Goal: Task Accomplishment & Management: Use online tool/utility

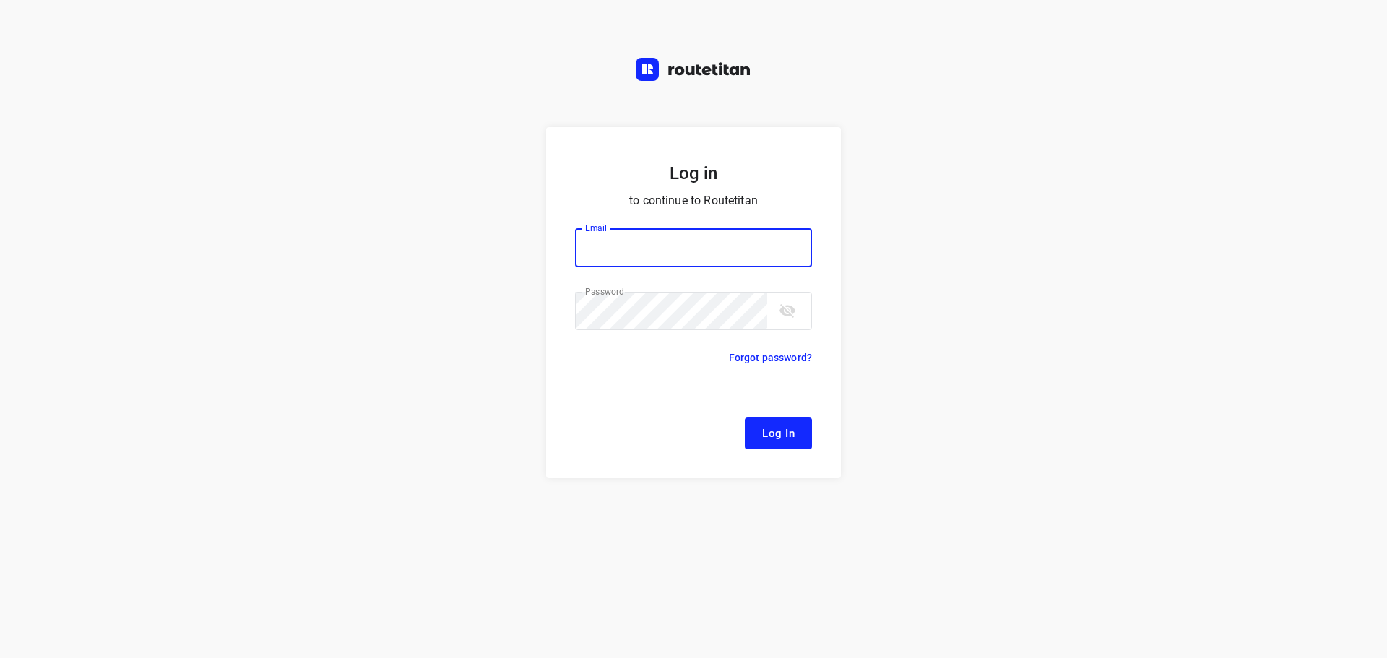
type input "[EMAIL_ADDRESS][DOMAIN_NAME]"
click at [783, 433] on span "Log In" at bounding box center [778, 433] width 33 height 19
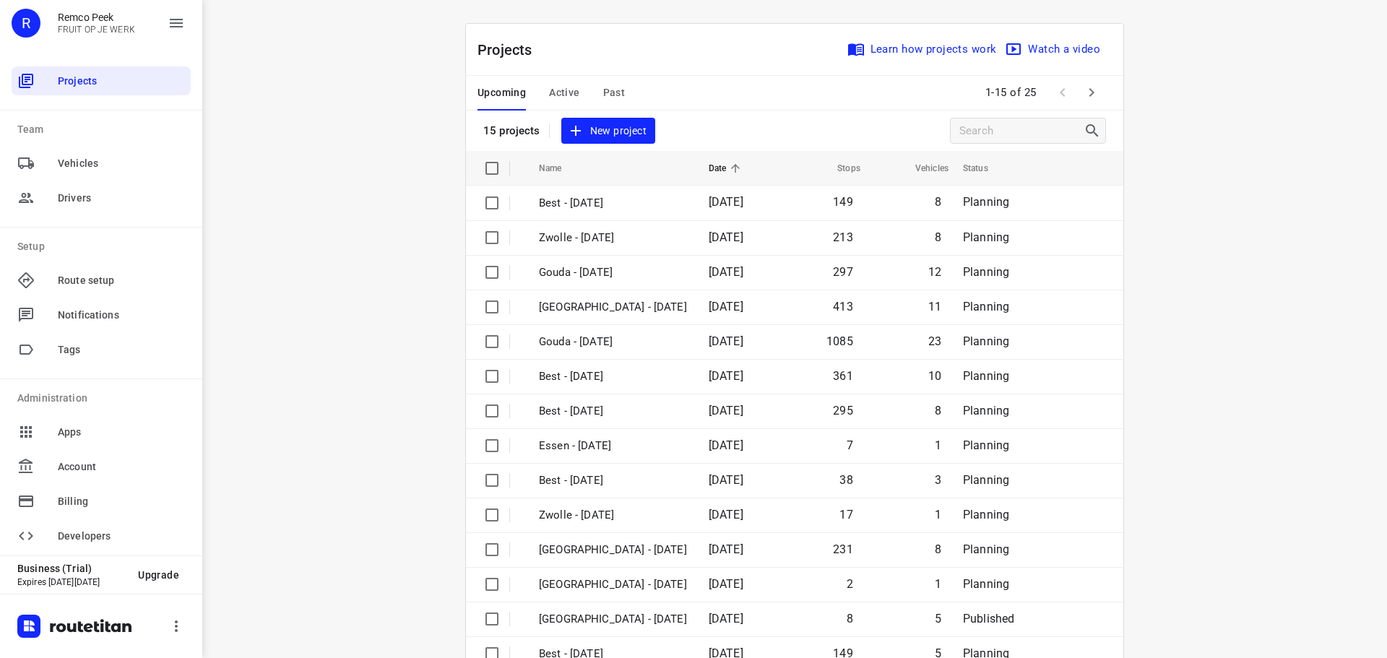
click at [554, 98] on span "Active" at bounding box center [564, 93] width 30 height 18
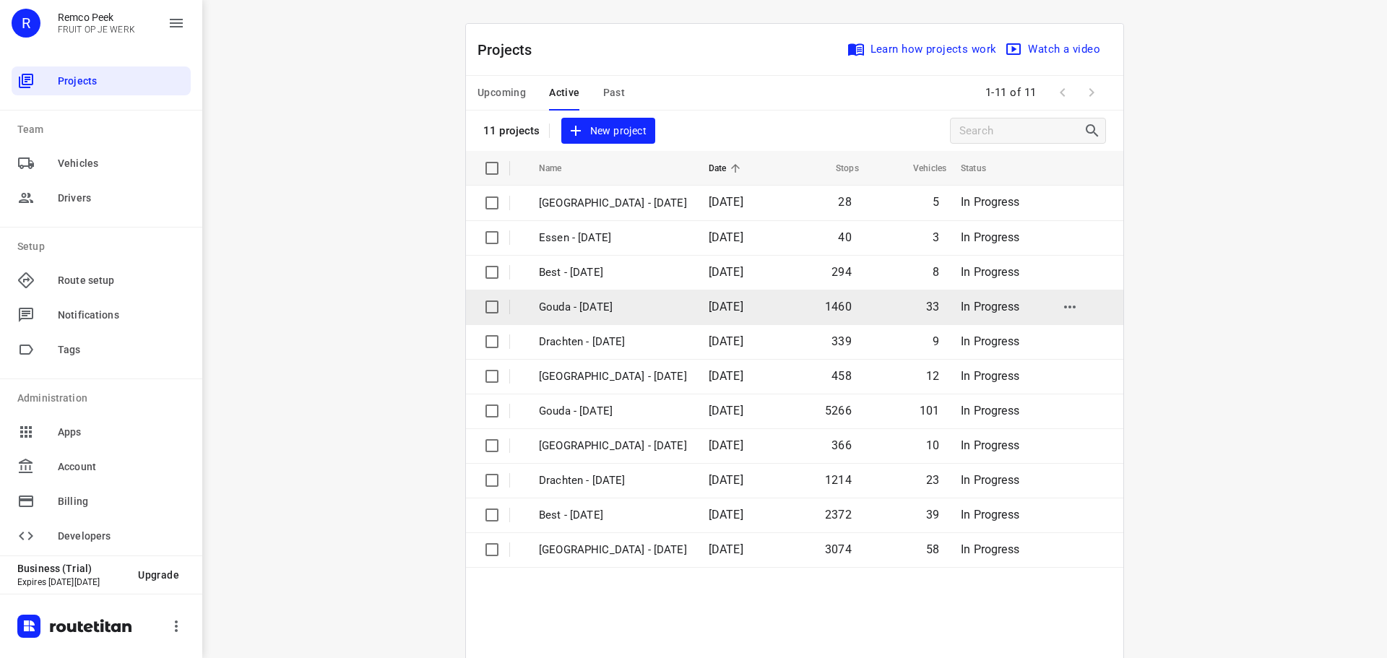
click at [580, 309] on p "Gouda - [DATE]" at bounding box center [613, 307] width 148 height 17
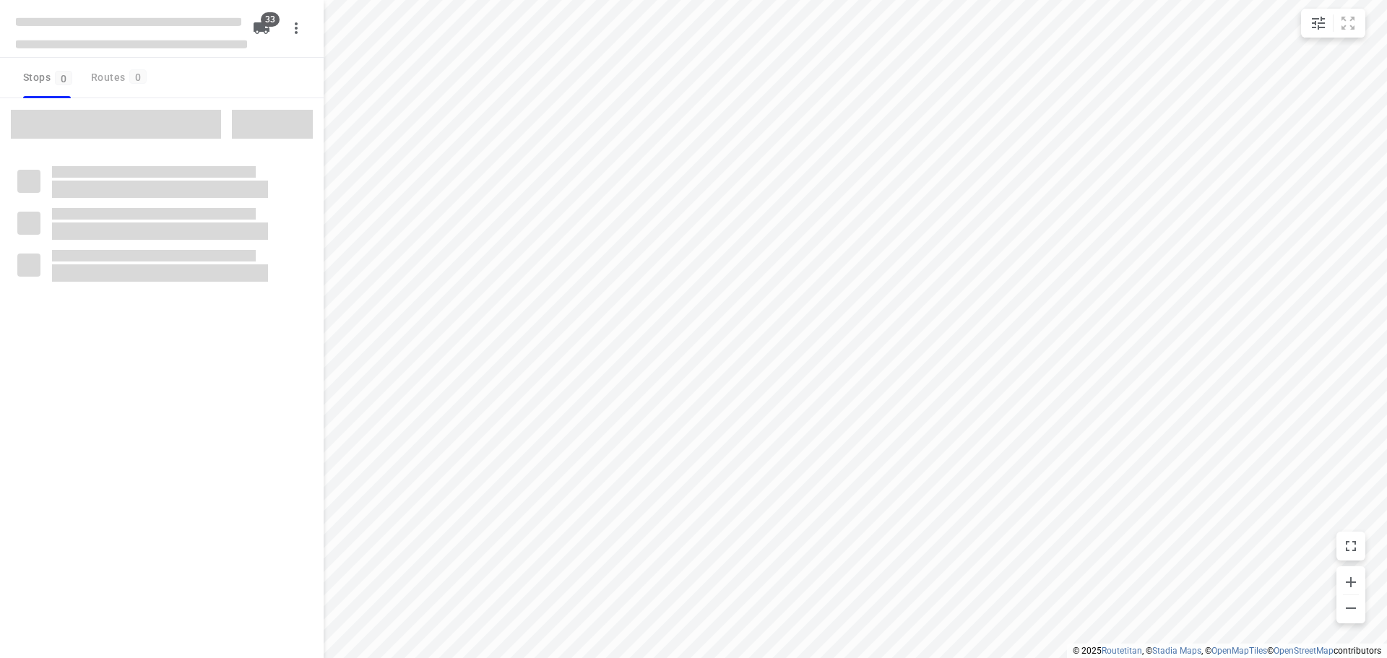
checkbox input "true"
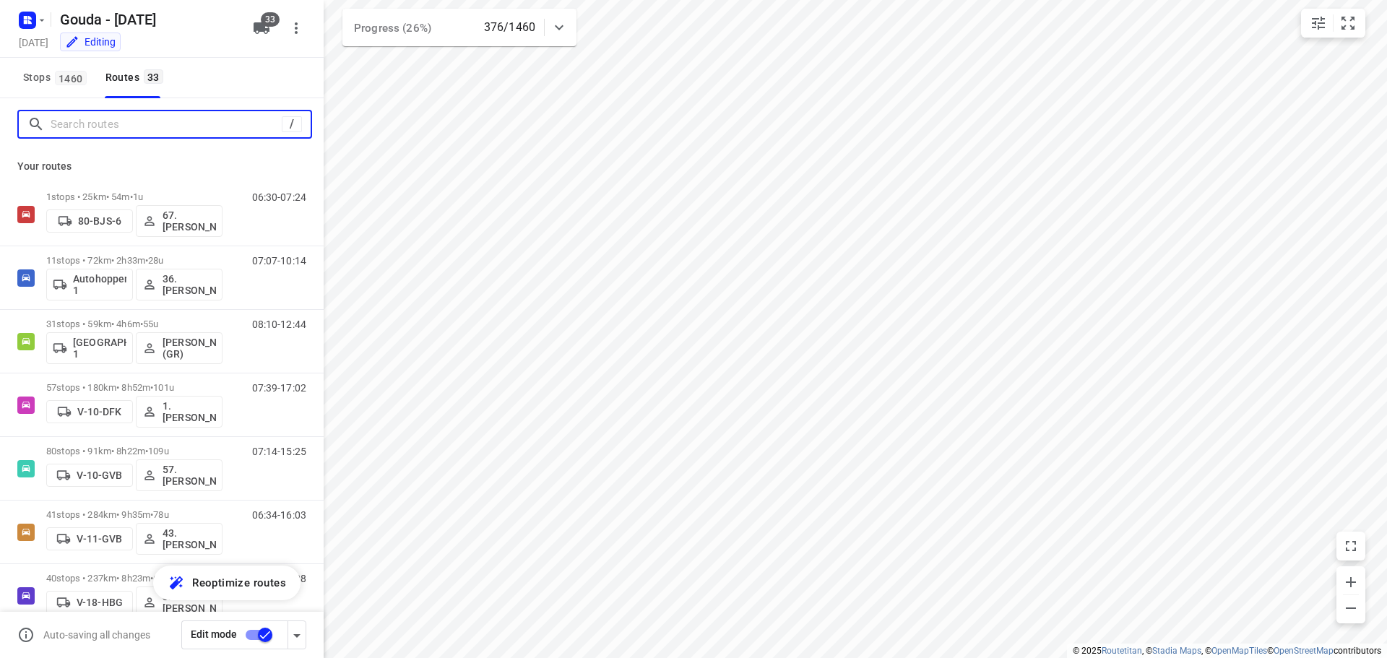
click at [195, 120] on input "Search routes" at bounding box center [166, 124] width 231 height 22
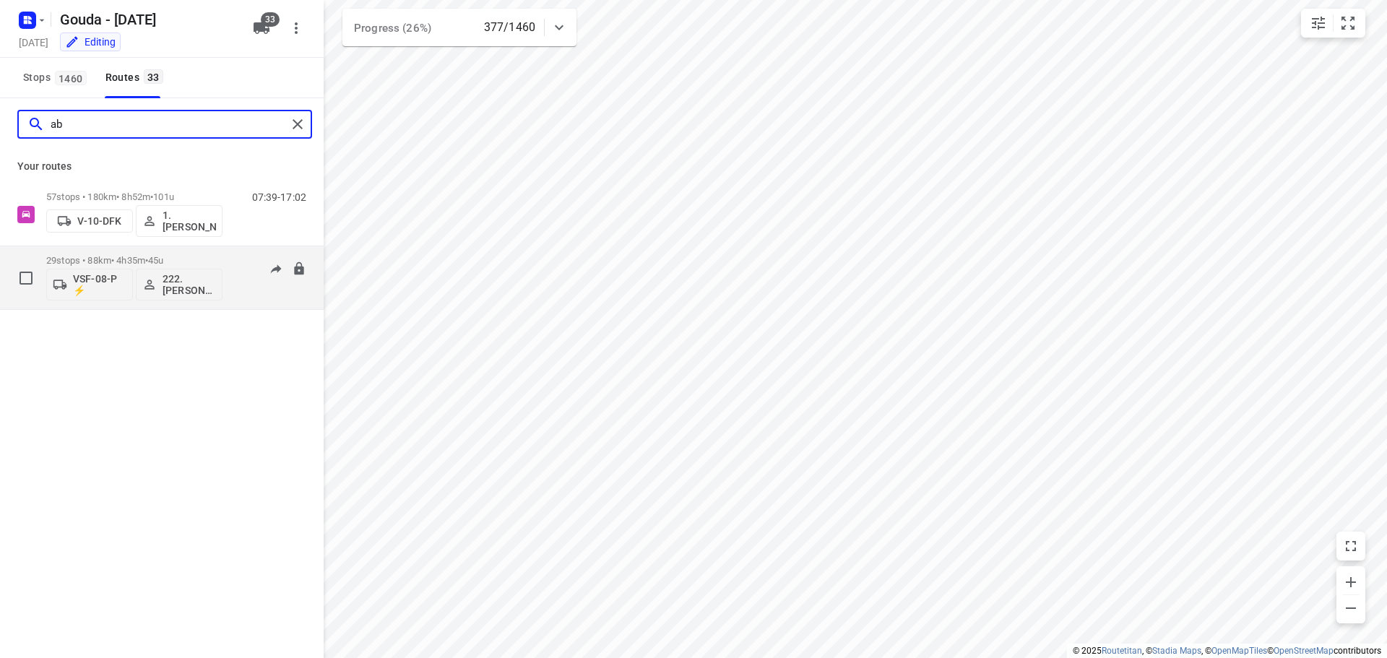
type input "ab"
click at [98, 264] on p "29 stops • 88km • 4h35m • 45u" at bounding box center [134, 260] width 176 height 11
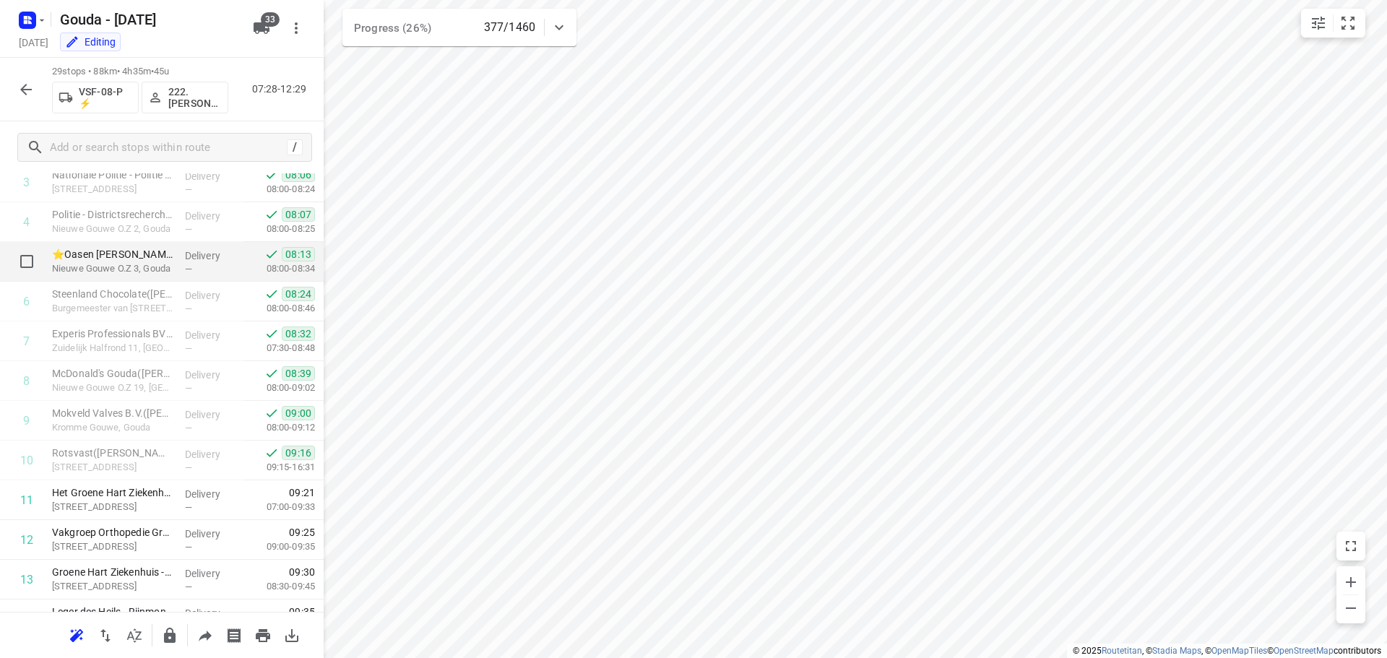
scroll to position [361, 0]
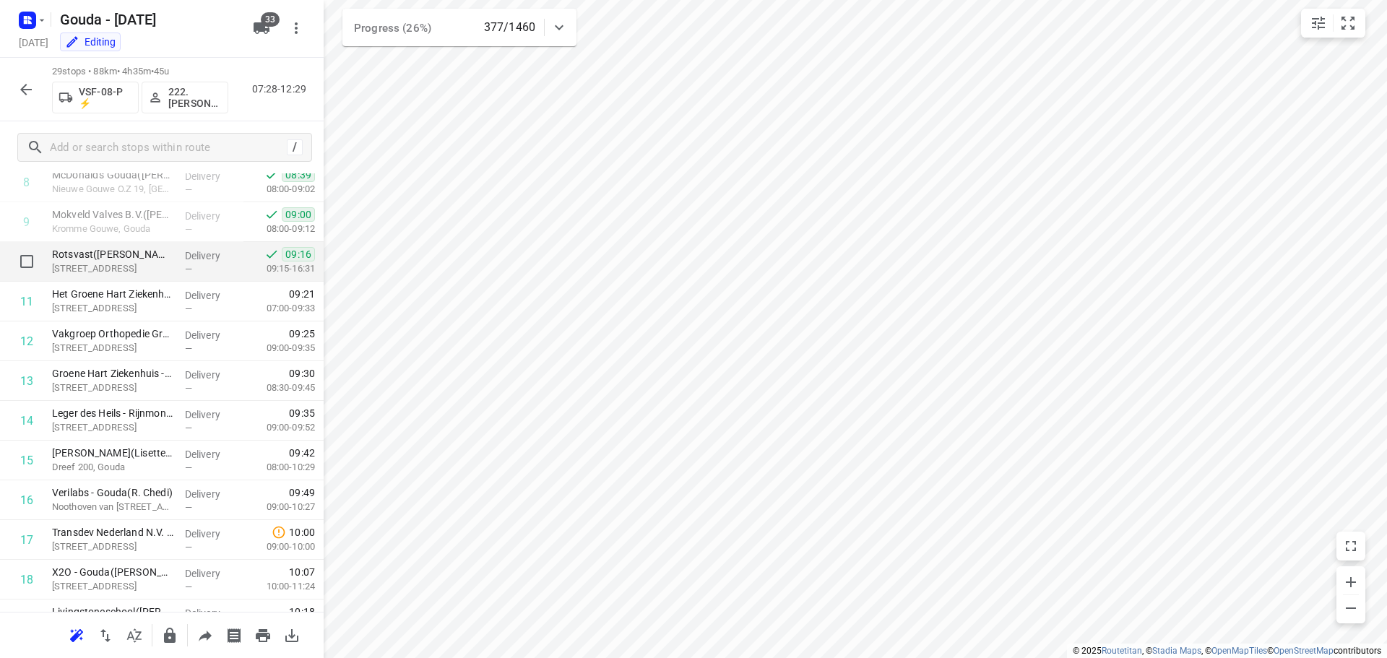
click at [114, 264] on p "Turfmarkt 116, Gouda" at bounding box center [112, 269] width 121 height 14
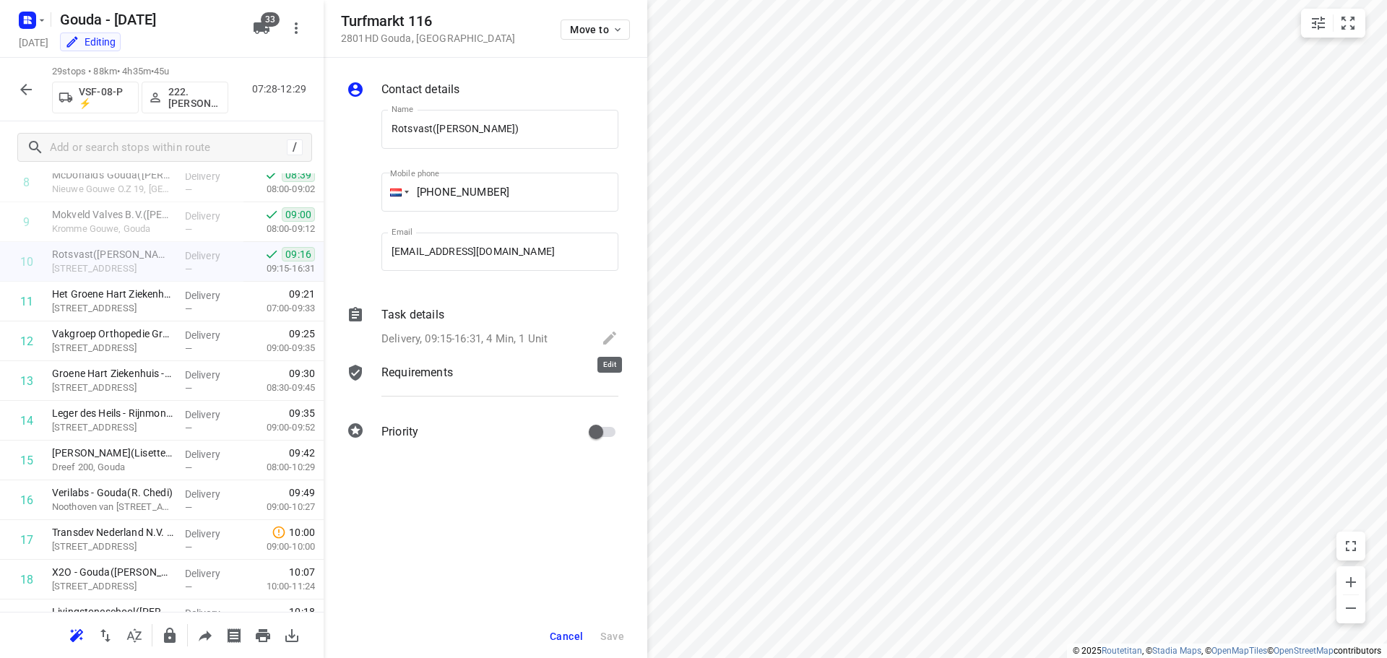
click at [606, 337] on icon at bounding box center [609, 337] width 17 height 17
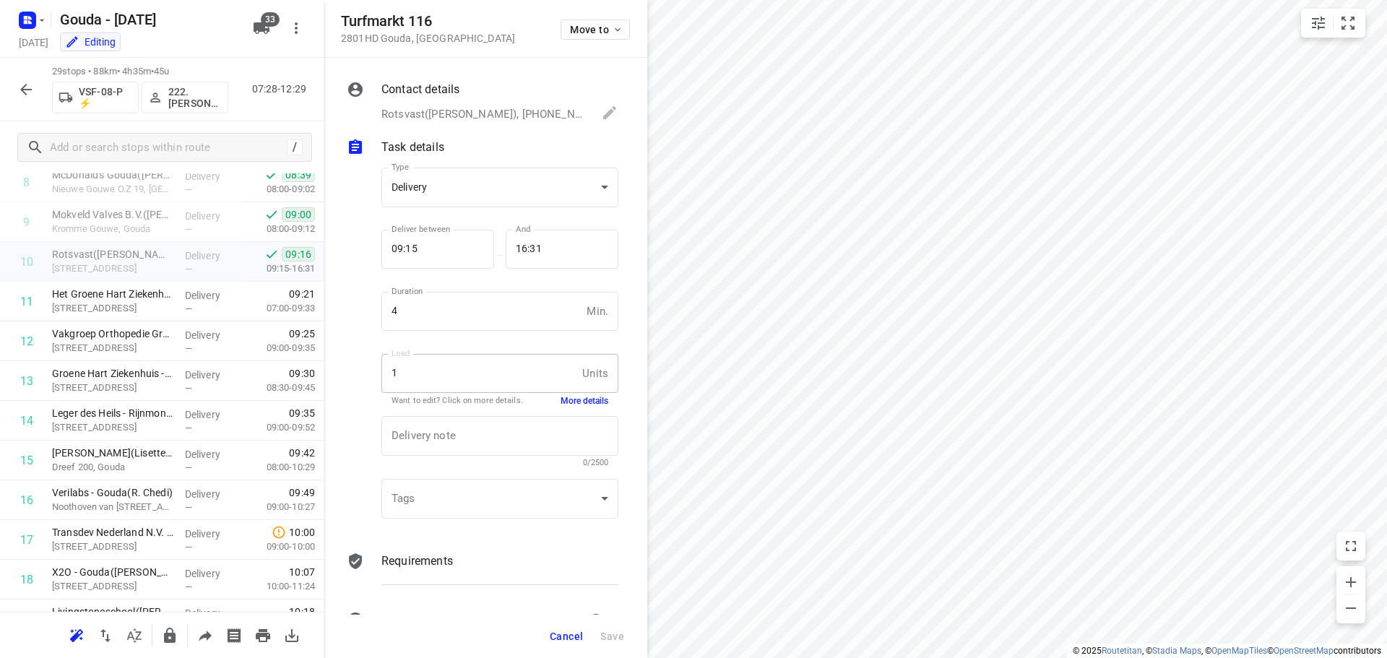
click at [579, 399] on button "More details" at bounding box center [585, 401] width 48 height 12
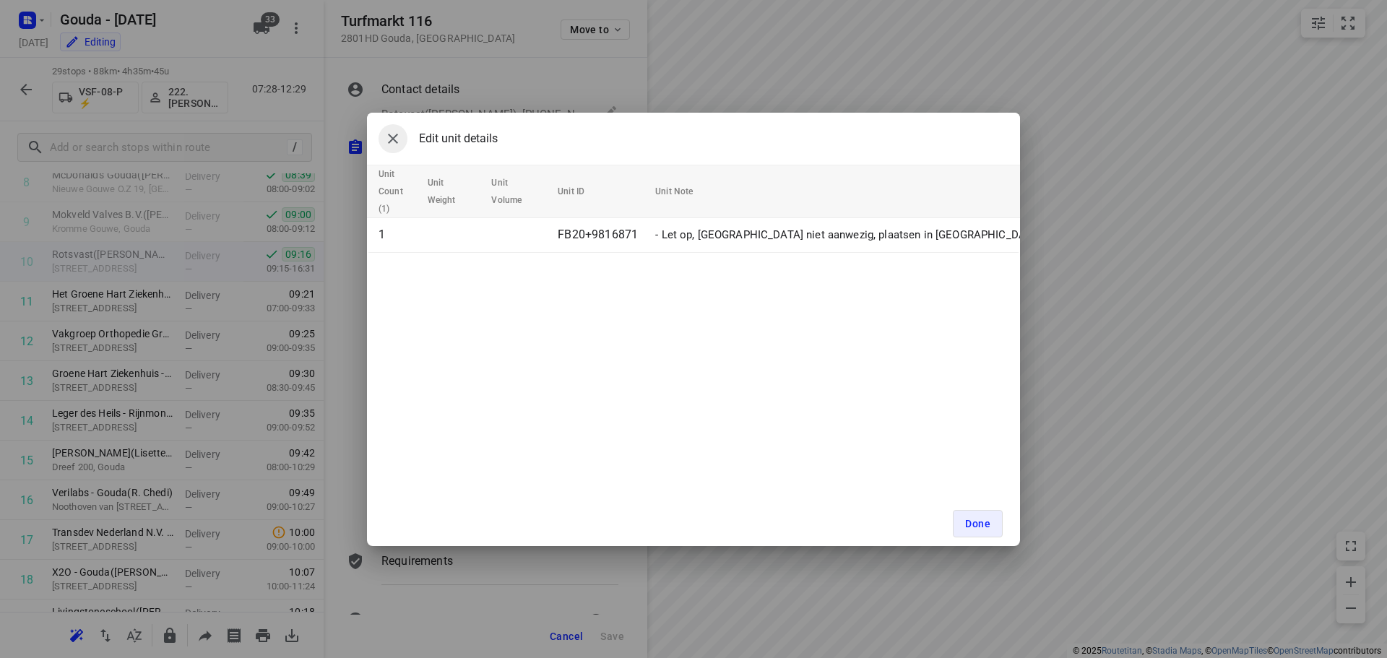
click at [397, 139] on icon "button" at bounding box center [392, 138] width 17 height 17
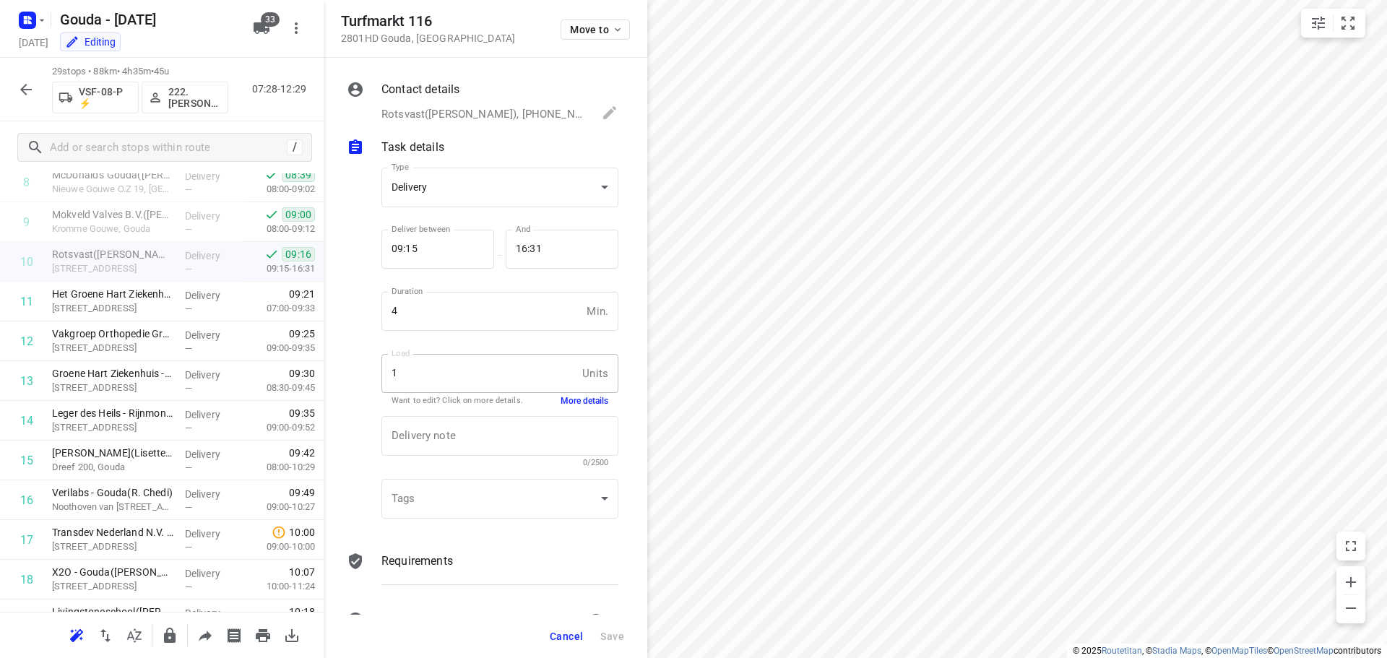
click at [572, 631] on span "Cancel" at bounding box center [566, 637] width 33 height 12
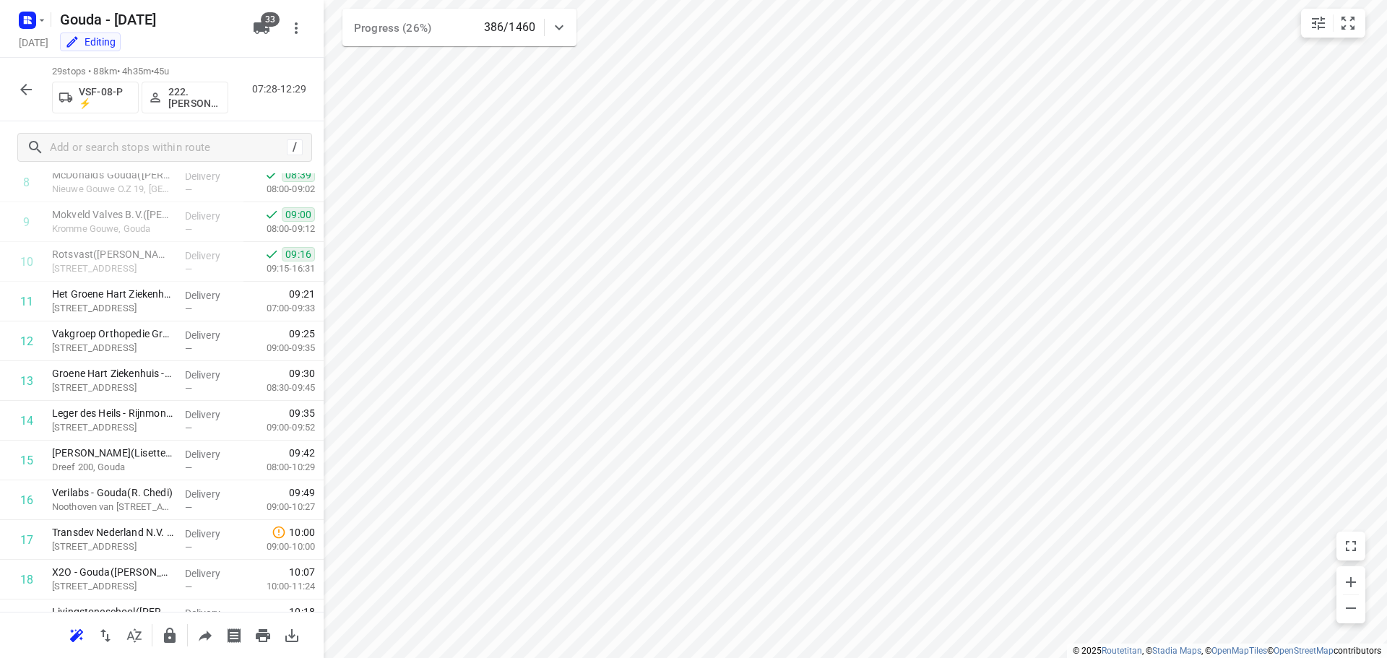
click at [21, 92] on icon "button" at bounding box center [25, 89] width 17 height 17
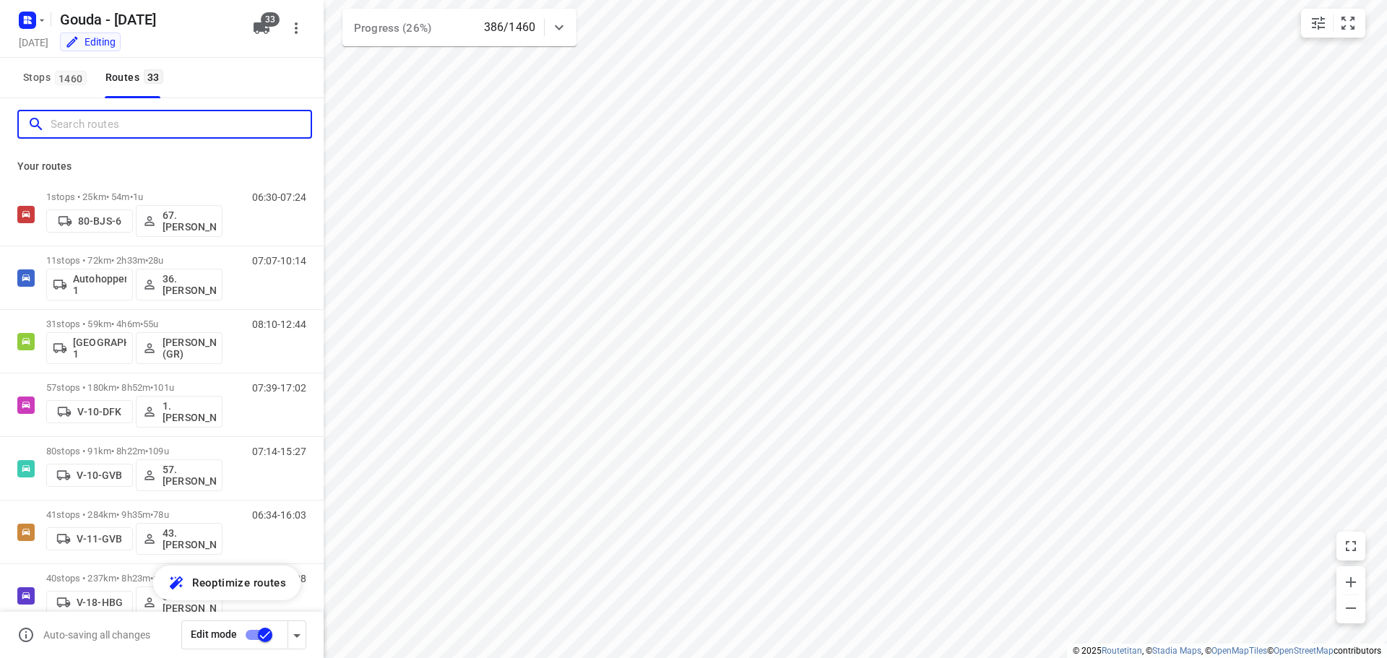
click at [84, 118] on input "Search routes" at bounding box center [181, 124] width 260 height 22
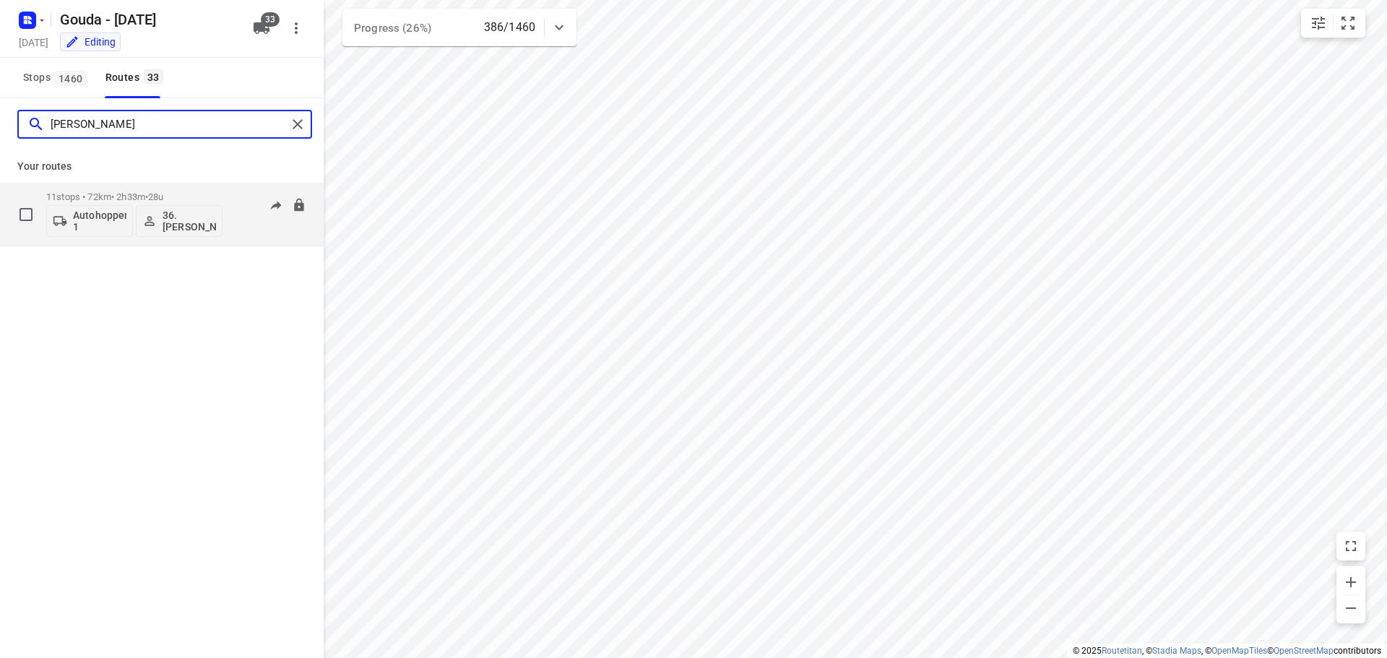
type input "jeff"
click at [85, 195] on p "11 stops • 72km • 2h33m • 28u" at bounding box center [134, 196] width 176 height 11
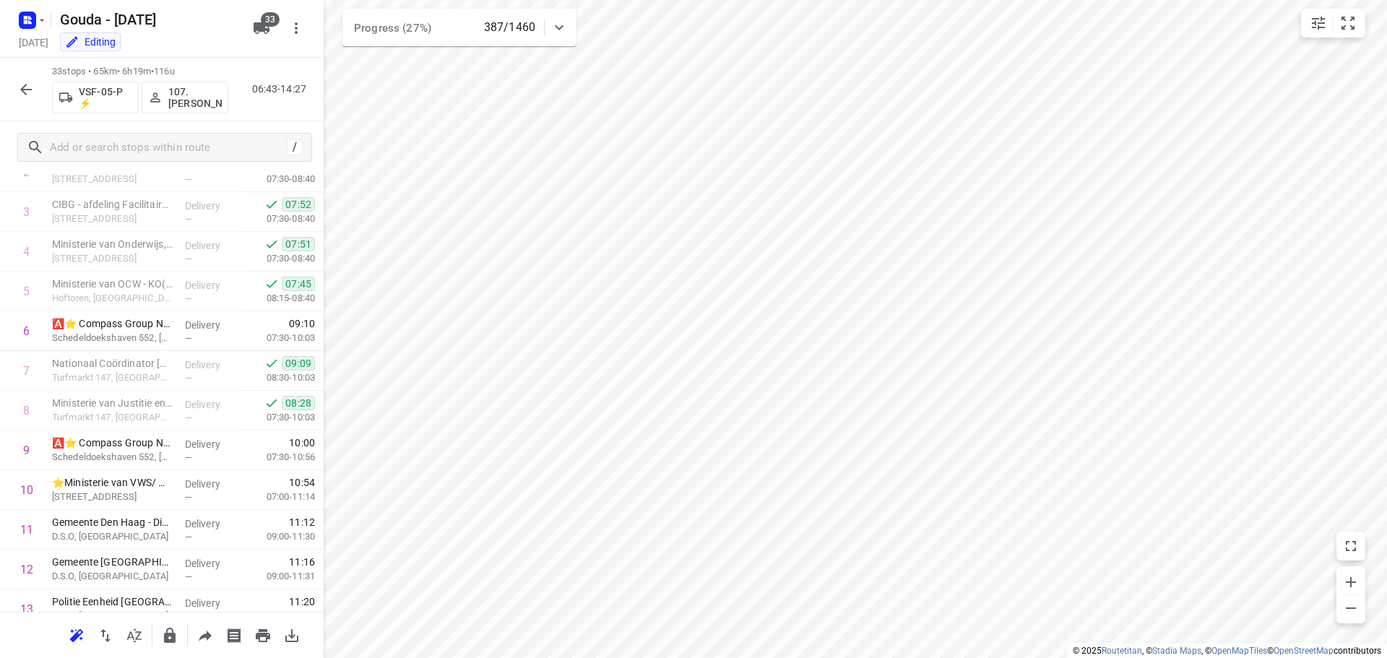
scroll to position [0, 0]
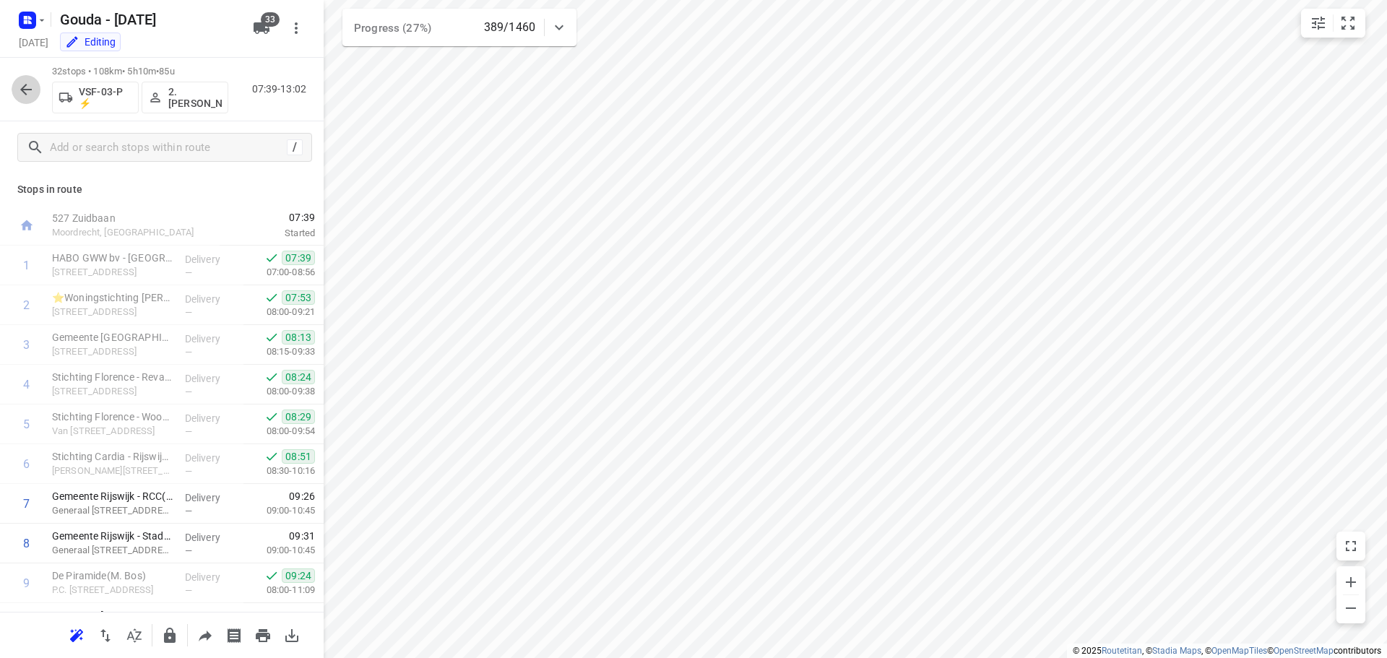
click at [20, 91] on icon "button" at bounding box center [25, 89] width 17 height 17
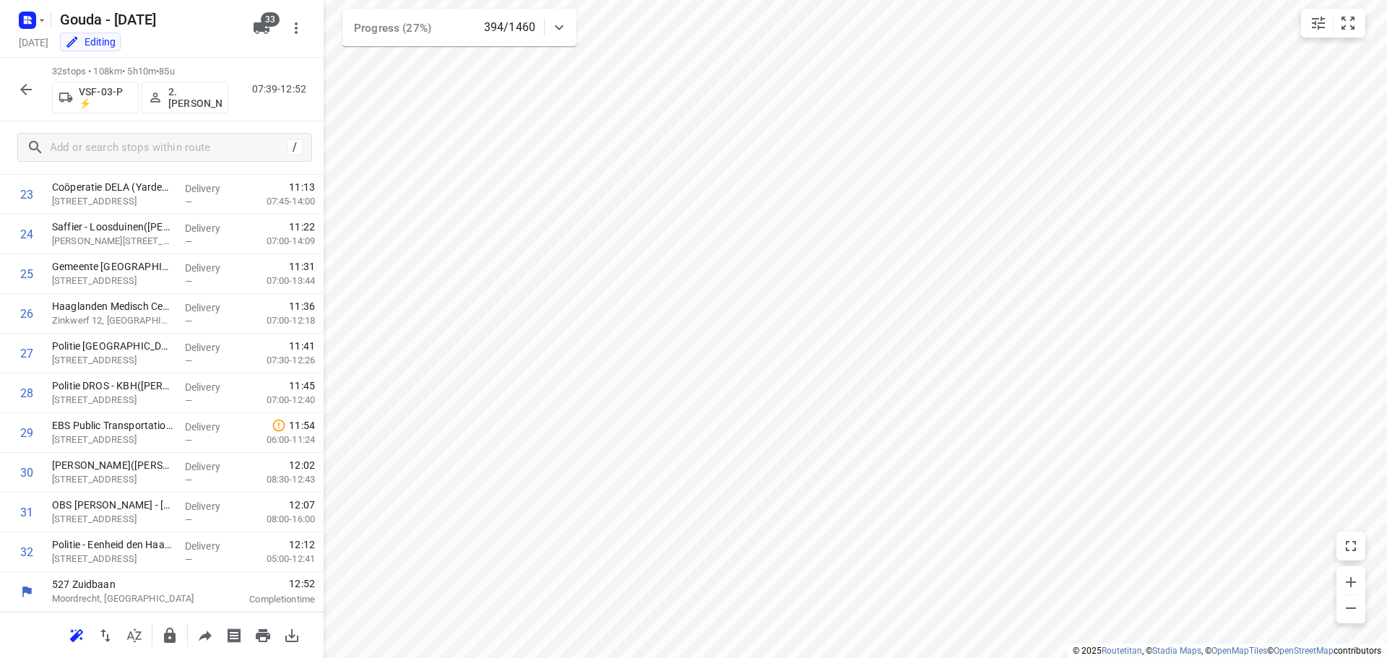
scroll to position [945, 0]
click at [32, 82] on icon "button" at bounding box center [25, 89] width 17 height 17
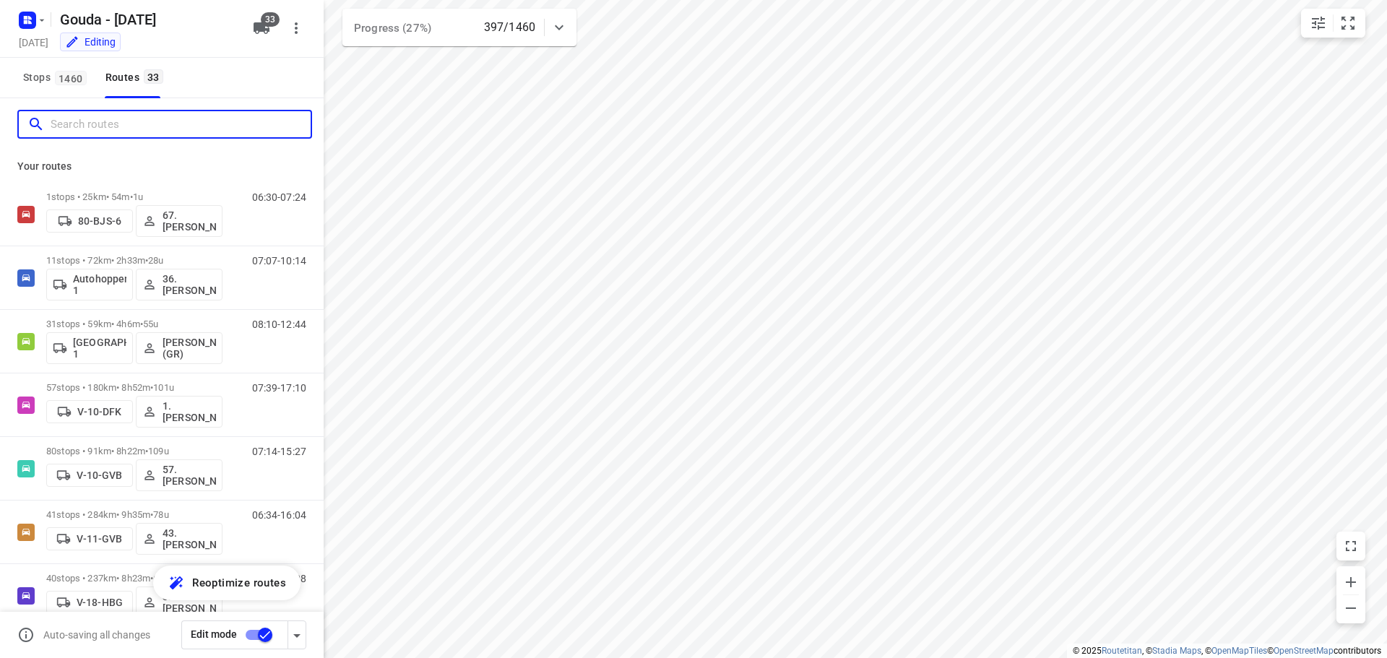
click at [85, 123] on input "Search routes" at bounding box center [181, 124] width 260 height 22
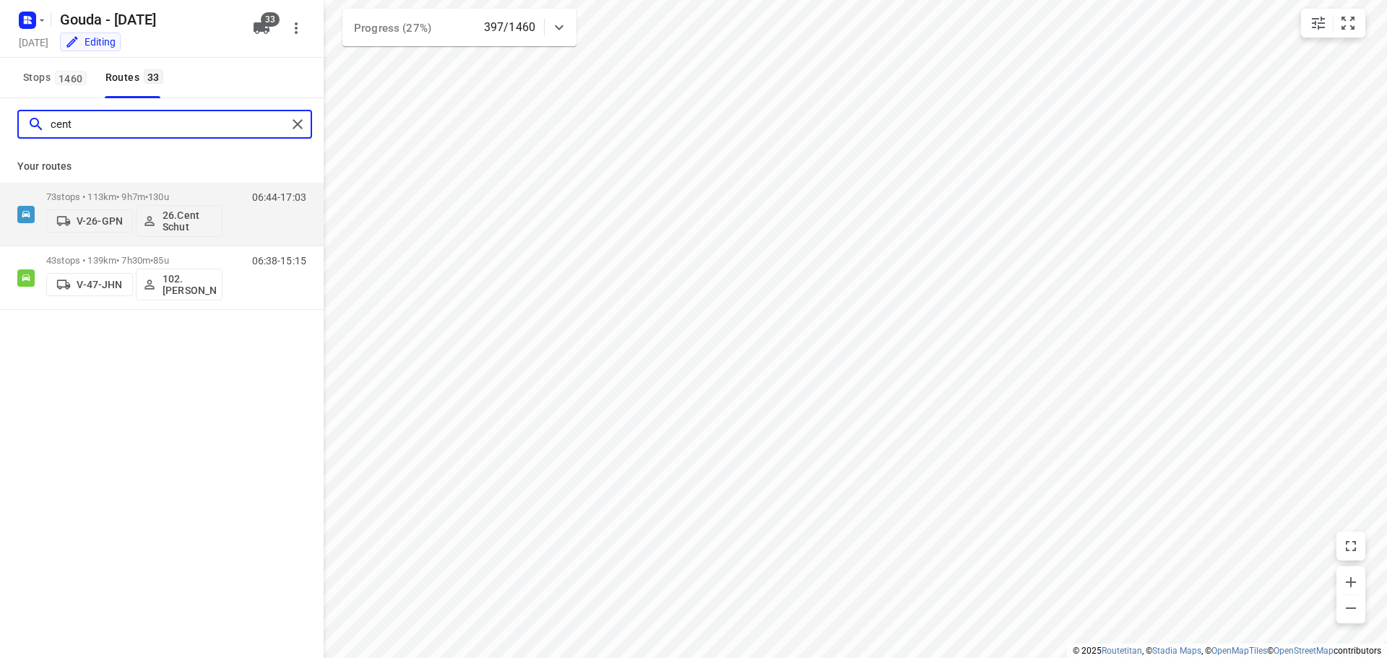
type input "cent"
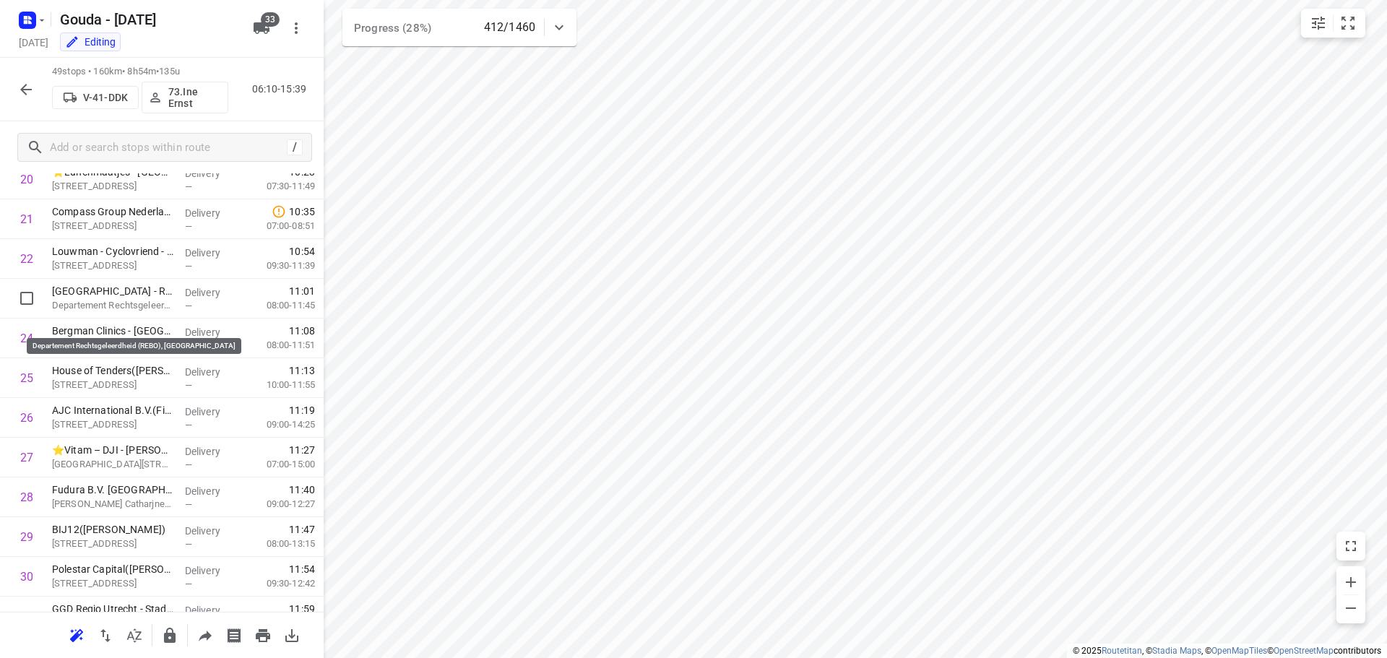
scroll to position [826, 0]
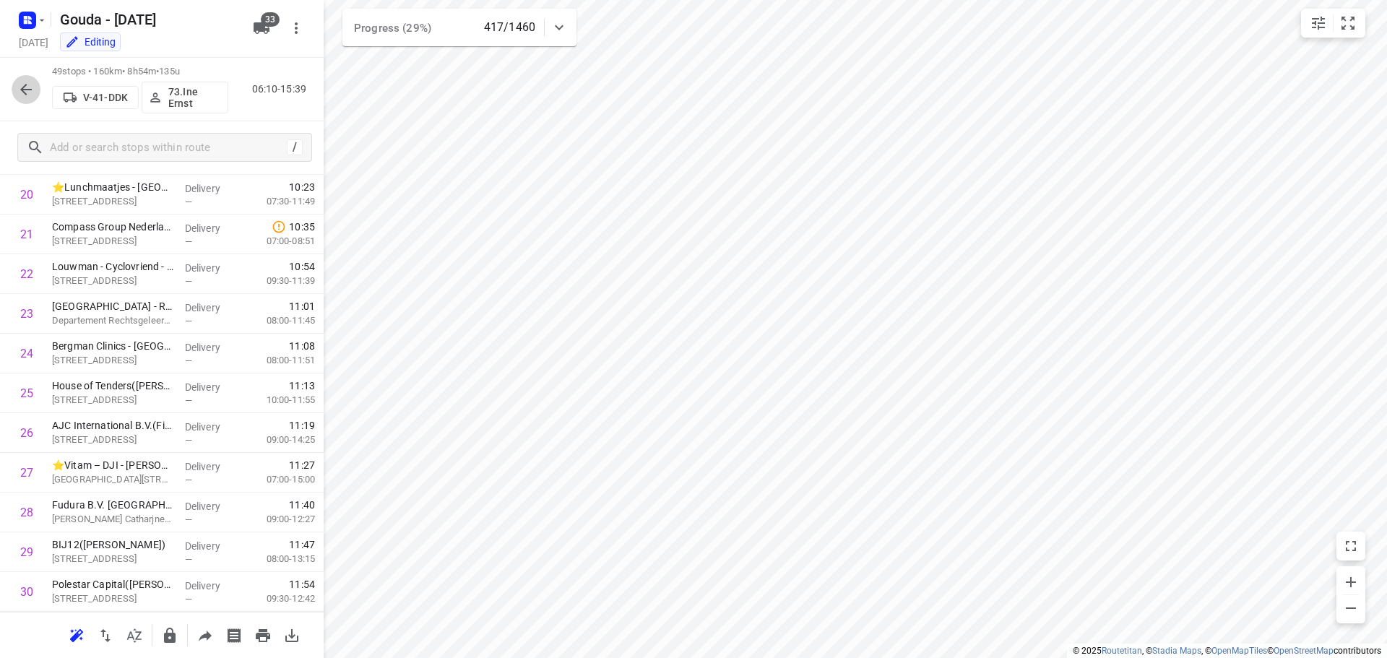
click at [25, 97] on icon "button" at bounding box center [25, 89] width 17 height 17
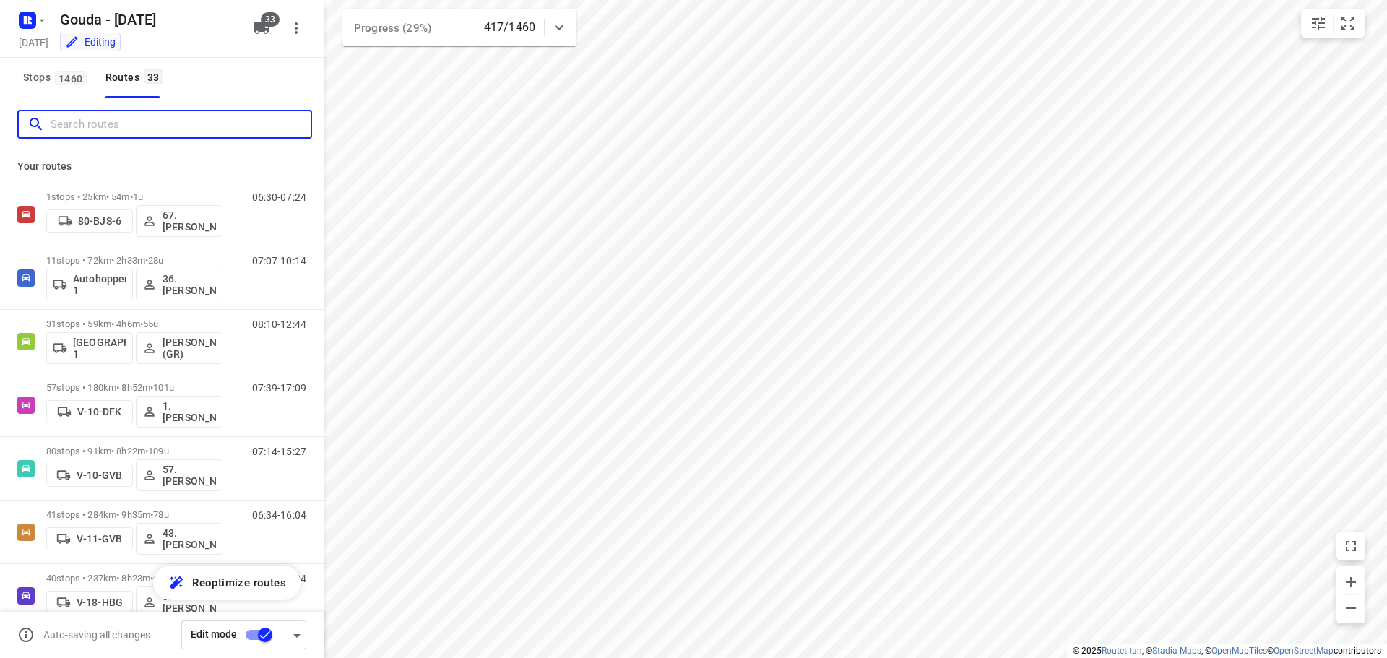
click at [99, 127] on input "Search routes" at bounding box center [181, 124] width 260 height 22
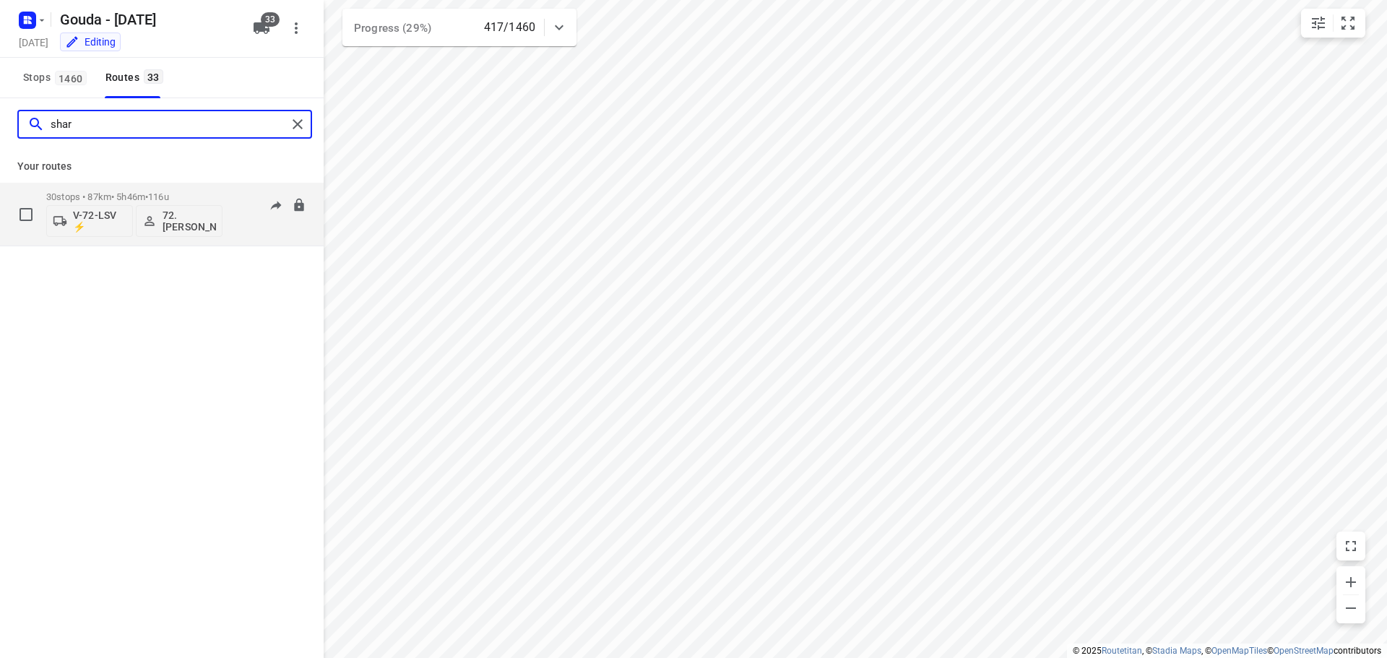
type input "shar"
click at [113, 197] on p "30 stops • 87km • 5h46m • 116u" at bounding box center [134, 196] width 176 height 11
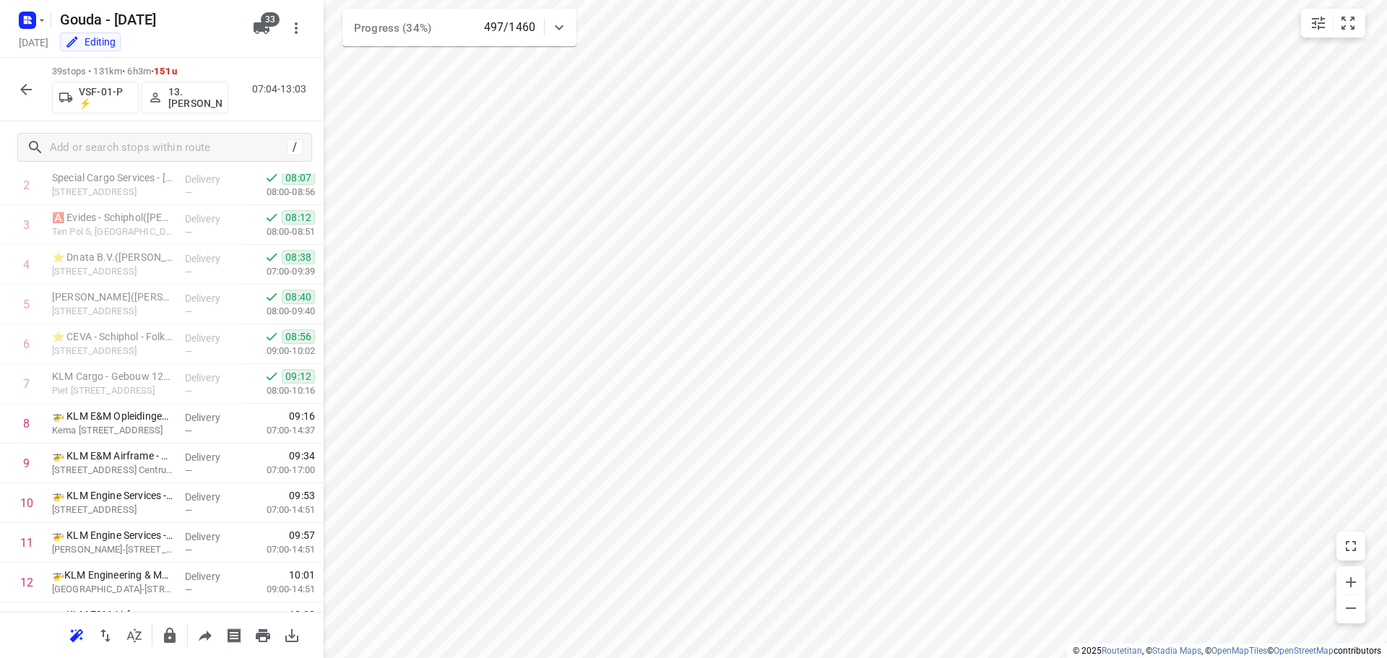
scroll to position [0, 0]
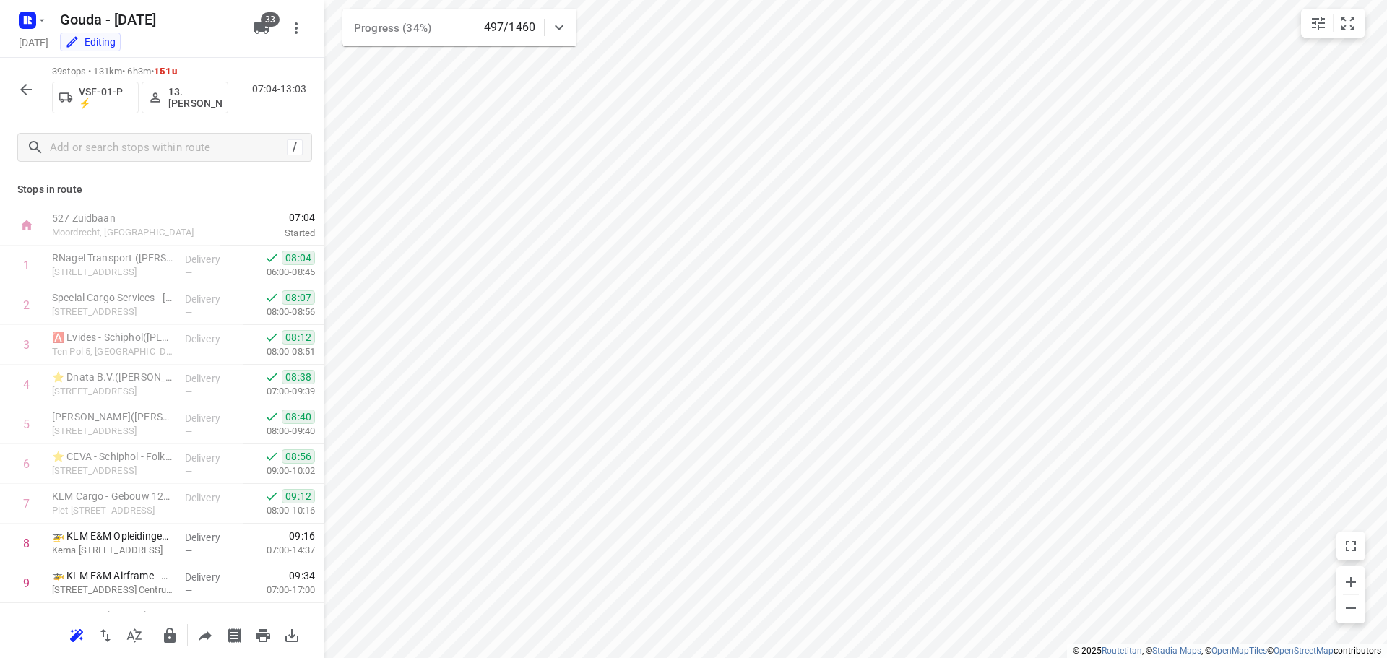
click at [34, 86] on icon "button" at bounding box center [25, 89] width 17 height 17
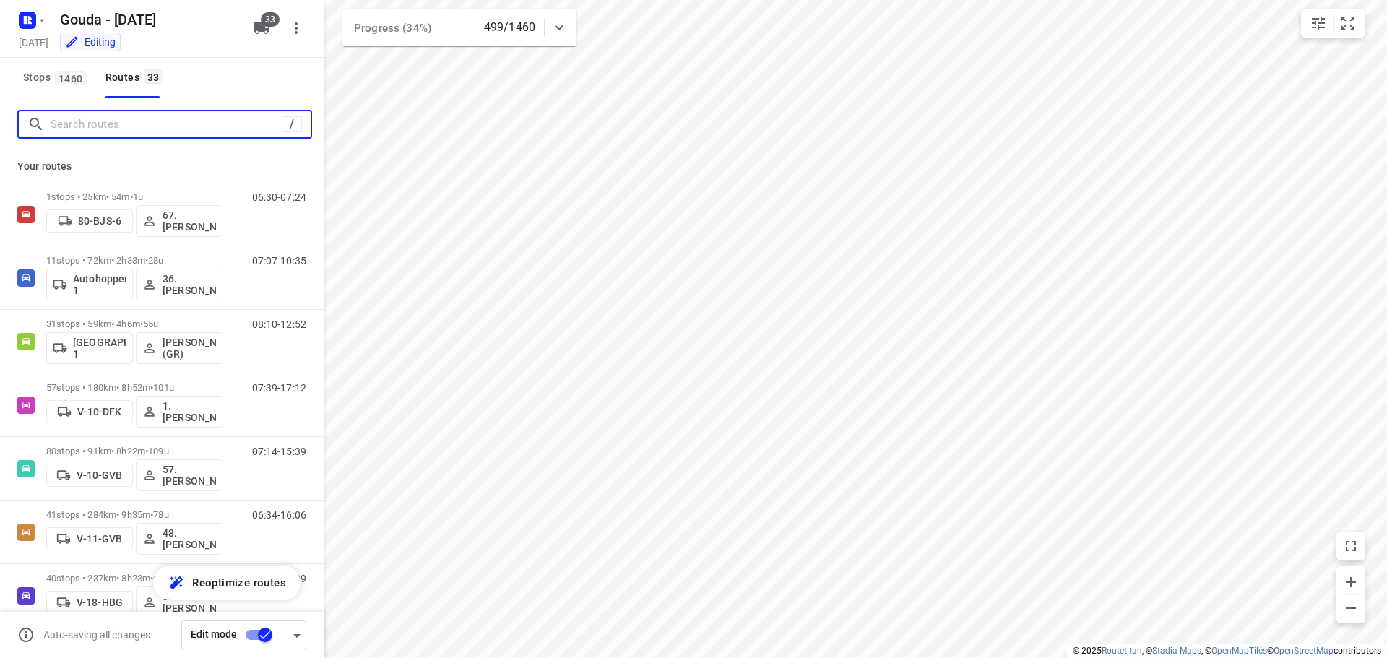
click at [124, 121] on input "Search routes" at bounding box center [166, 124] width 231 height 22
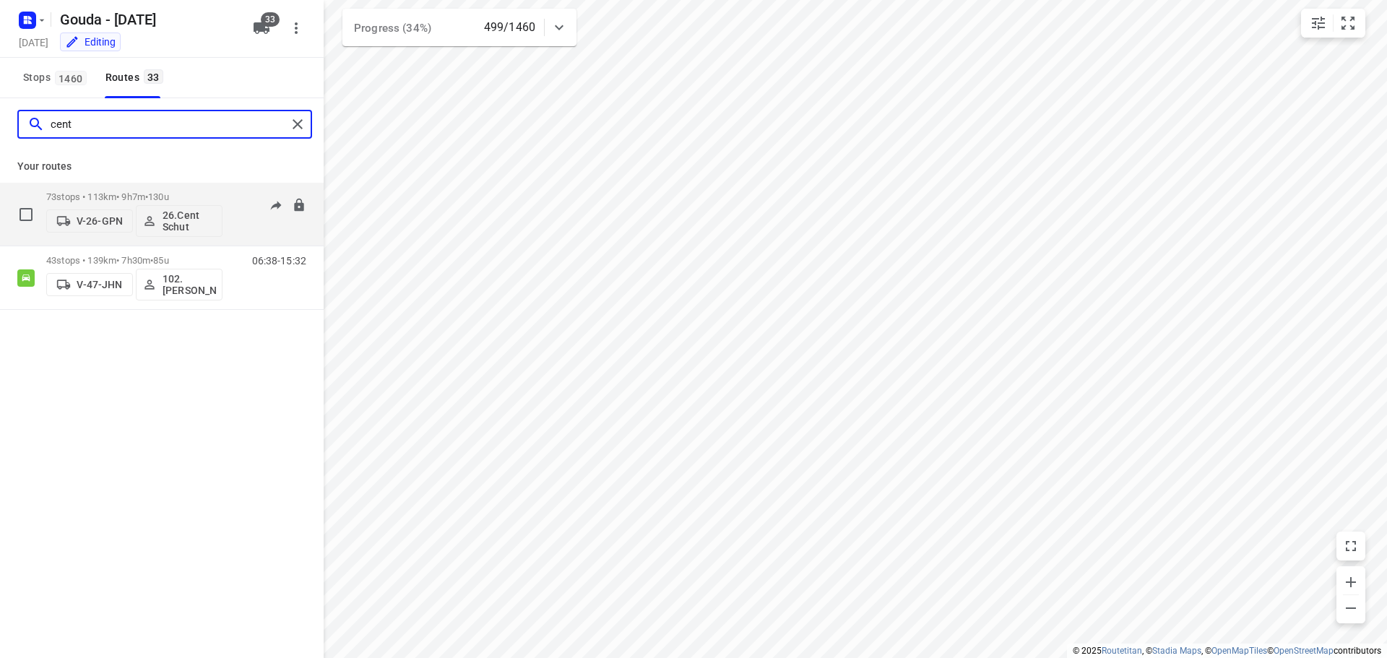
type input "cent"
click at [95, 189] on div "73 stops • 113km • 9h7m • 130u V-26-GPN 26.Cent Schut" at bounding box center [134, 214] width 176 height 60
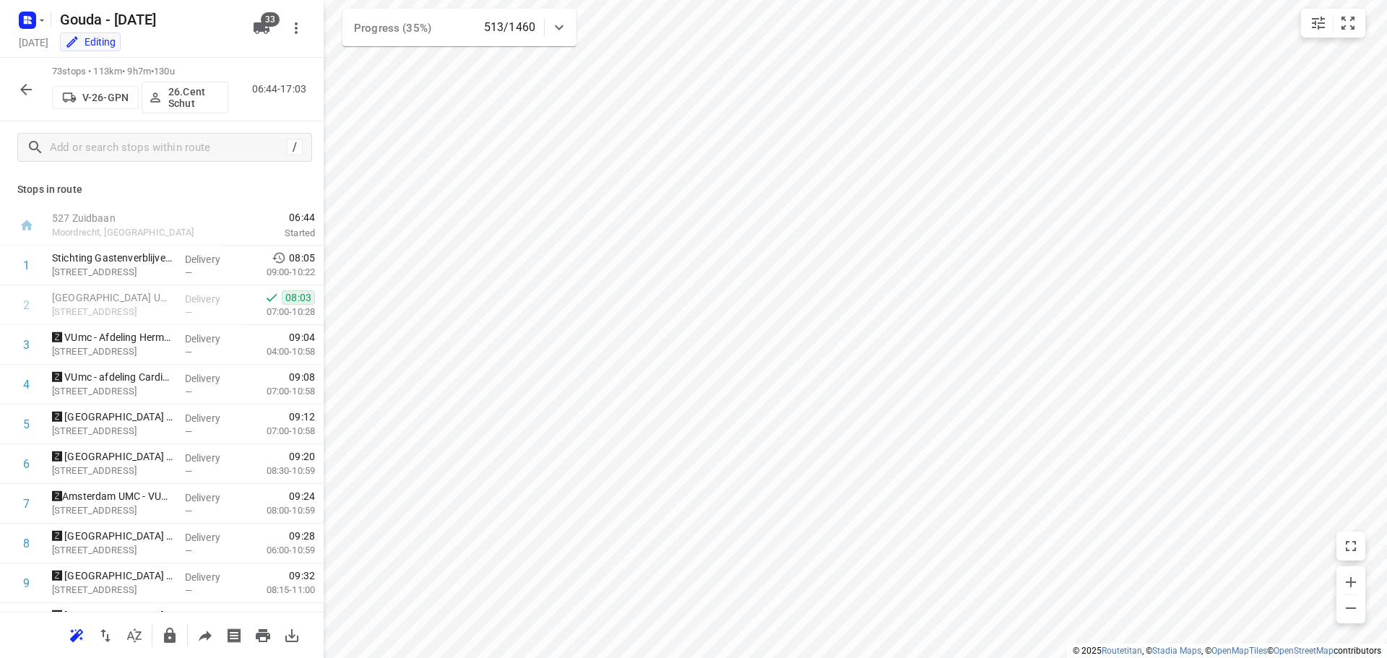
click at [14, 92] on button "button" at bounding box center [26, 89] width 29 height 29
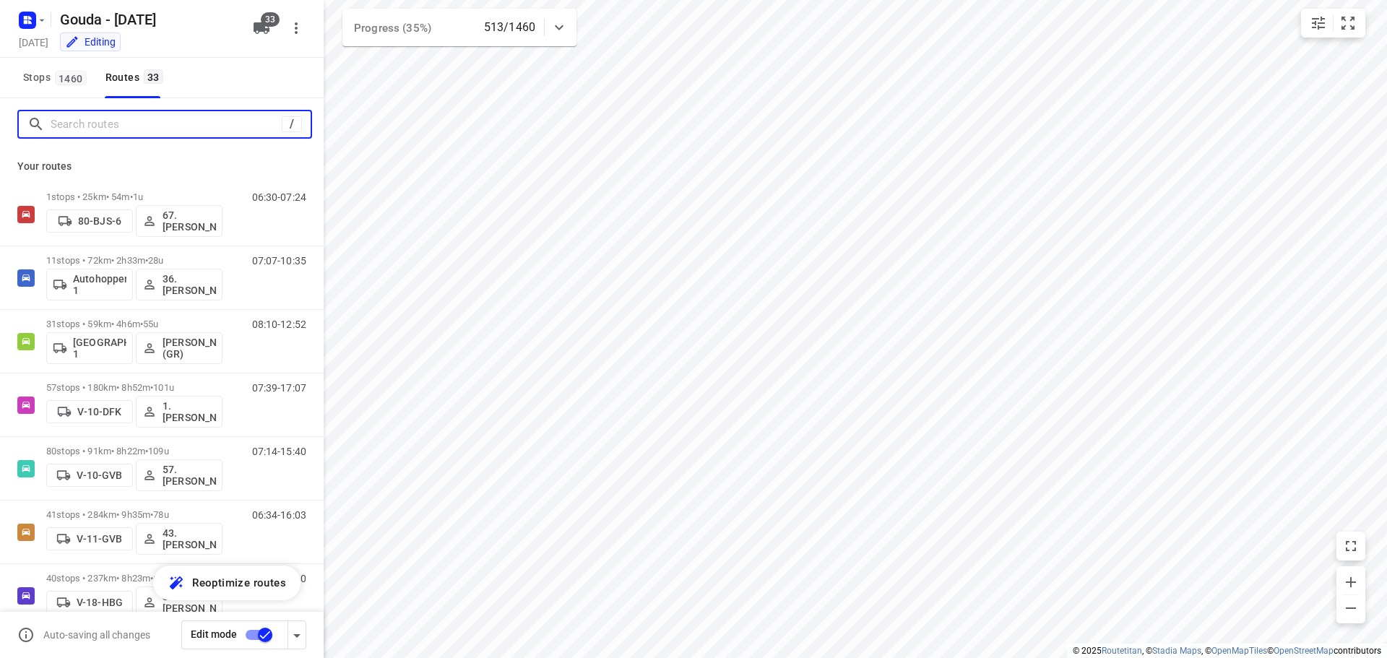
click at [166, 133] on input "Search routes" at bounding box center [166, 124] width 231 height 22
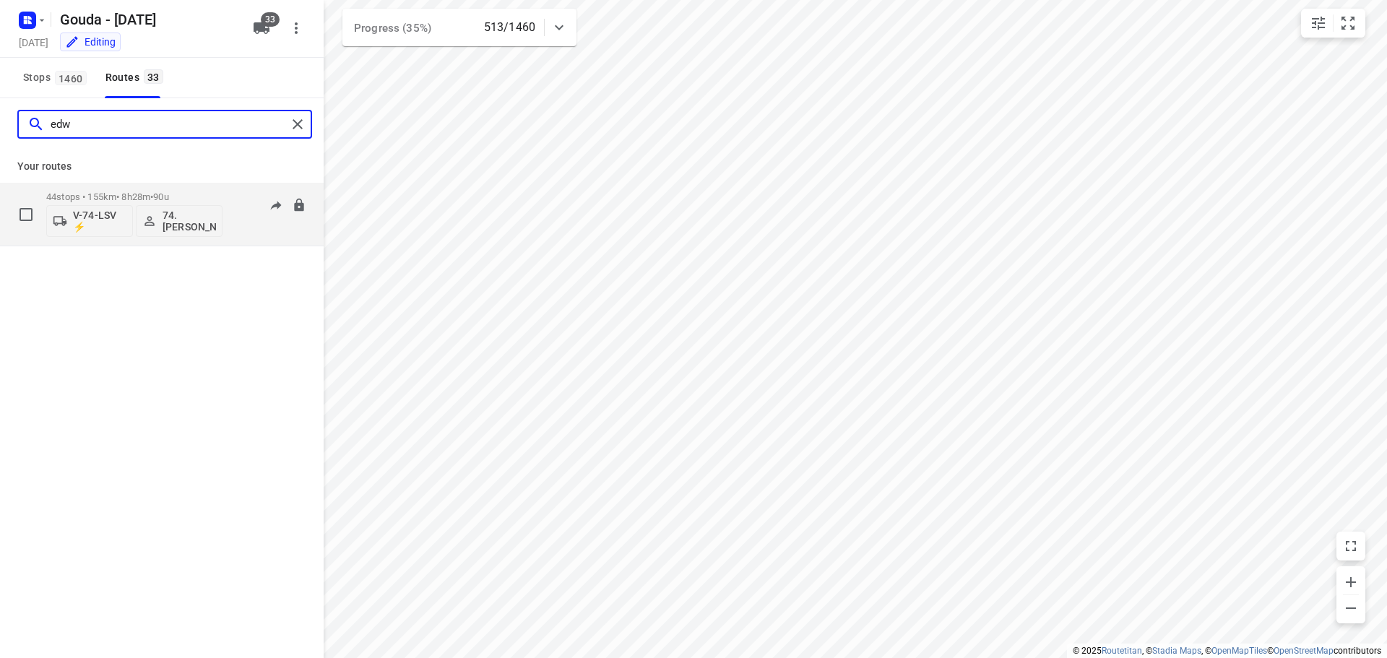
type input "edw"
click at [126, 195] on p "44 stops • 155km • 8h28m • 90u" at bounding box center [134, 196] width 176 height 11
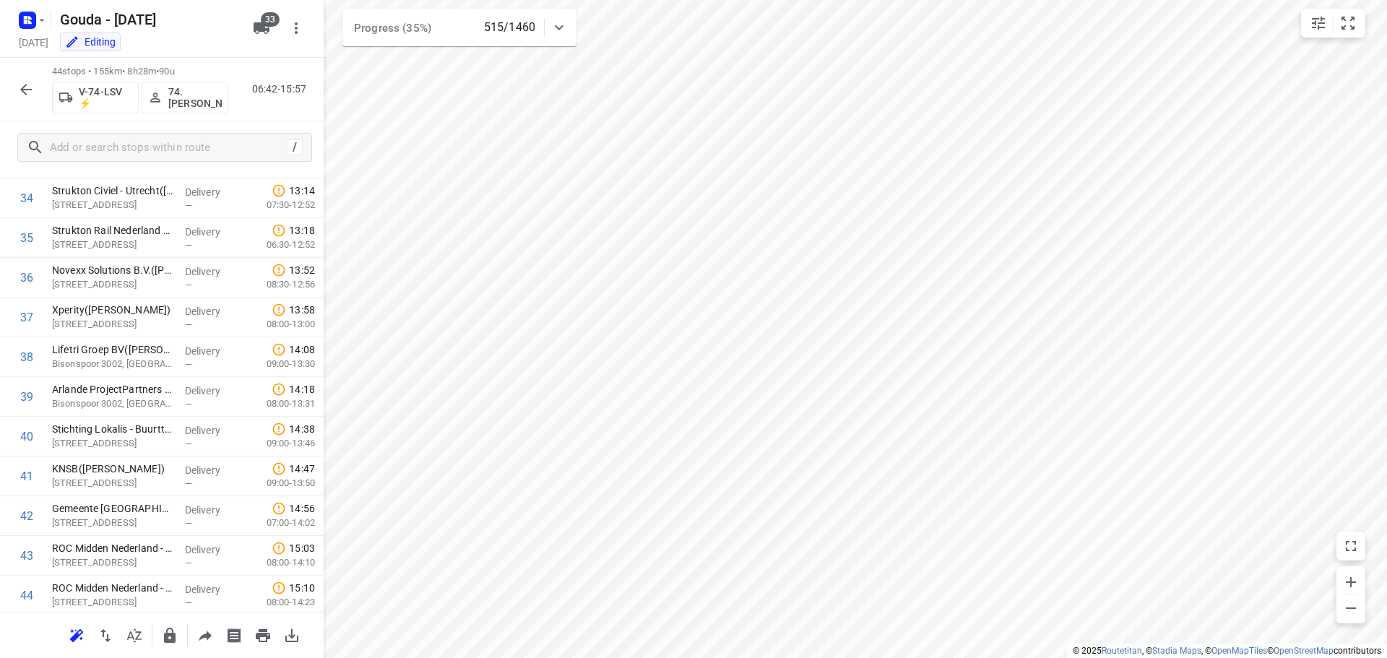
scroll to position [1422, 0]
click at [27, 91] on icon "button" at bounding box center [25, 89] width 17 height 17
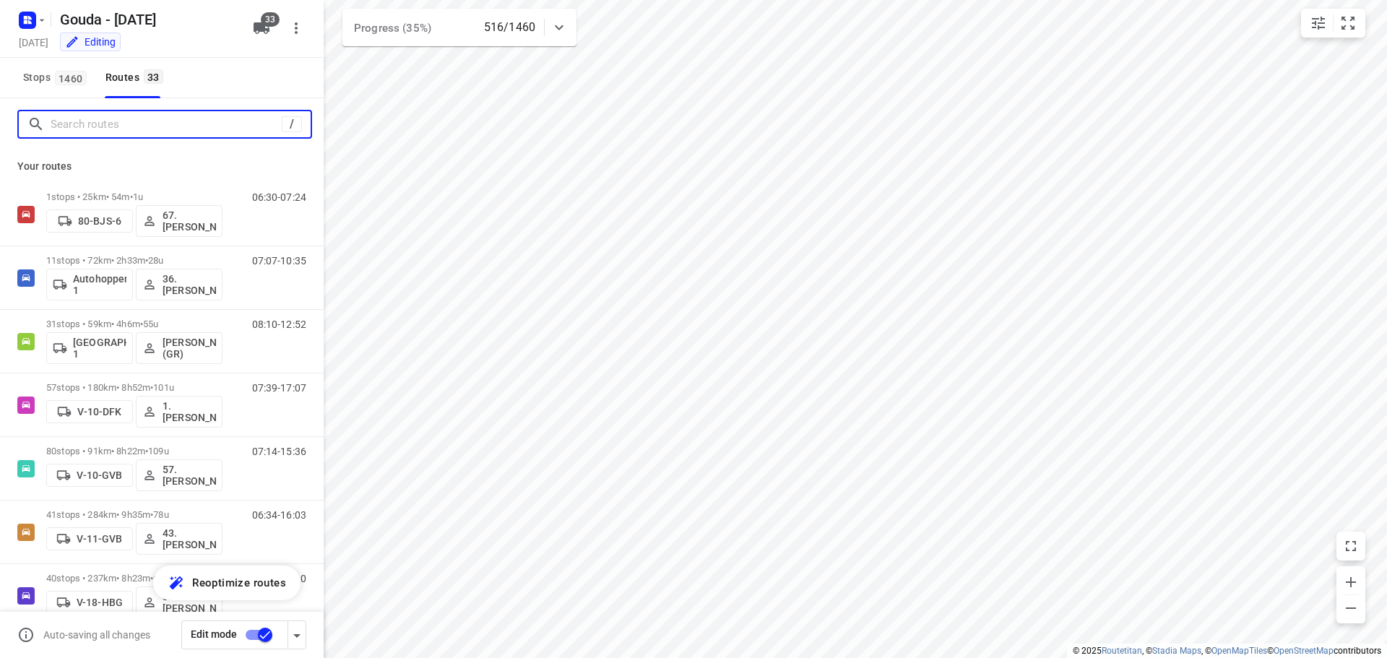
click at [81, 126] on input "Search routes" at bounding box center [166, 124] width 231 height 22
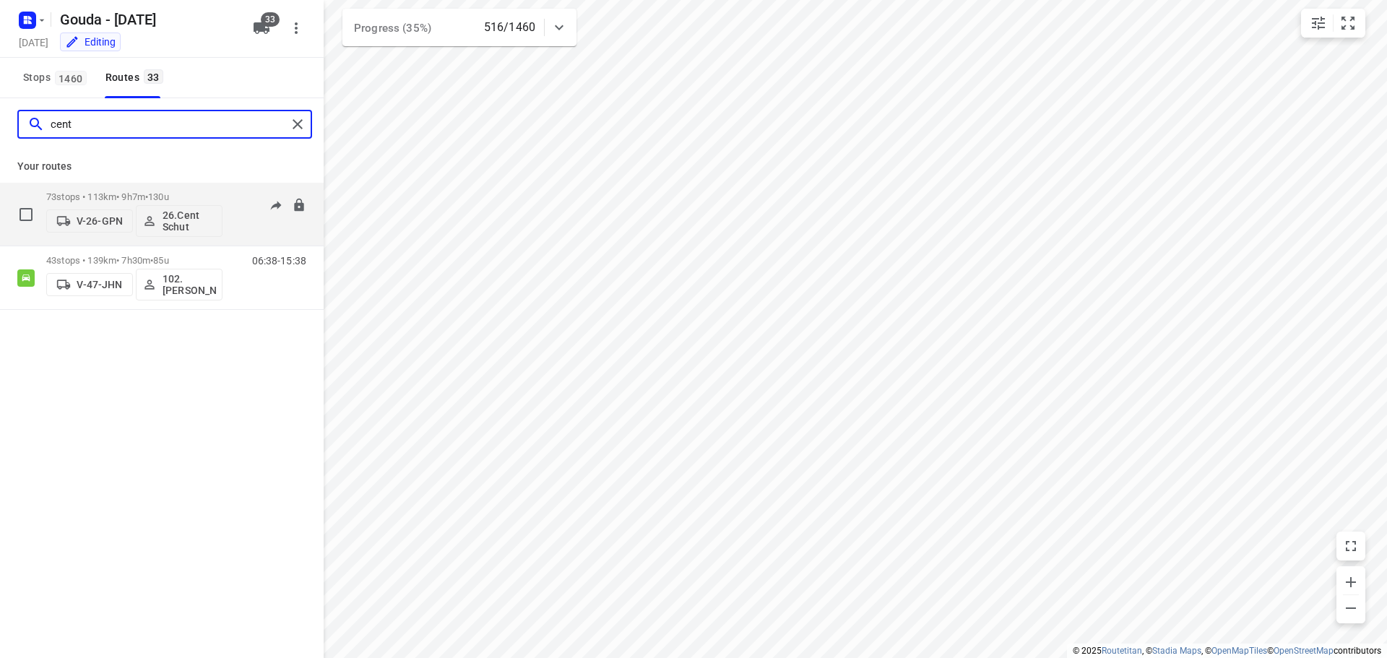
type input "cent"
click at [103, 194] on p "73 stops • 113km • 9h7m • 130u" at bounding box center [134, 196] width 176 height 11
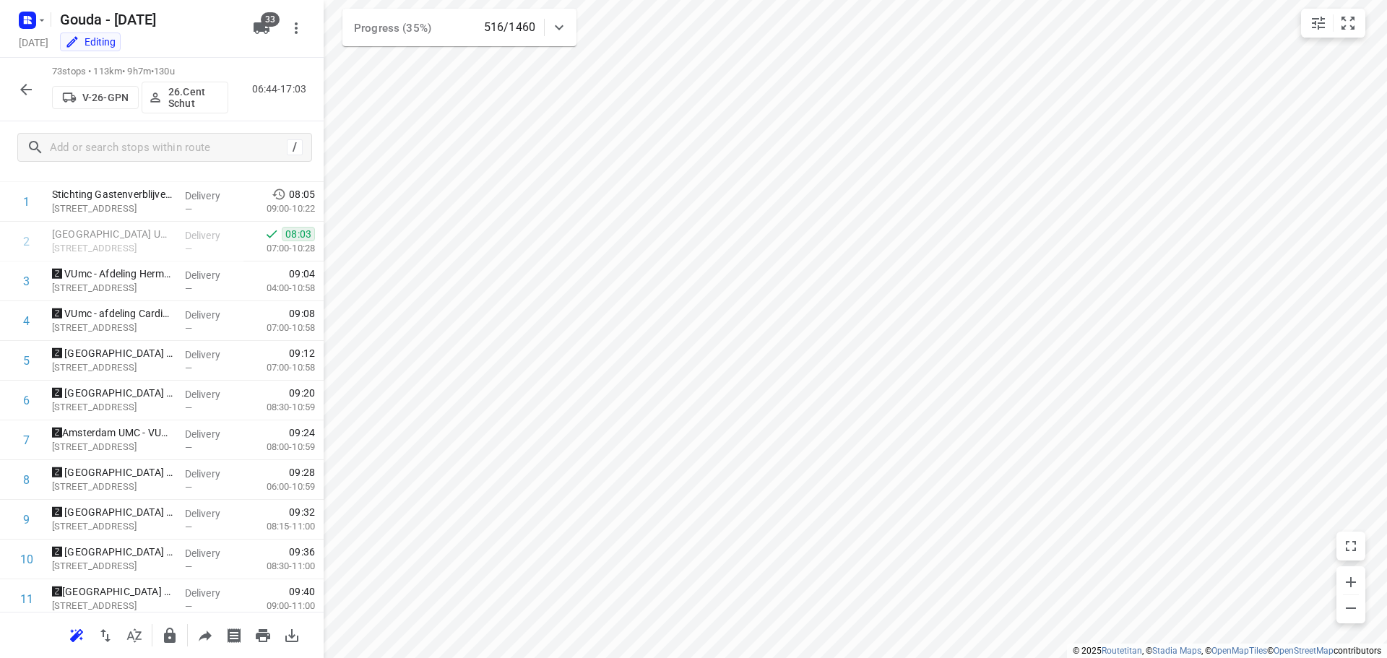
scroll to position [0, 0]
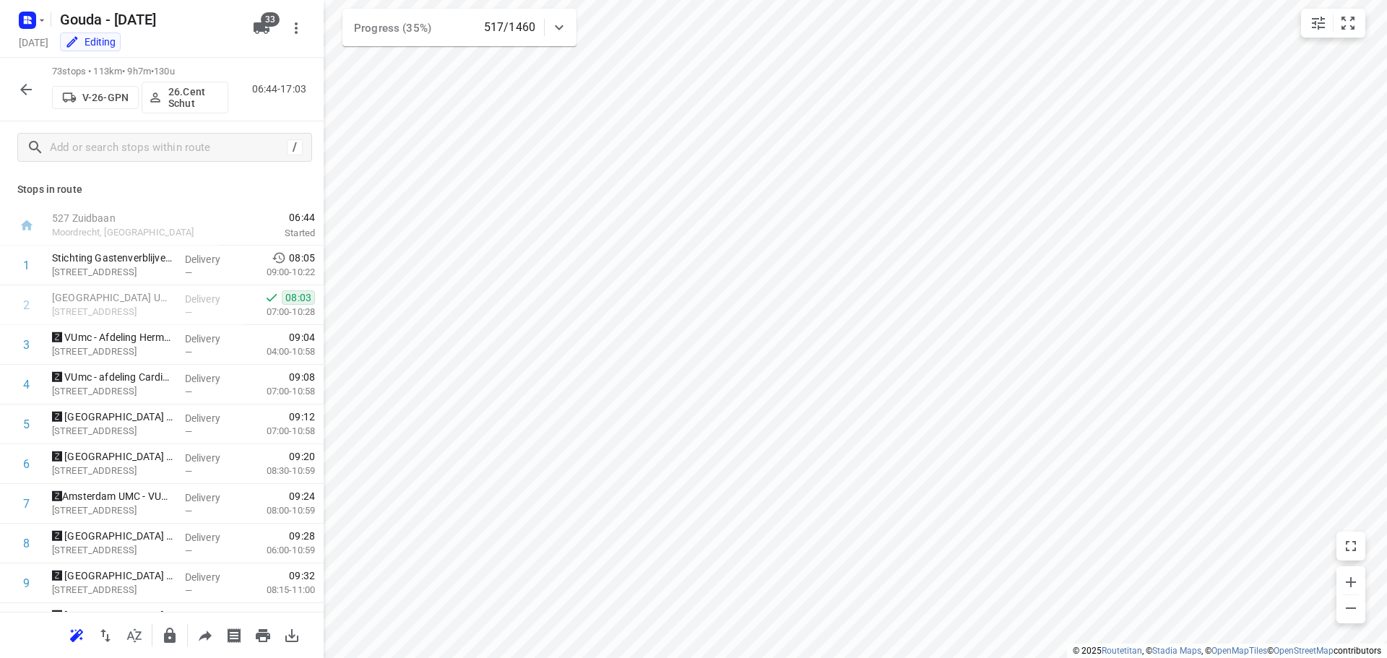
click at [24, 95] on icon "button" at bounding box center [25, 89] width 17 height 17
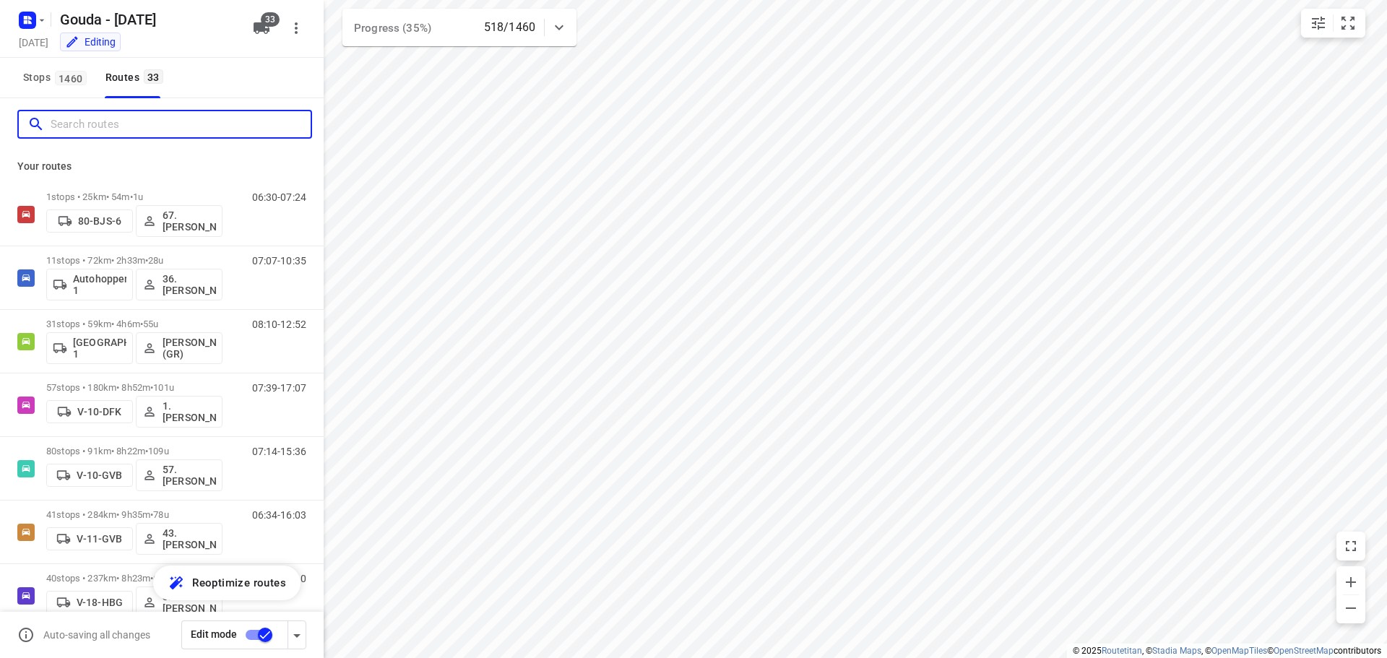
click at [93, 127] on input "Search routes" at bounding box center [181, 124] width 260 height 22
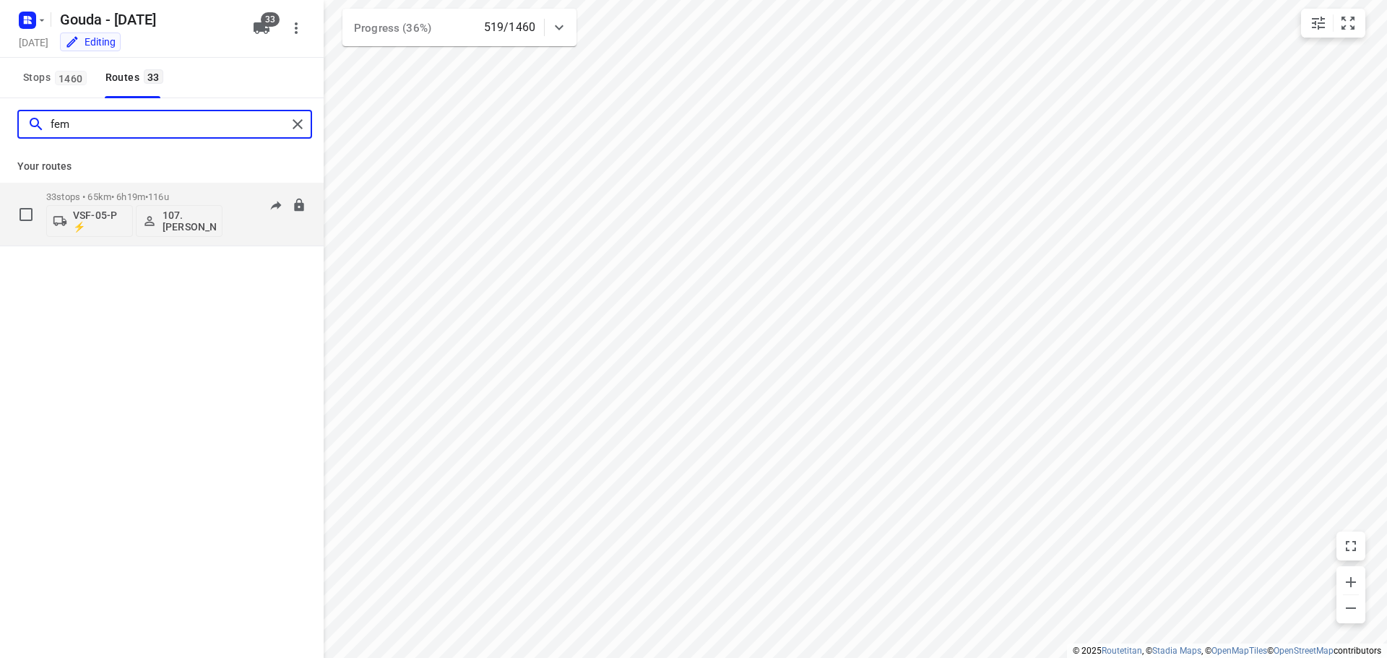
type input "fem"
click at [87, 199] on p "33 stops • 65km • 6h19m • 116u" at bounding box center [134, 196] width 176 height 11
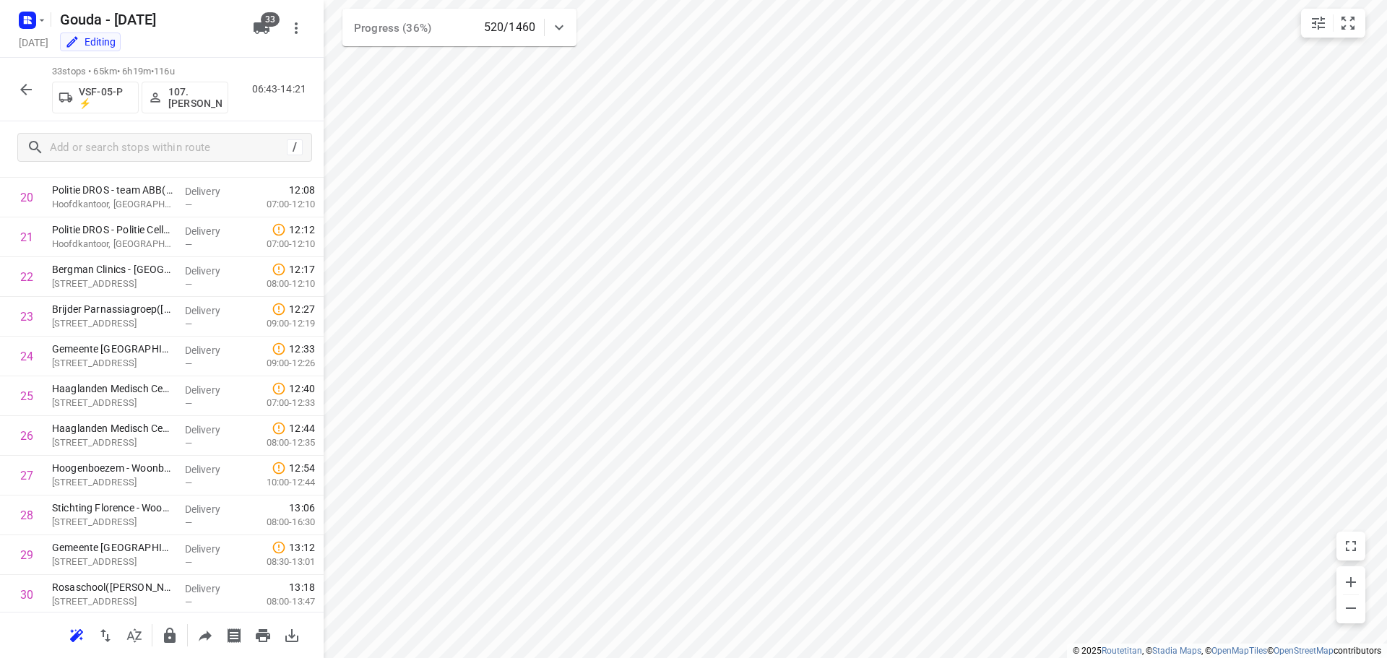
scroll to position [985, 0]
click at [25, 84] on icon "button" at bounding box center [25, 89] width 17 height 17
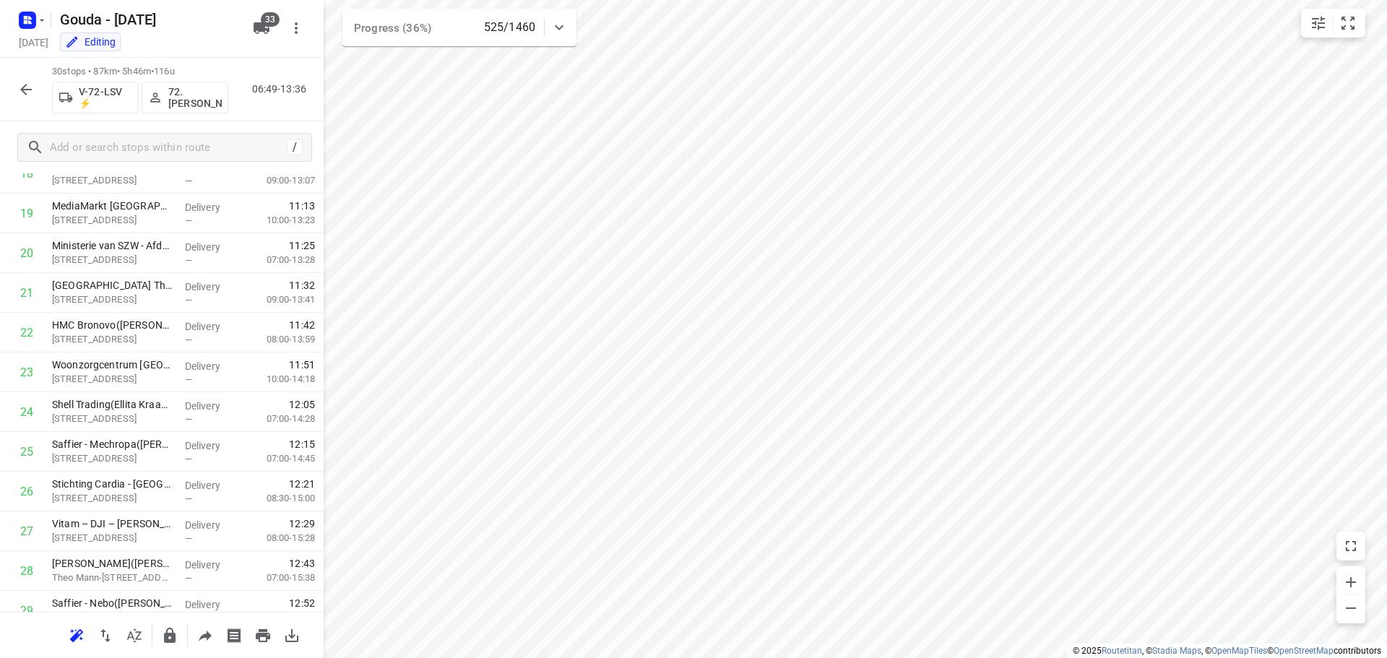
scroll to position [865, 0]
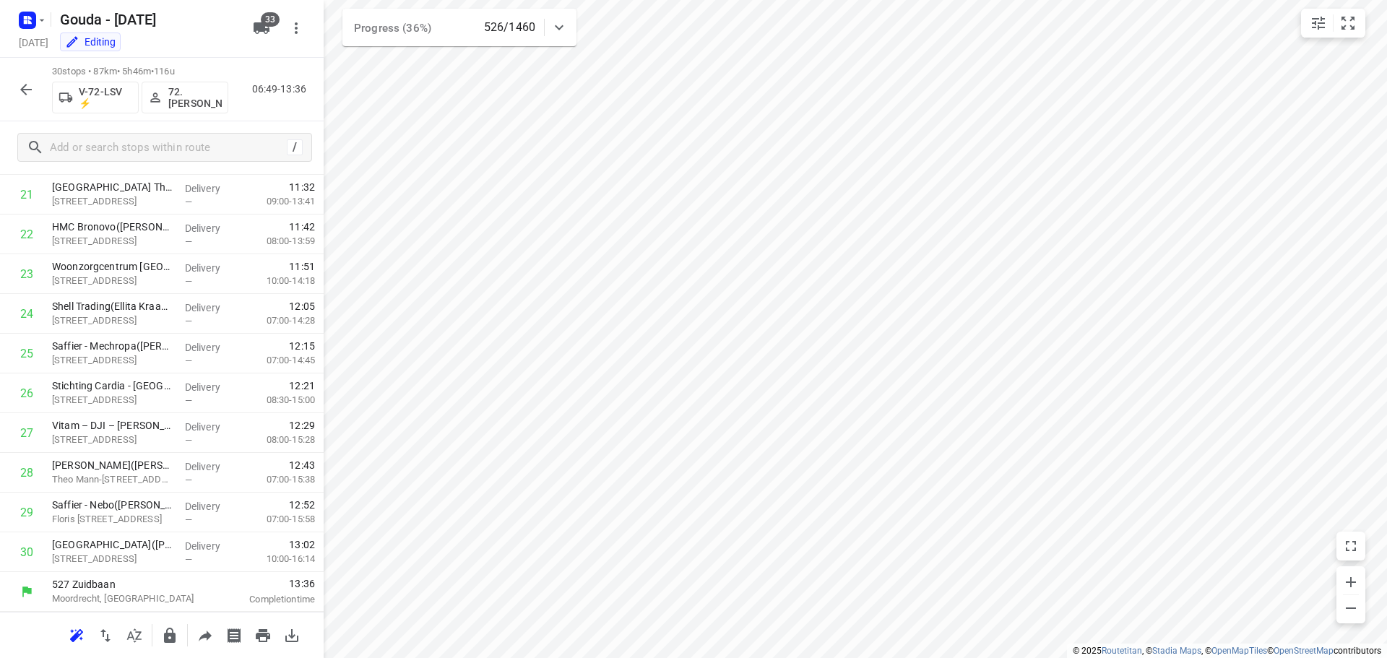
click at [27, 92] on icon "button" at bounding box center [25, 89] width 17 height 17
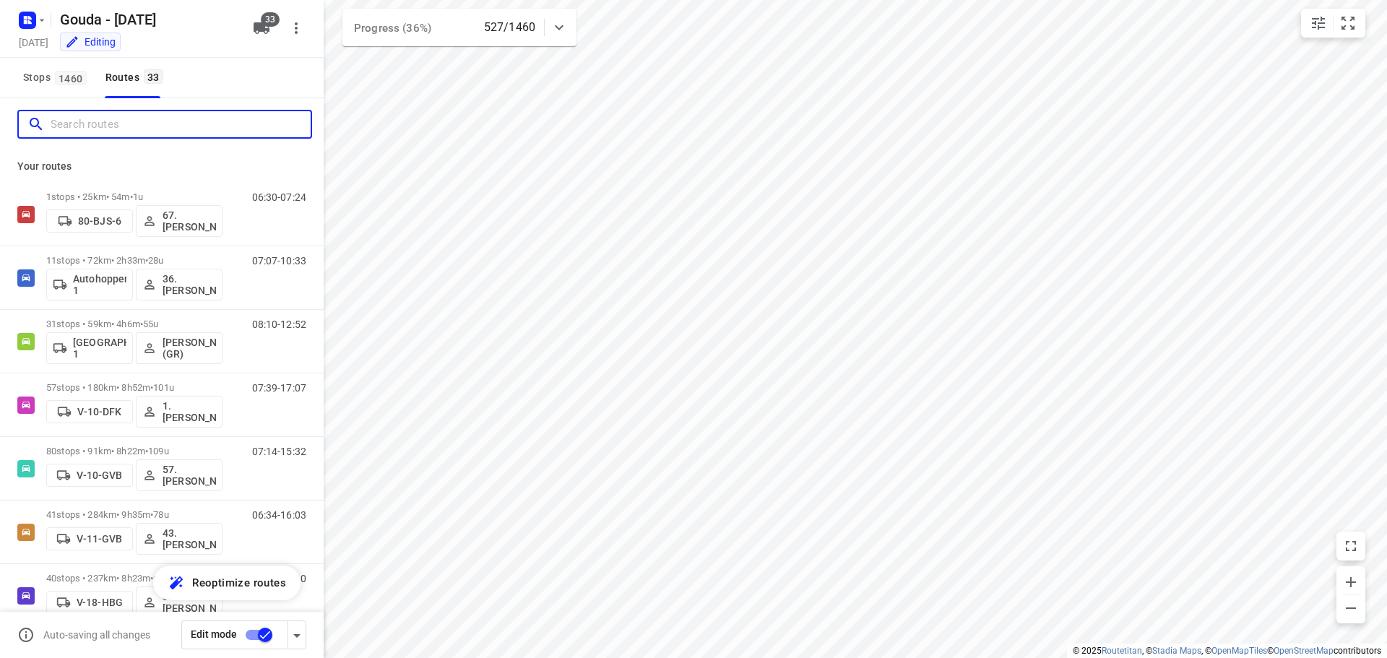
click at [169, 129] on input "Search routes" at bounding box center [181, 124] width 260 height 22
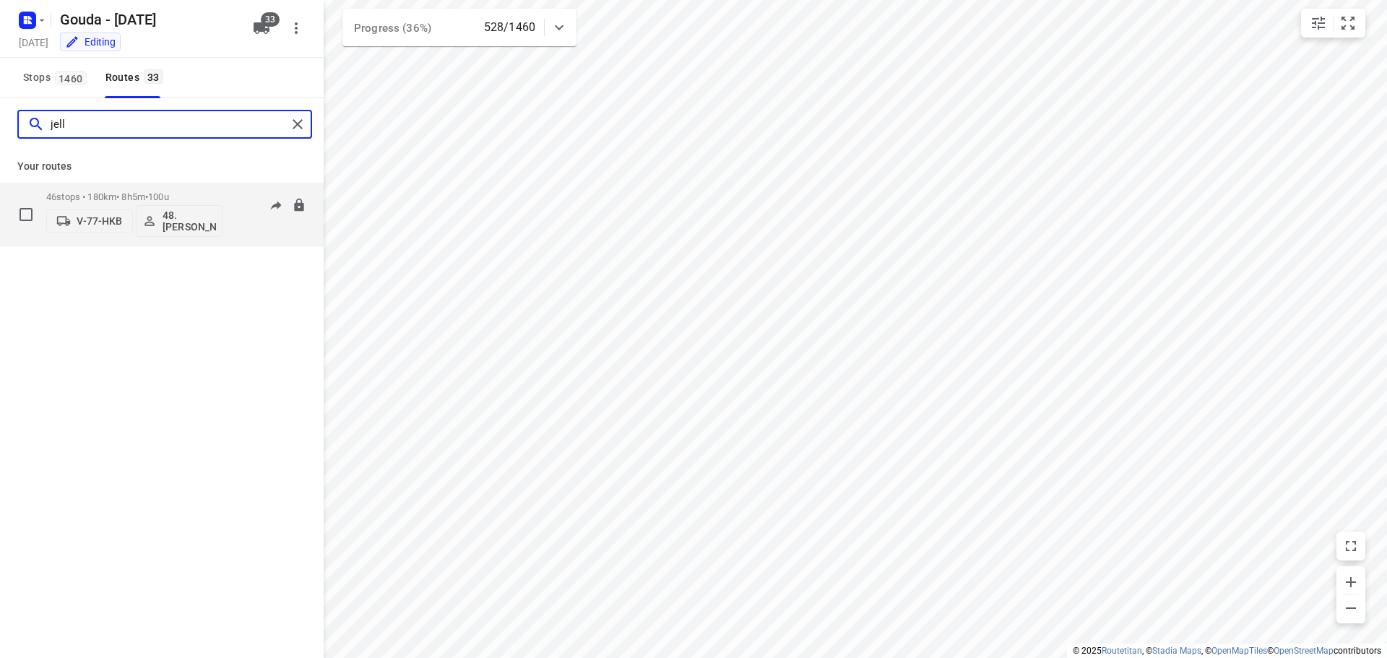
type input "jell"
click at [162, 196] on span "100u" at bounding box center [158, 196] width 21 height 11
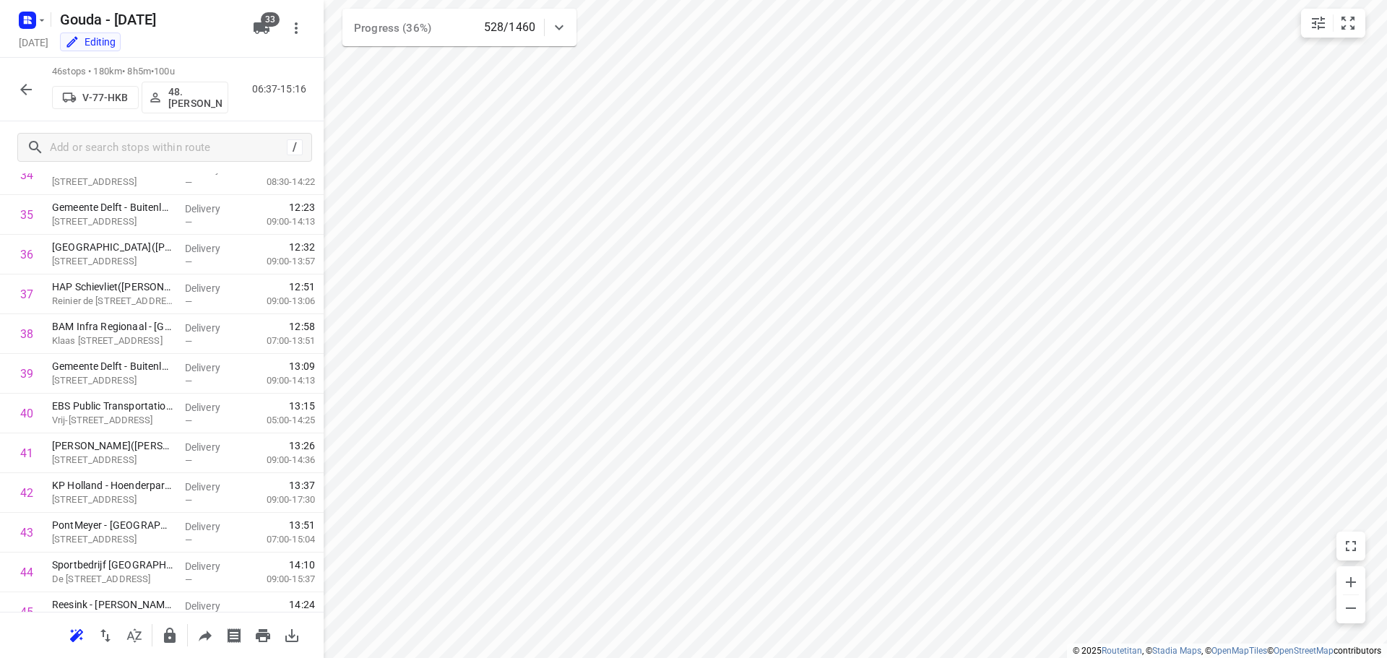
scroll to position [1501, 0]
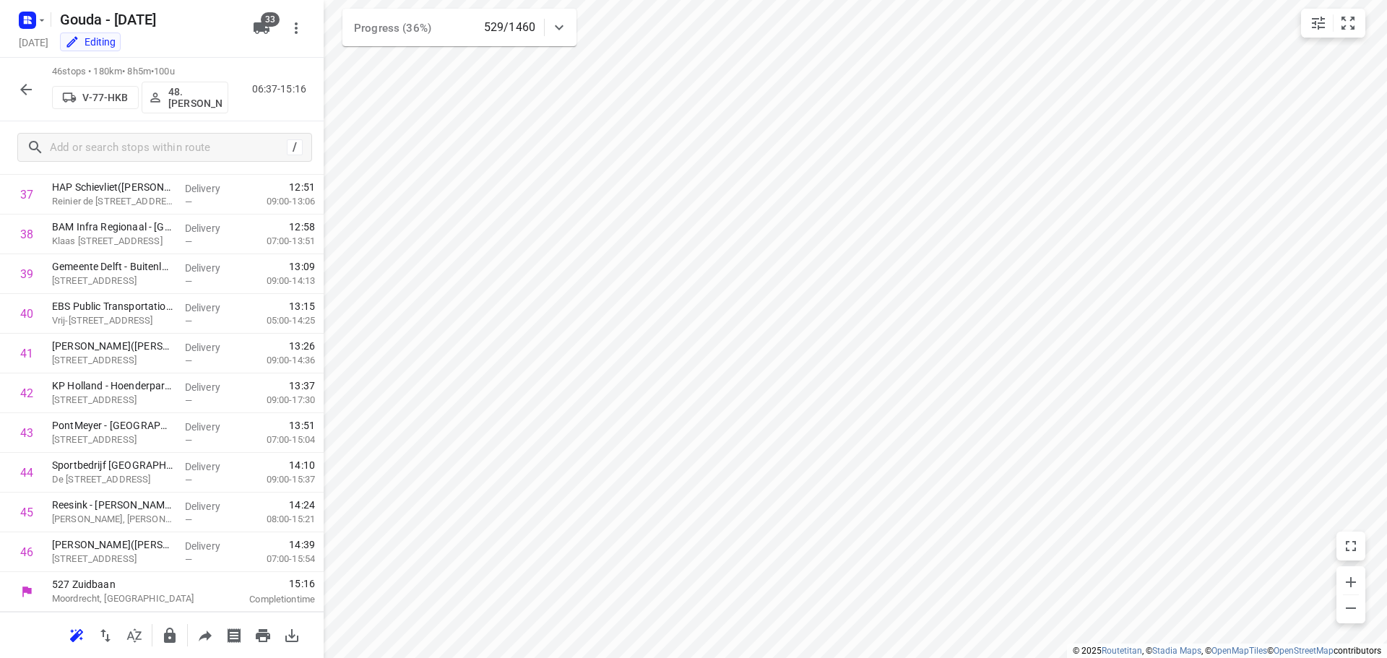
click at [17, 91] on button "button" at bounding box center [26, 89] width 29 height 29
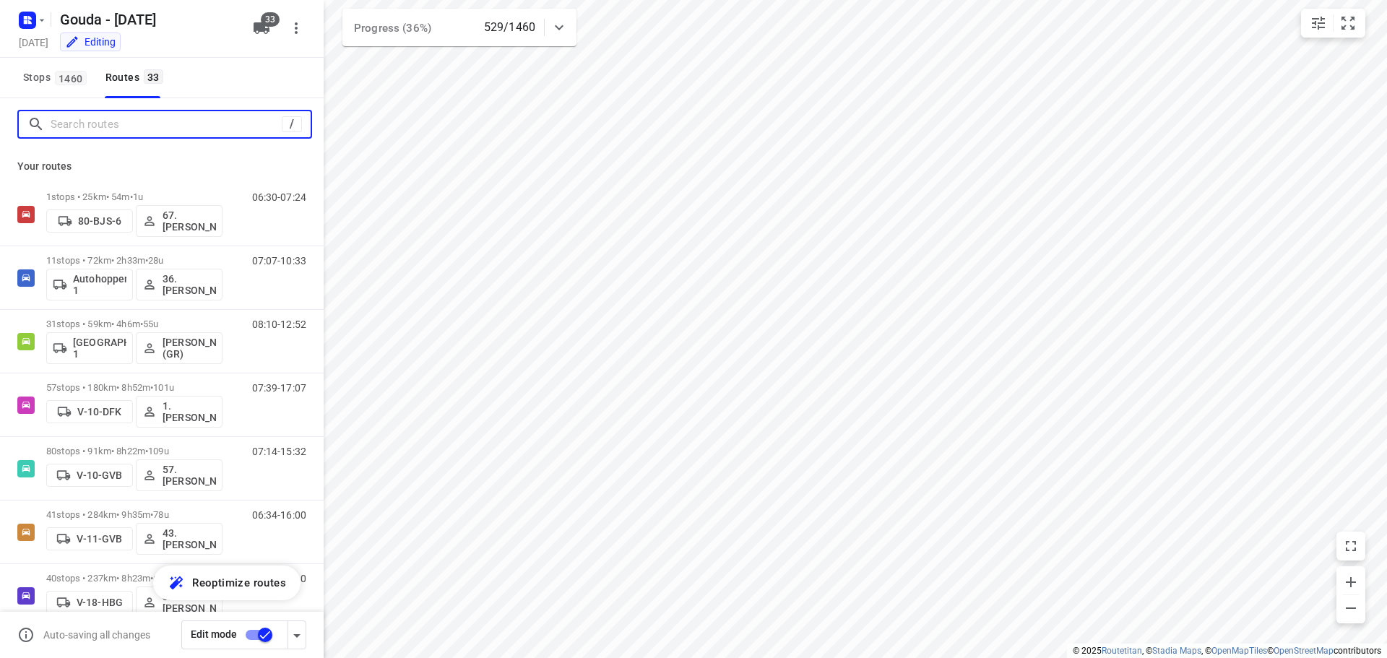
click at [75, 129] on input "Search routes" at bounding box center [166, 124] width 231 height 22
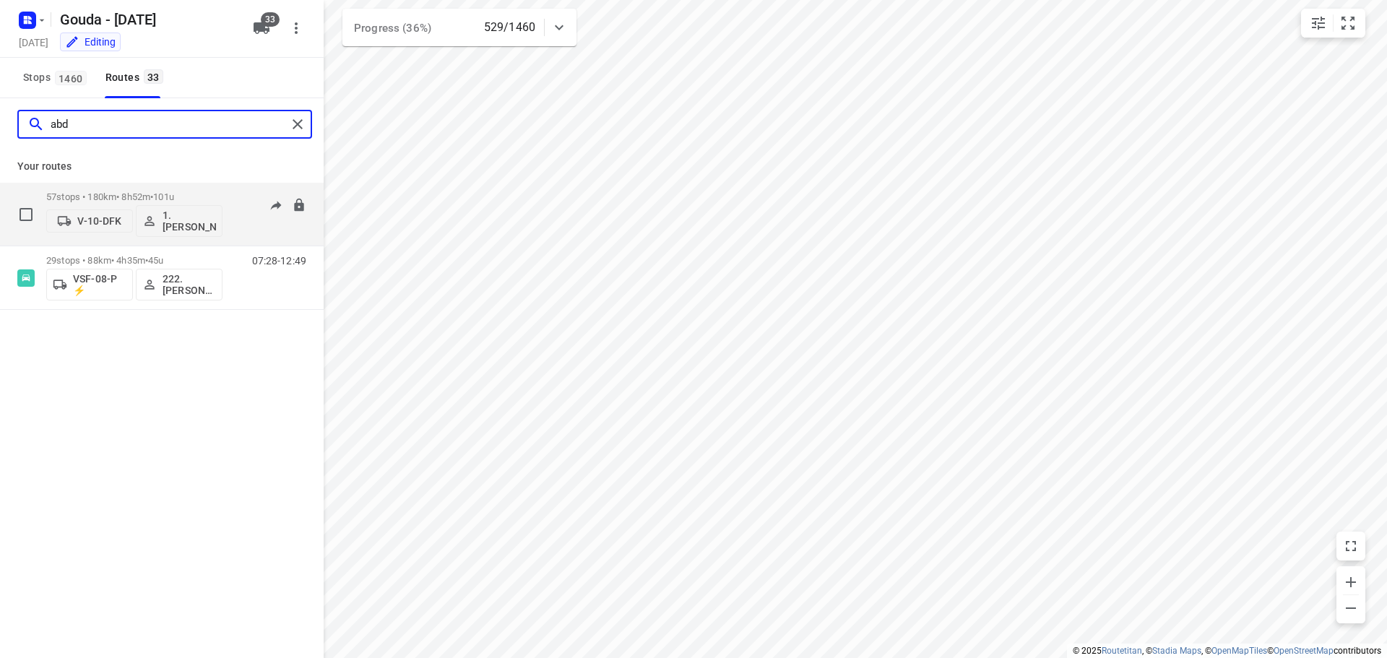
type input "abd"
click at [116, 200] on p "57 stops • 180km • 8h52m • 101u" at bounding box center [134, 196] width 176 height 11
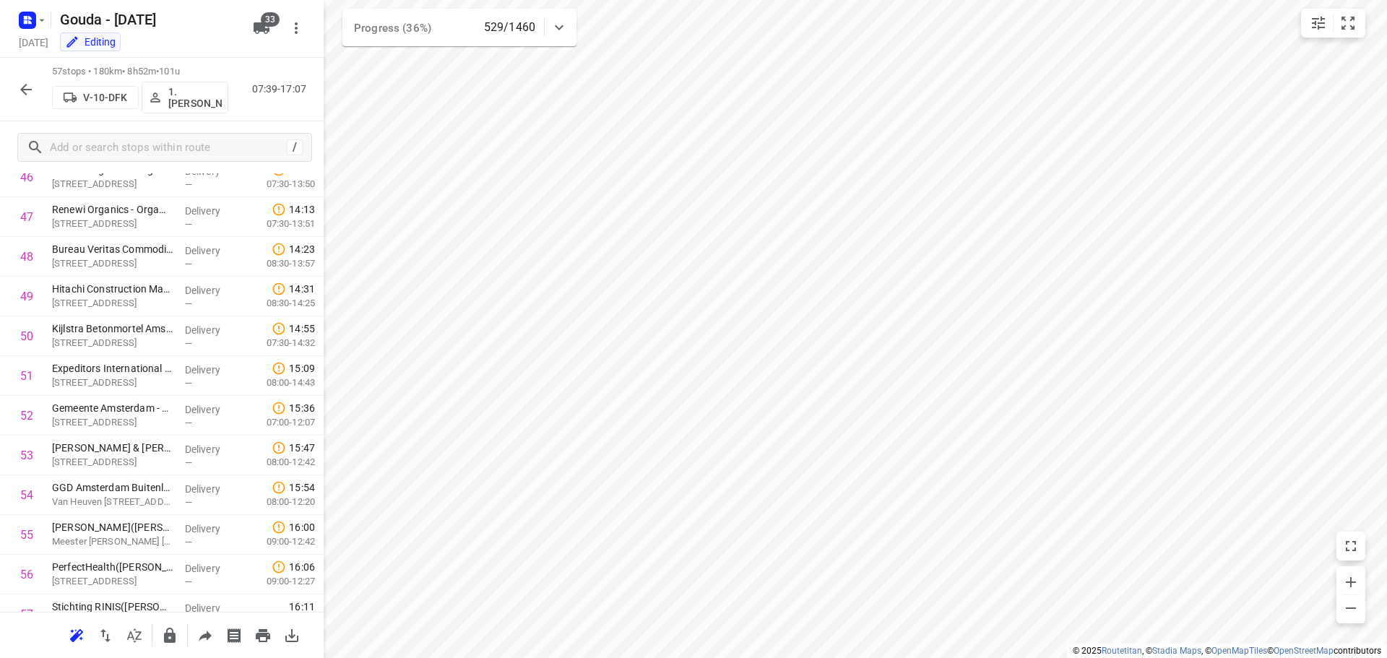
scroll to position [1938, 0]
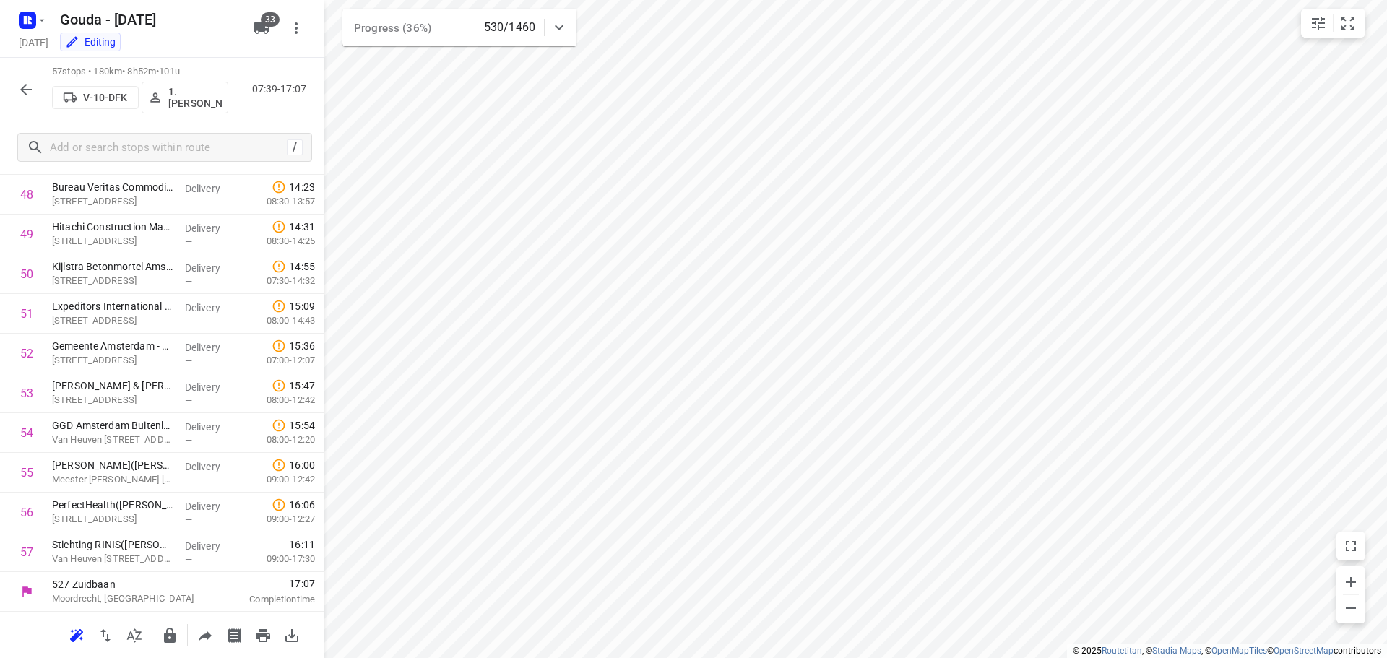
click at [24, 86] on icon "button" at bounding box center [26, 90] width 12 height 12
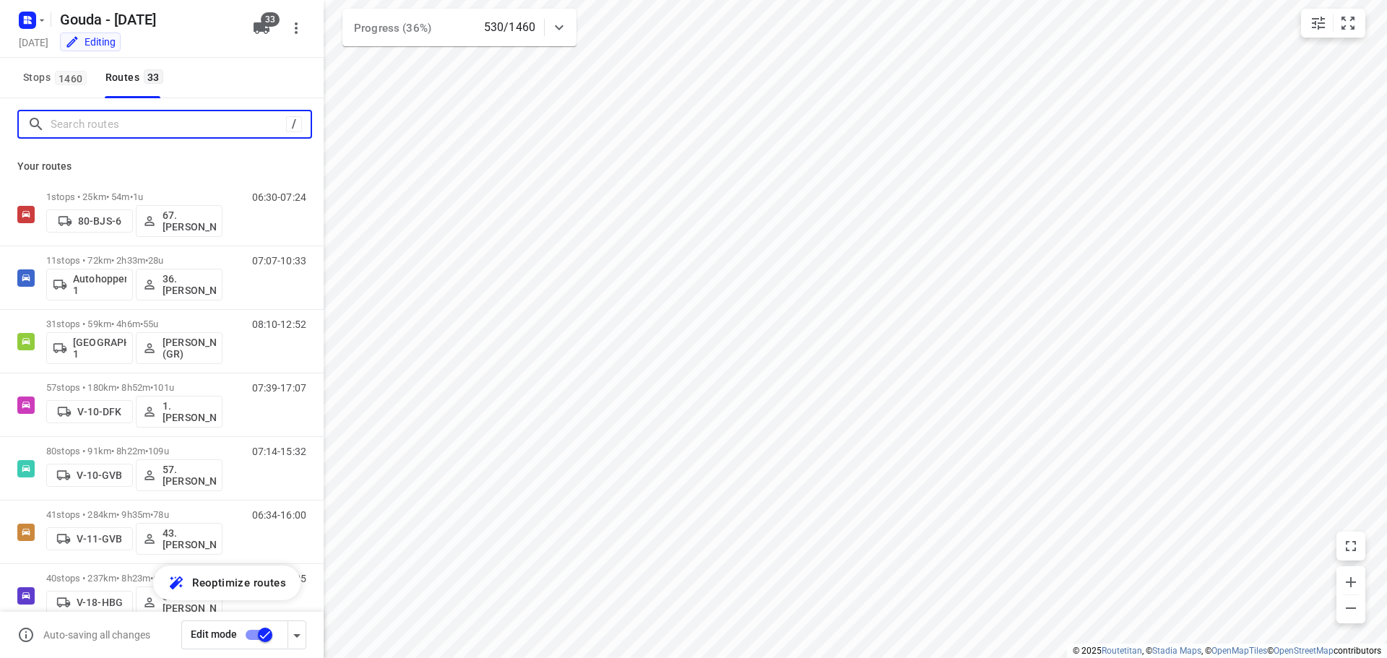
click at [62, 117] on input "Search routes" at bounding box center [168, 124] width 235 height 22
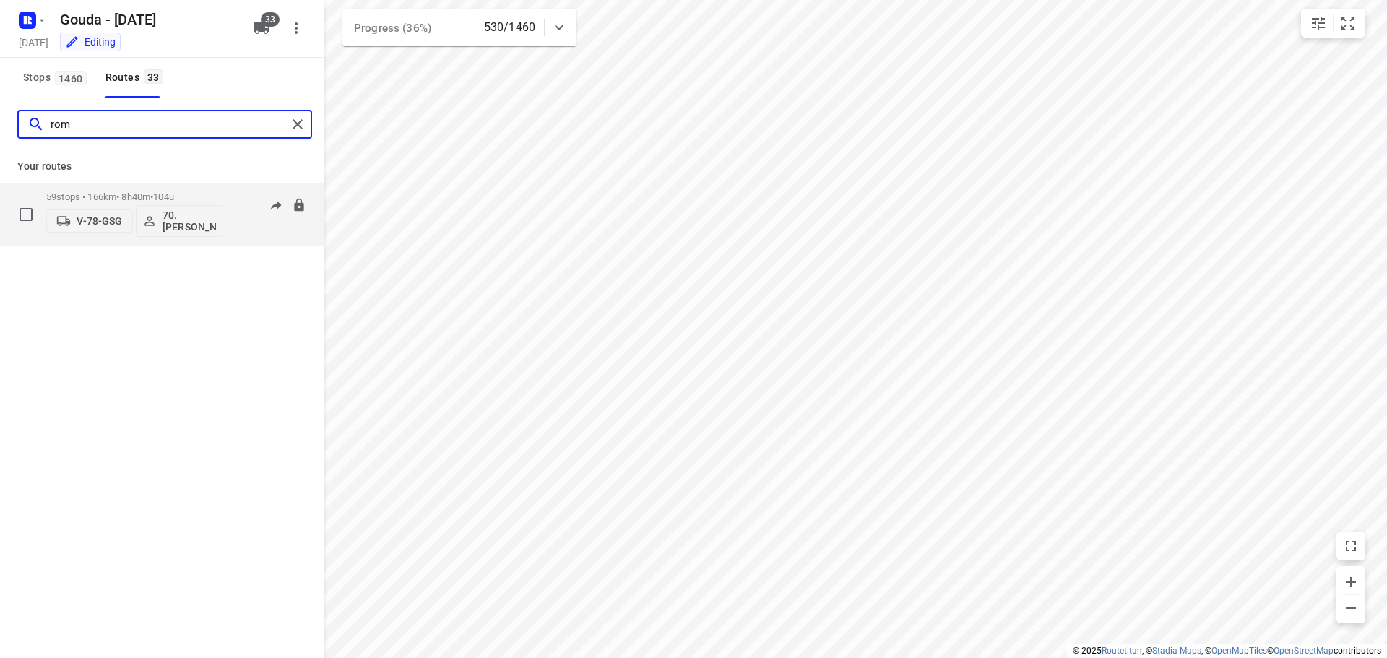
type input "rom"
click at [89, 197] on p "59 stops • 166km • 8h40m • 104u" at bounding box center [134, 196] width 176 height 11
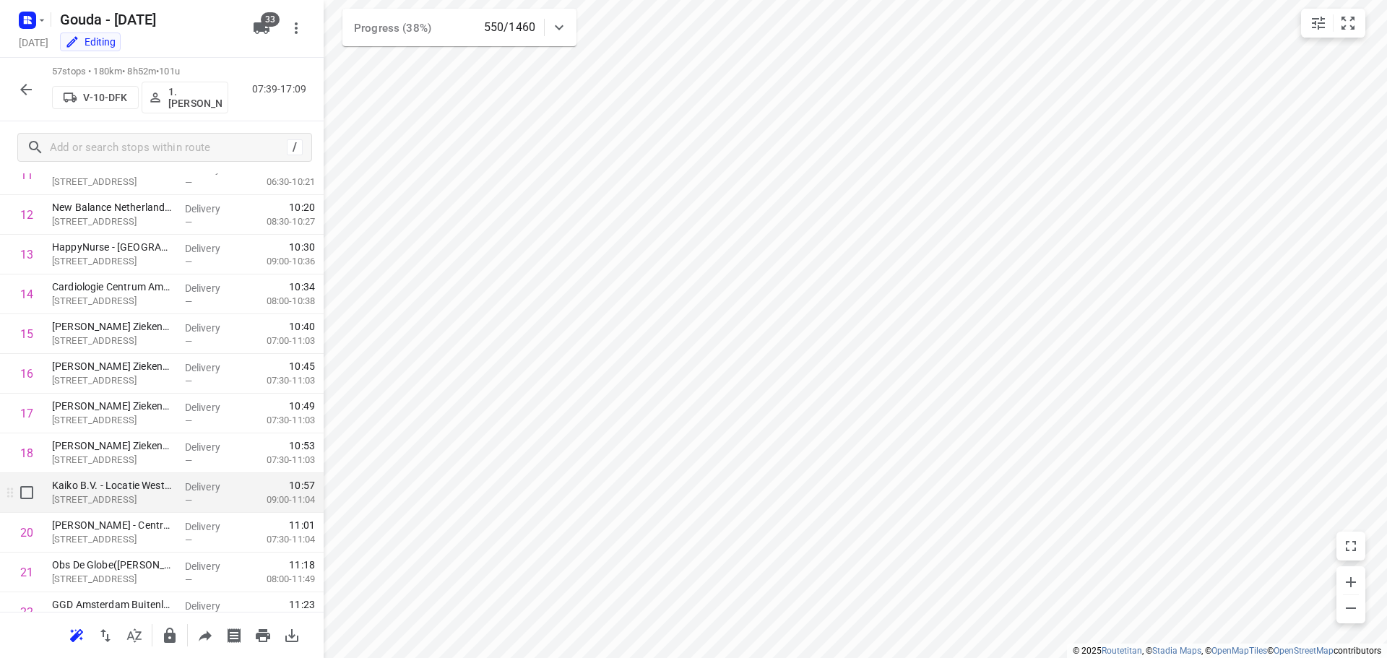
scroll to position [506, 0]
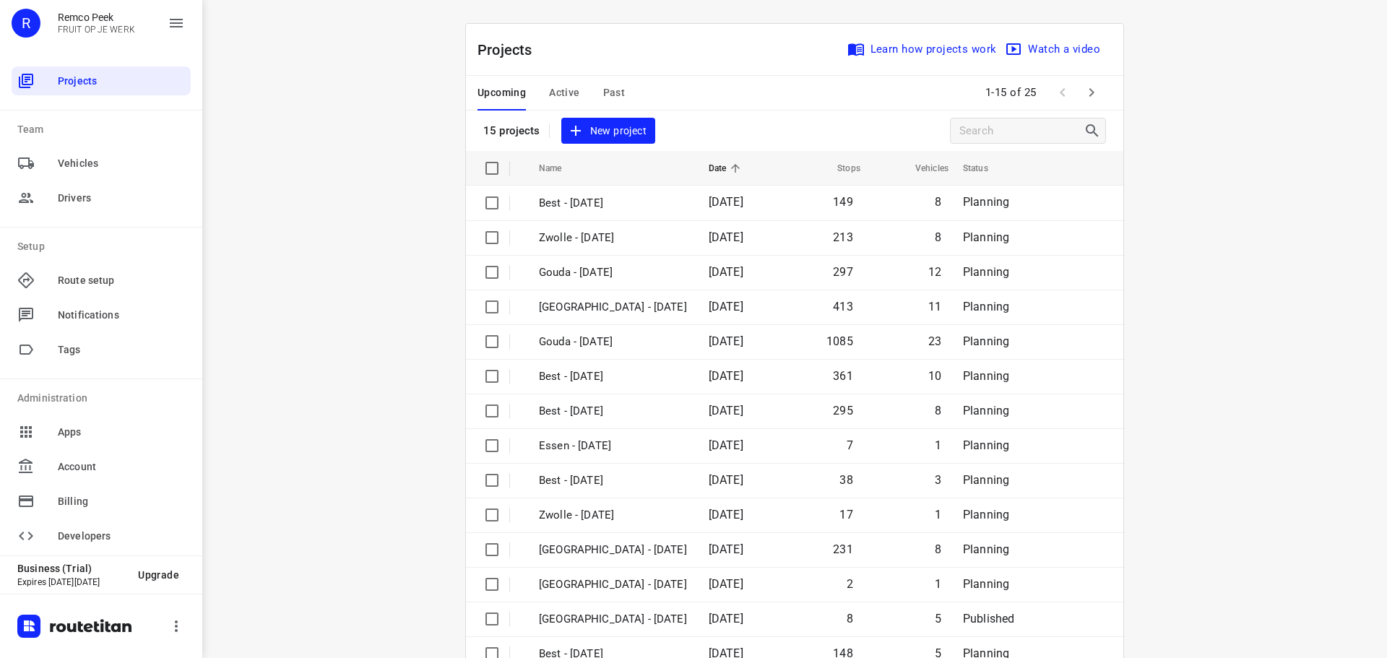
click at [1083, 90] on icon "button" at bounding box center [1091, 92] width 17 height 17
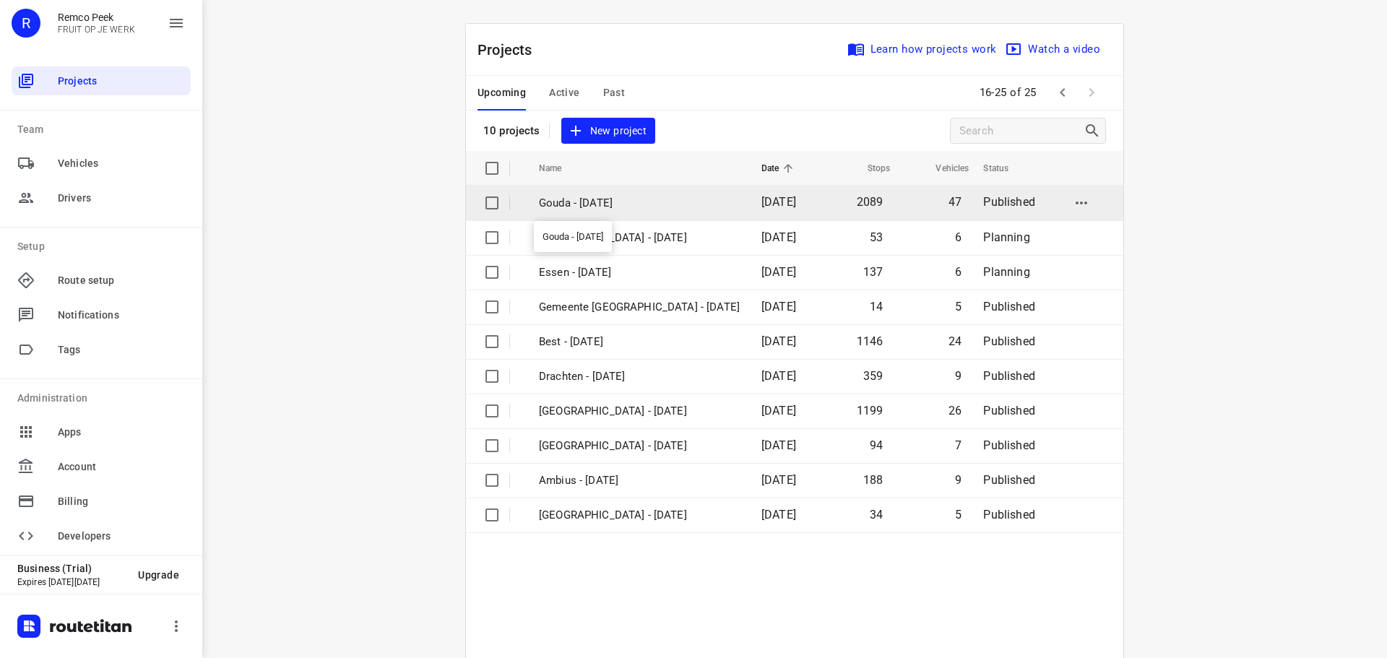
click at [608, 205] on p "Gouda - Wednesday" at bounding box center [639, 203] width 201 height 17
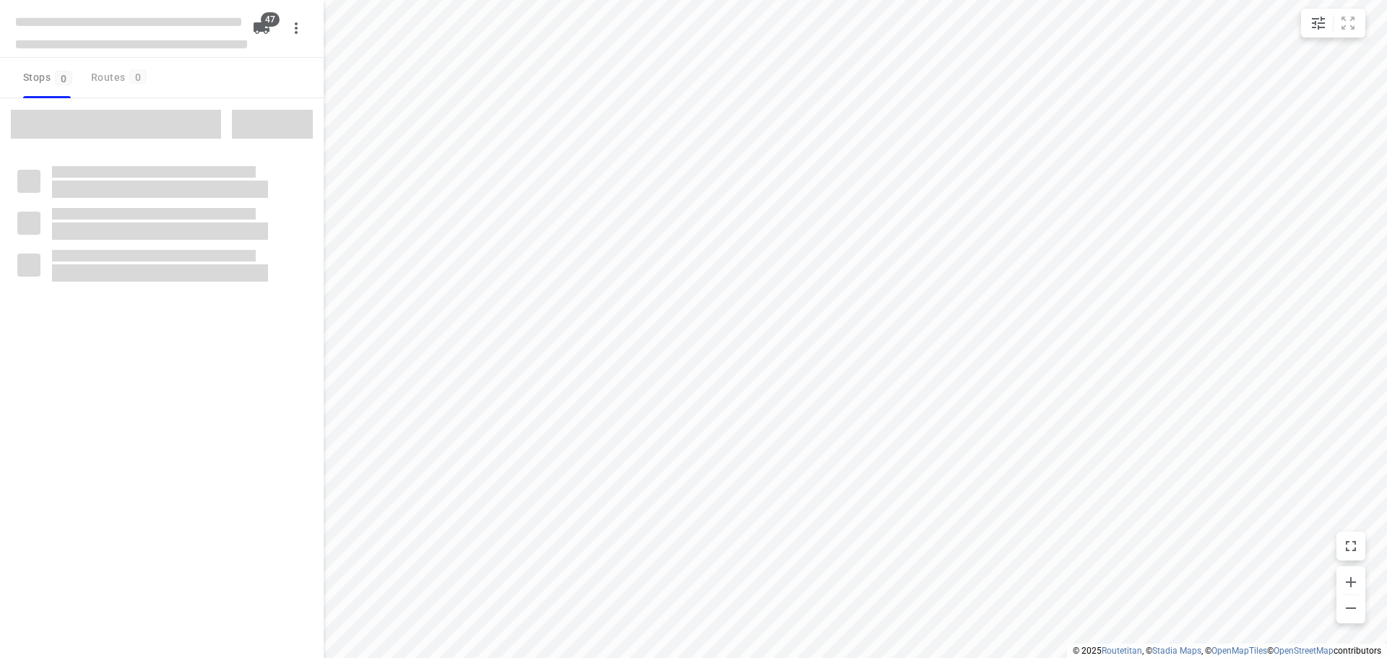
checkbox input "true"
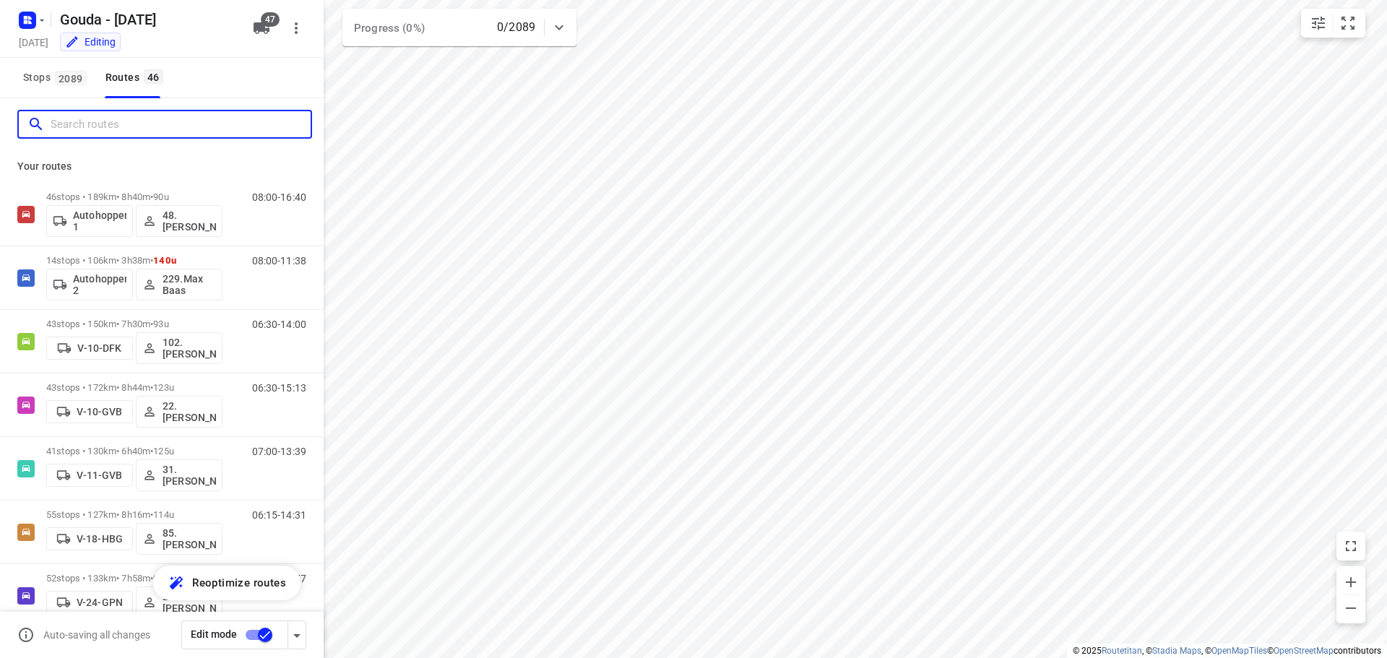
click at [144, 124] on input "Search routes" at bounding box center [181, 124] width 260 height 22
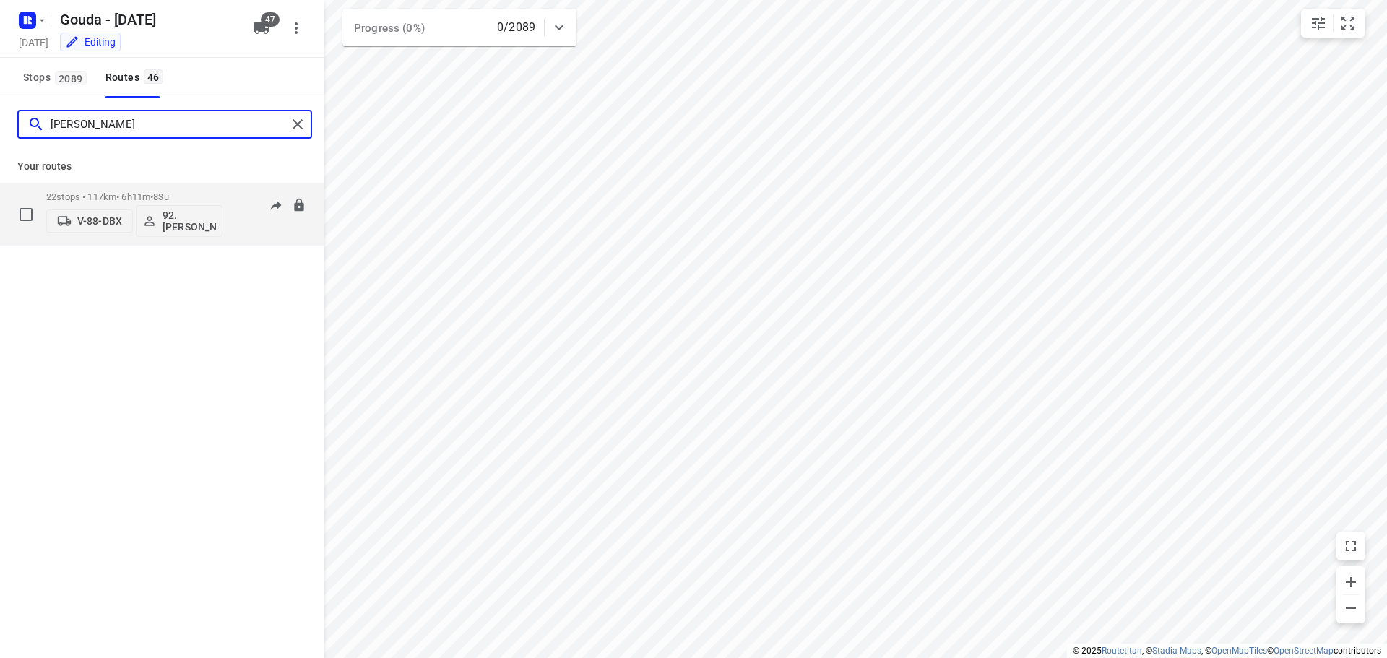
type input "Lars"
click at [126, 190] on div "22 stops • 117km • 6h11m • 83u V-88-DBX 92.Lars van Tuinen" at bounding box center [134, 214] width 176 height 60
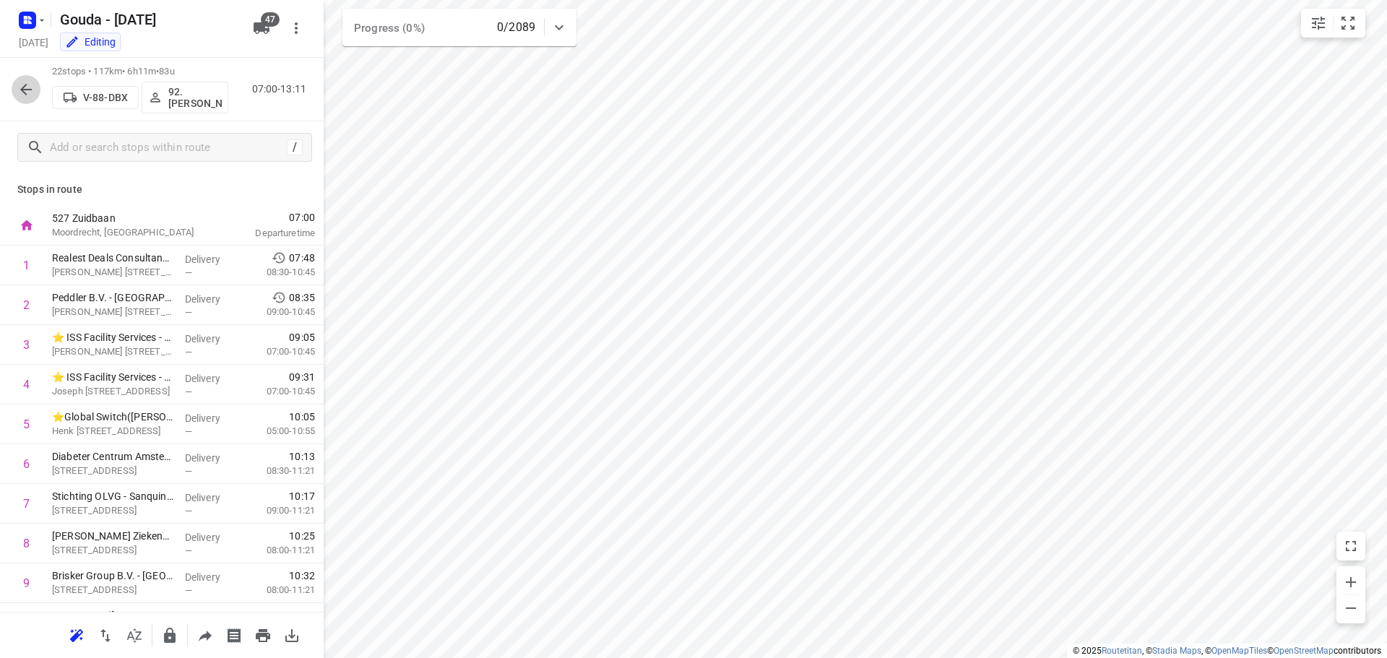
click at [19, 94] on icon "button" at bounding box center [25, 89] width 17 height 17
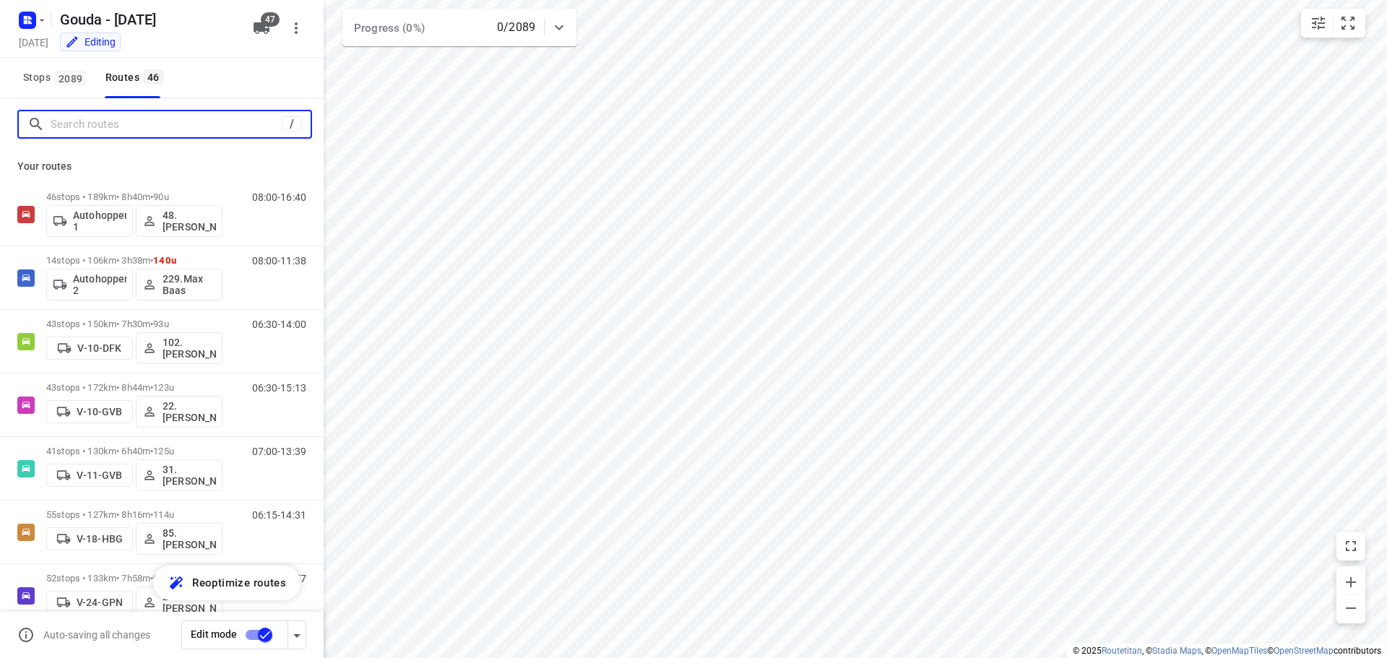
click at [115, 129] on input "Search routes" at bounding box center [166, 124] width 231 height 22
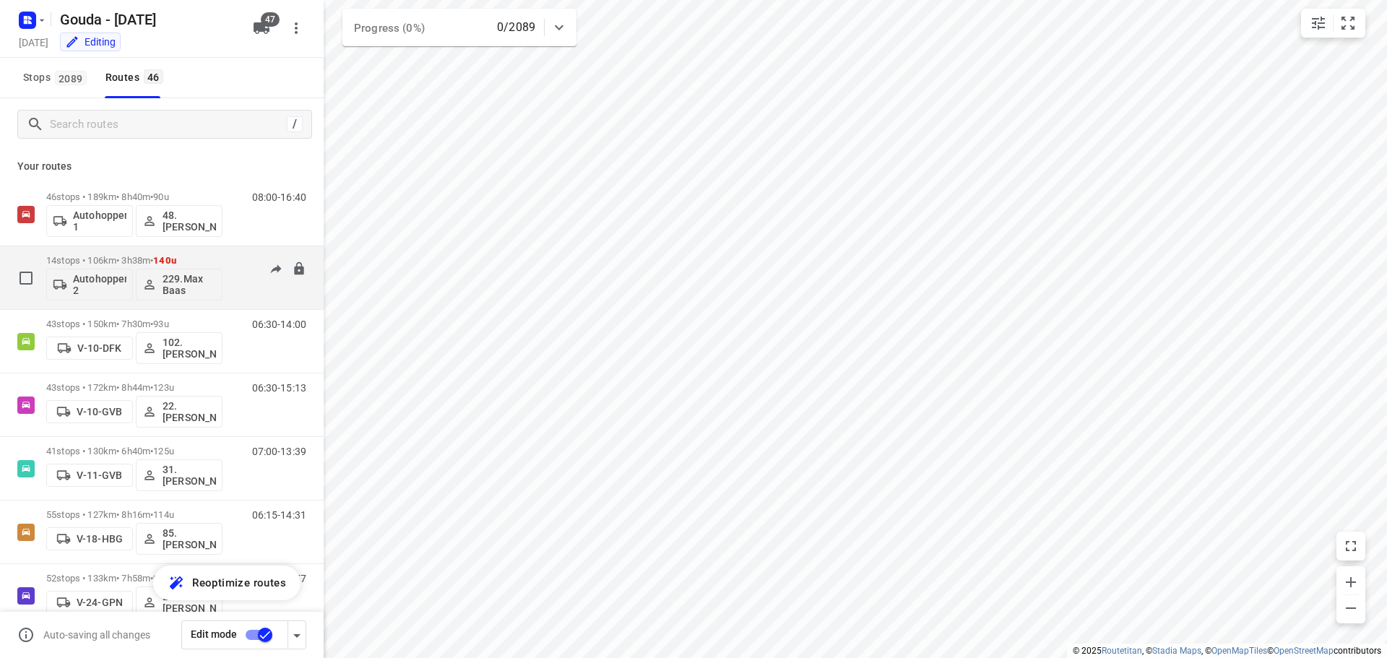
click at [82, 256] on p "14 stops • 106km • 3h38m • 140u" at bounding box center [134, 260] width 176 height 11
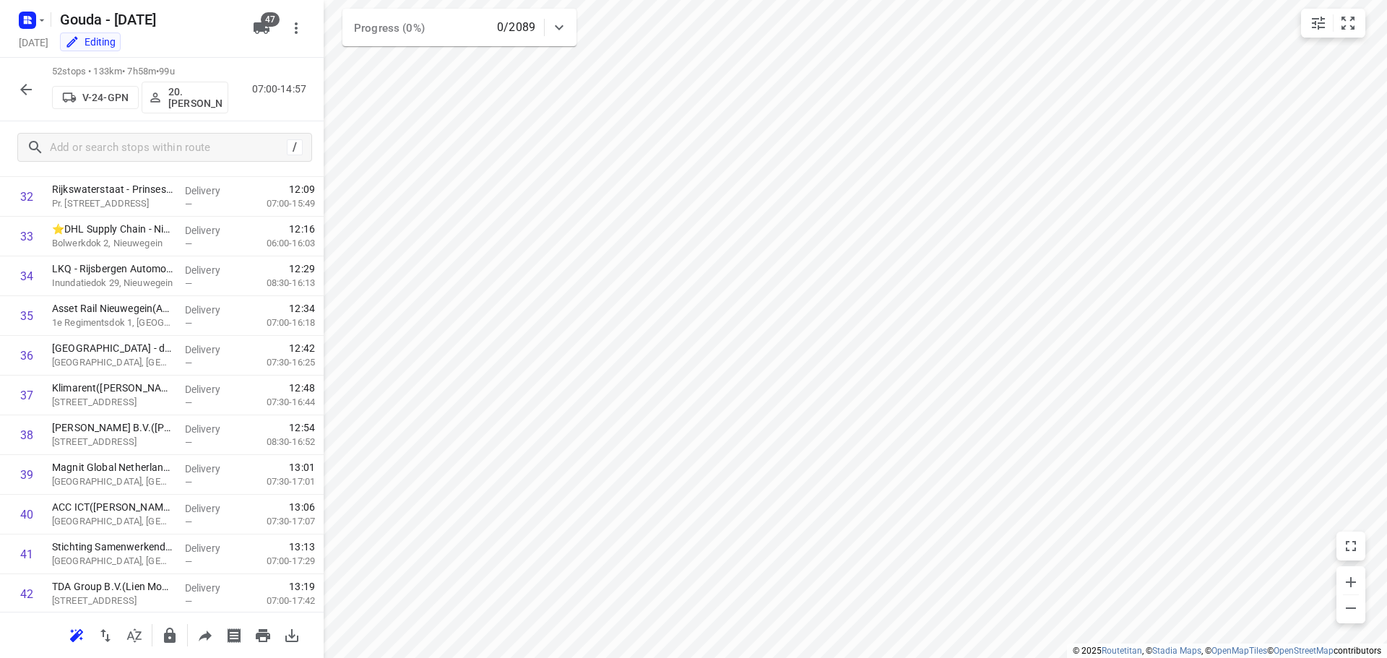
scroll to position [1739, 0]
click at [27, 92] on icon "button" at bounding box center [25, 89] width 17 height 17
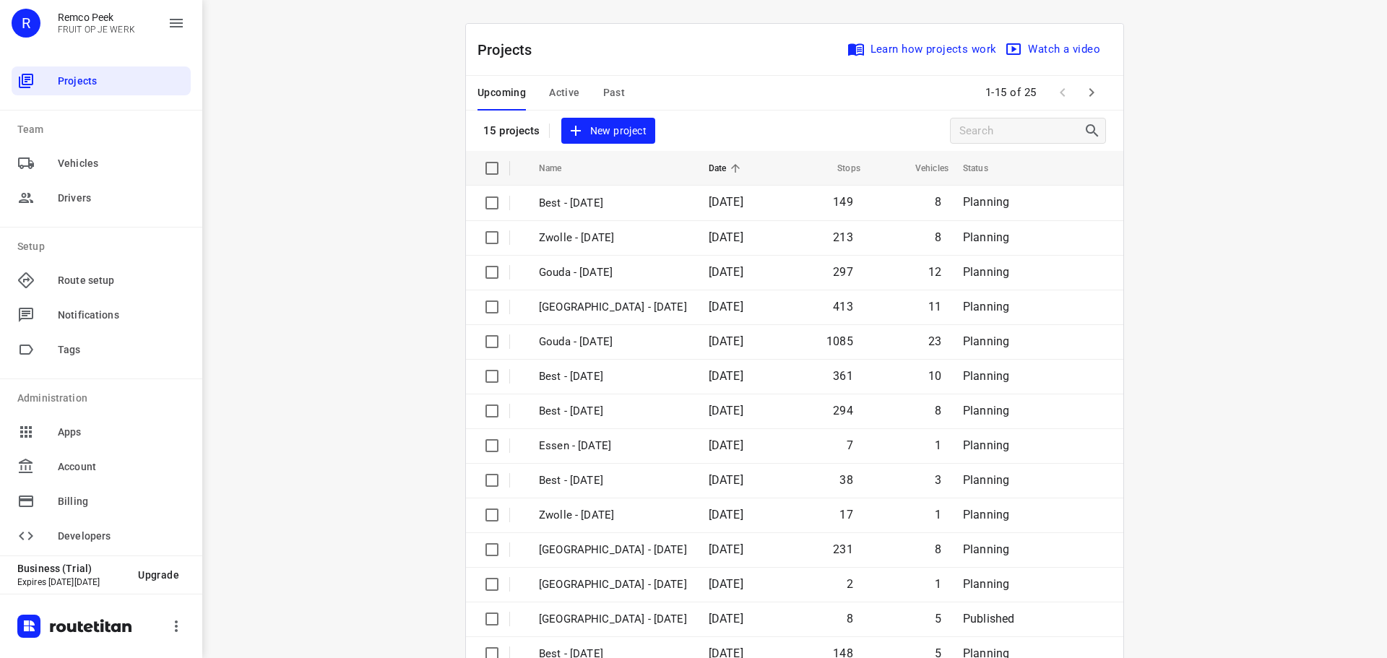
click at [566, 94] on span "Active" at bounding box center [564, 93] width 30 height 18
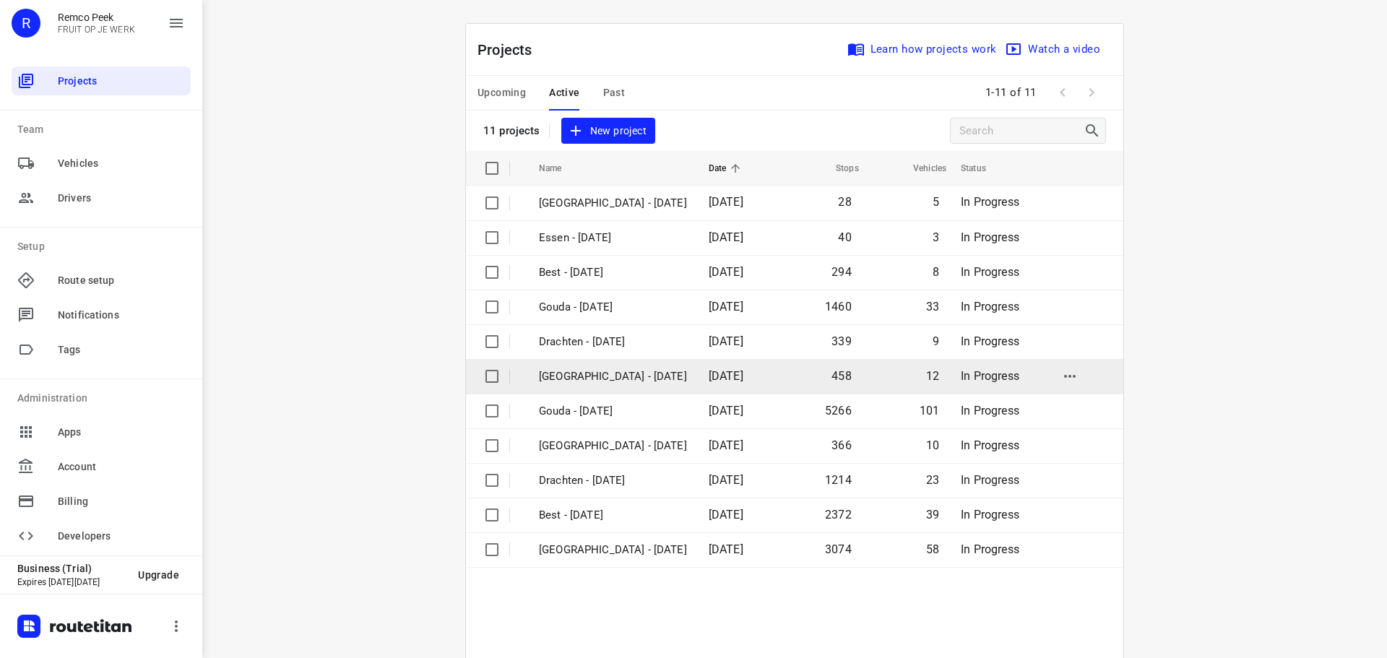
click at [589, 373] on p "[GEOGRAPHIC_DATA] - [DATE]" at bounding box center [613, 376] width 148 height 17
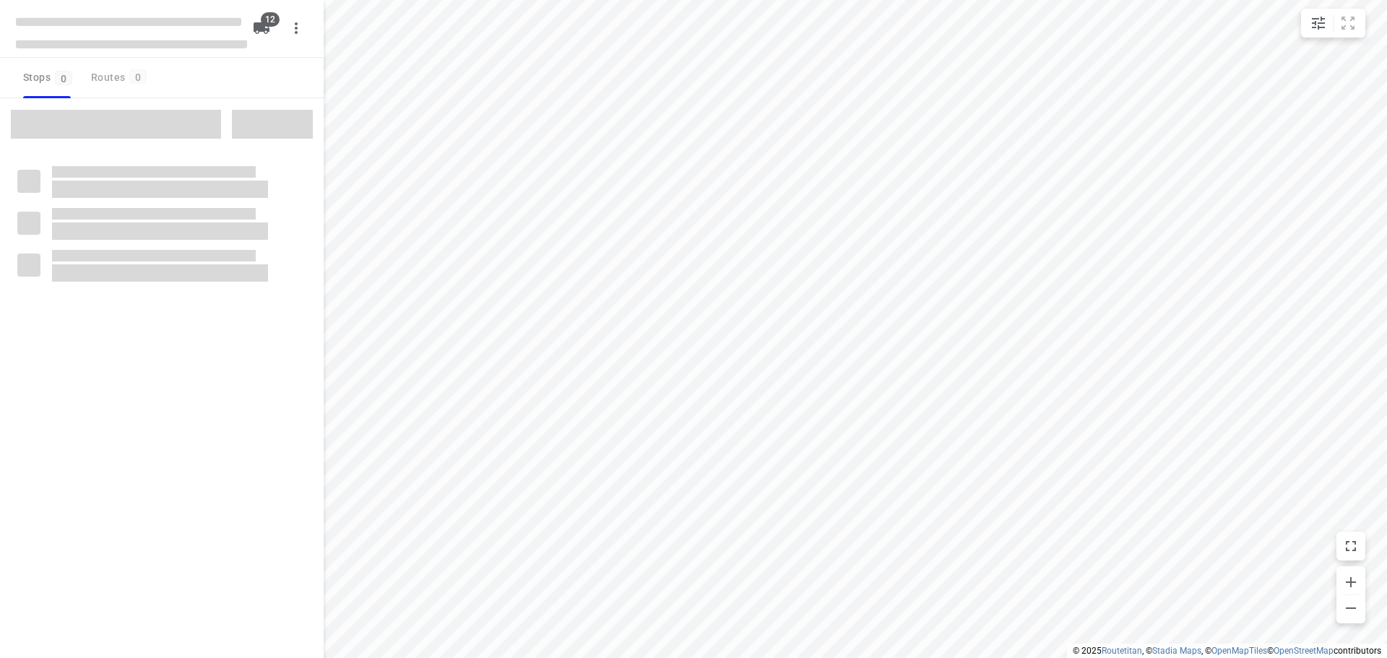
checkbox input "true"
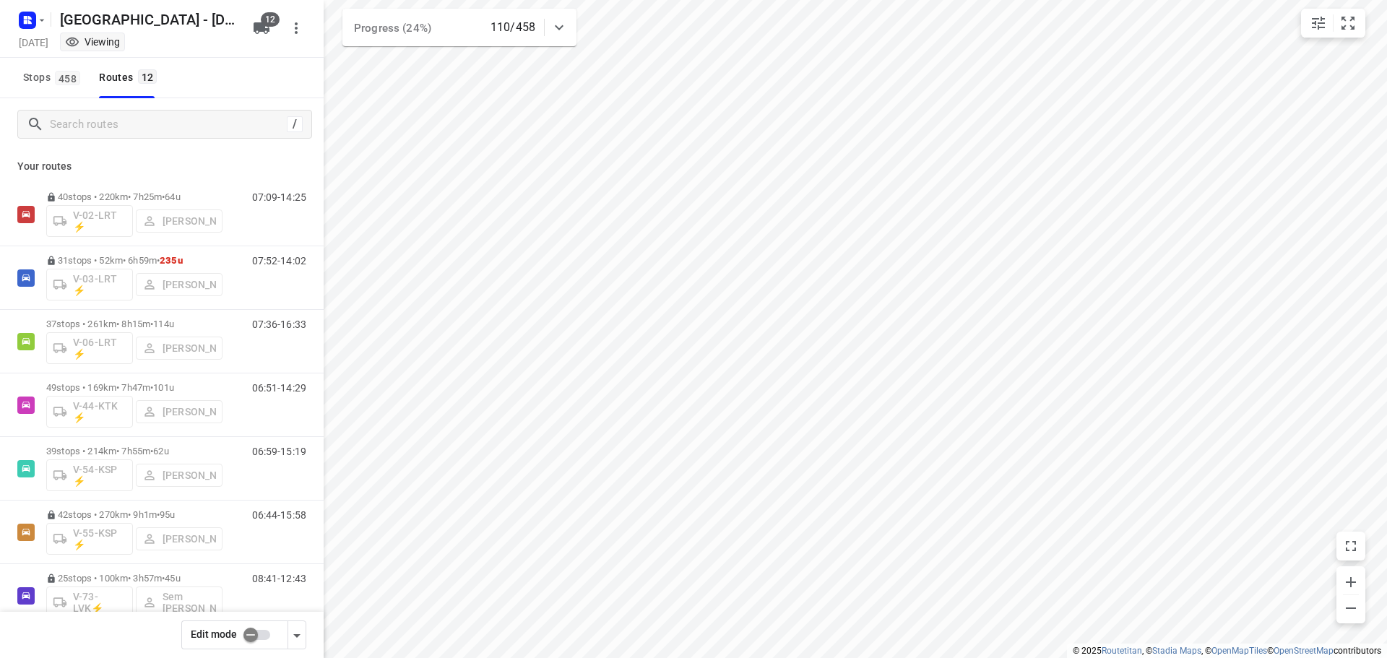
click at [259, 636] on input "checkbox" at bounding box center [250, 634] width 82 height 27
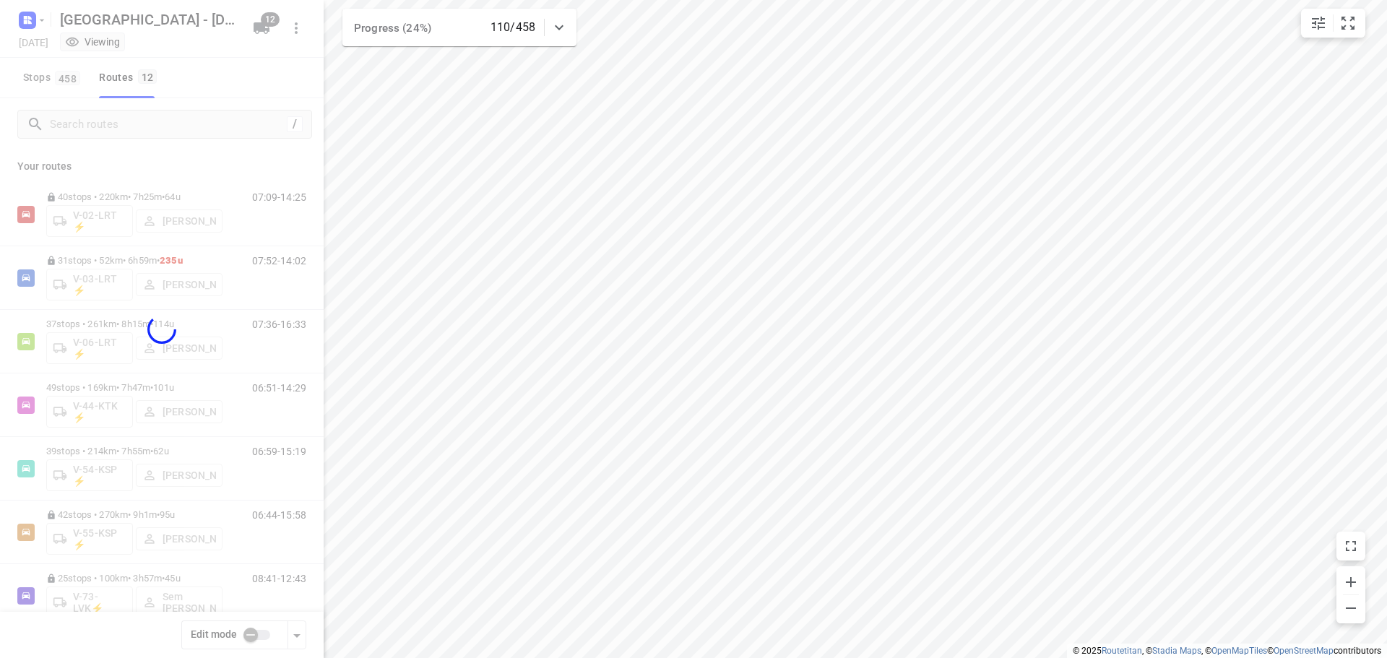
checkbox input "true"
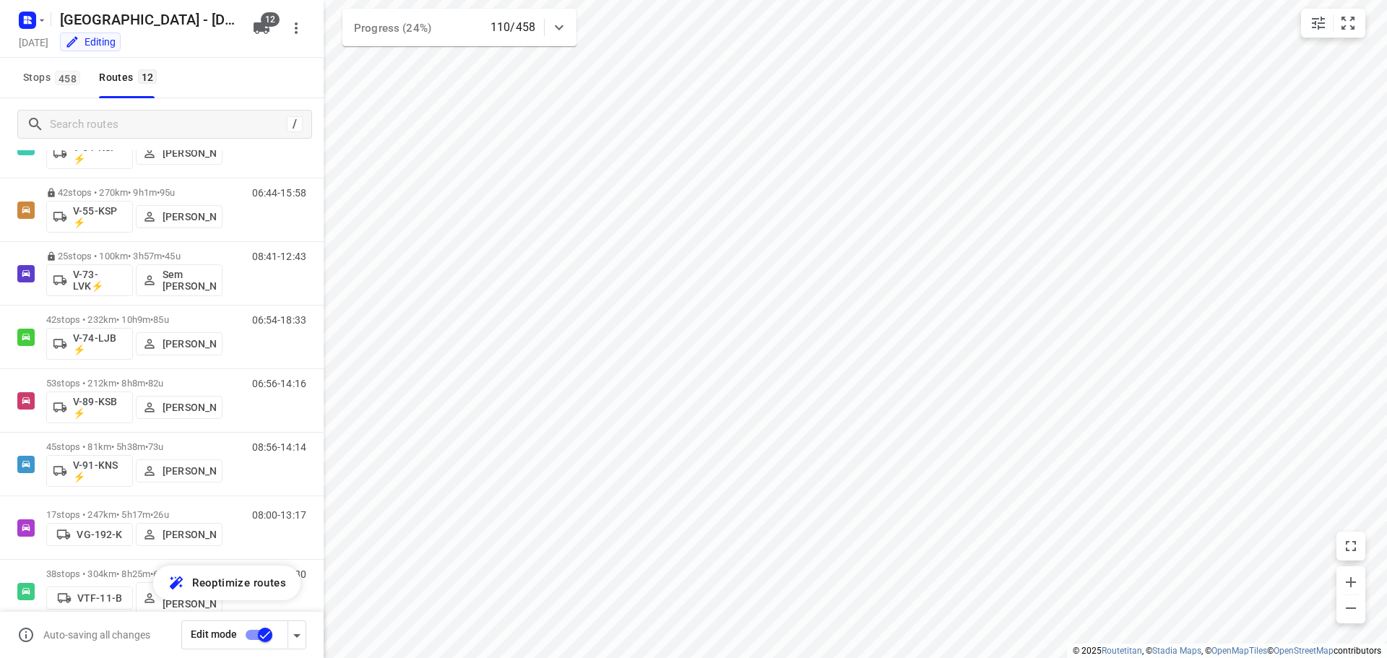
scroll to position [348, 0]
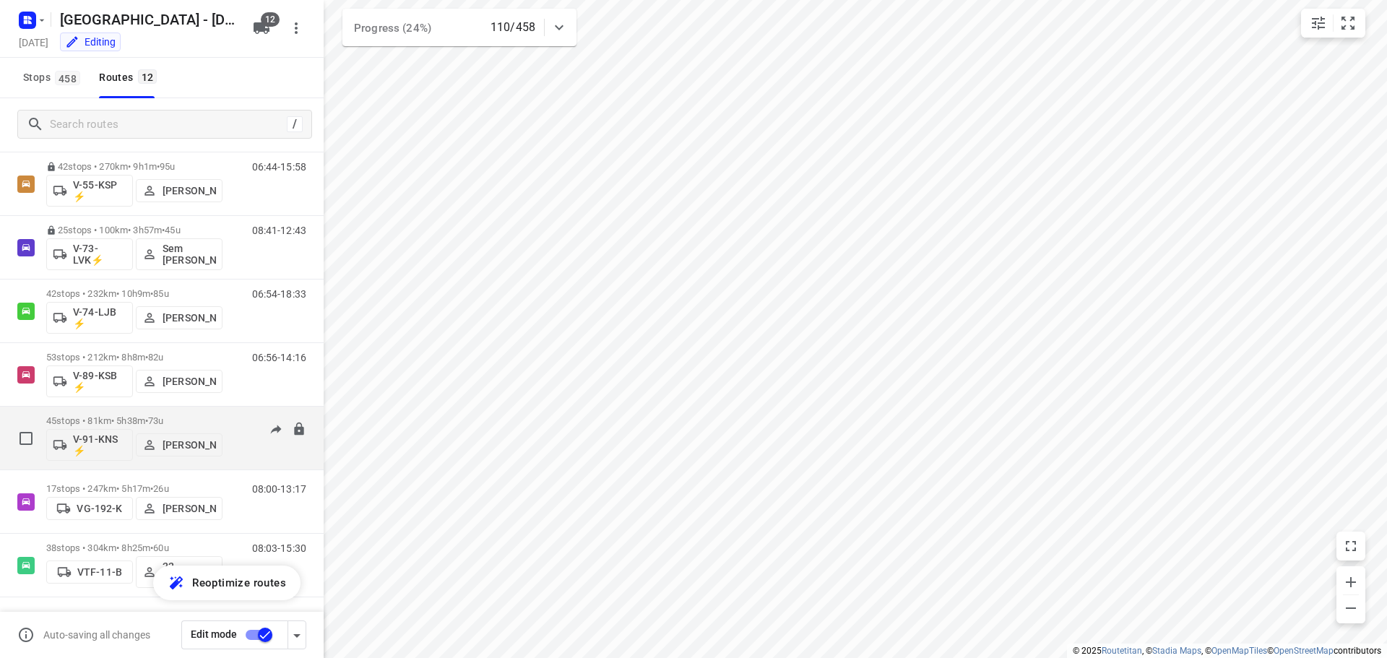
click at [78, 416] on p "45 stops • 81km • 5h38m • 73u" at bounding box center [134, 420] width 176 height 11
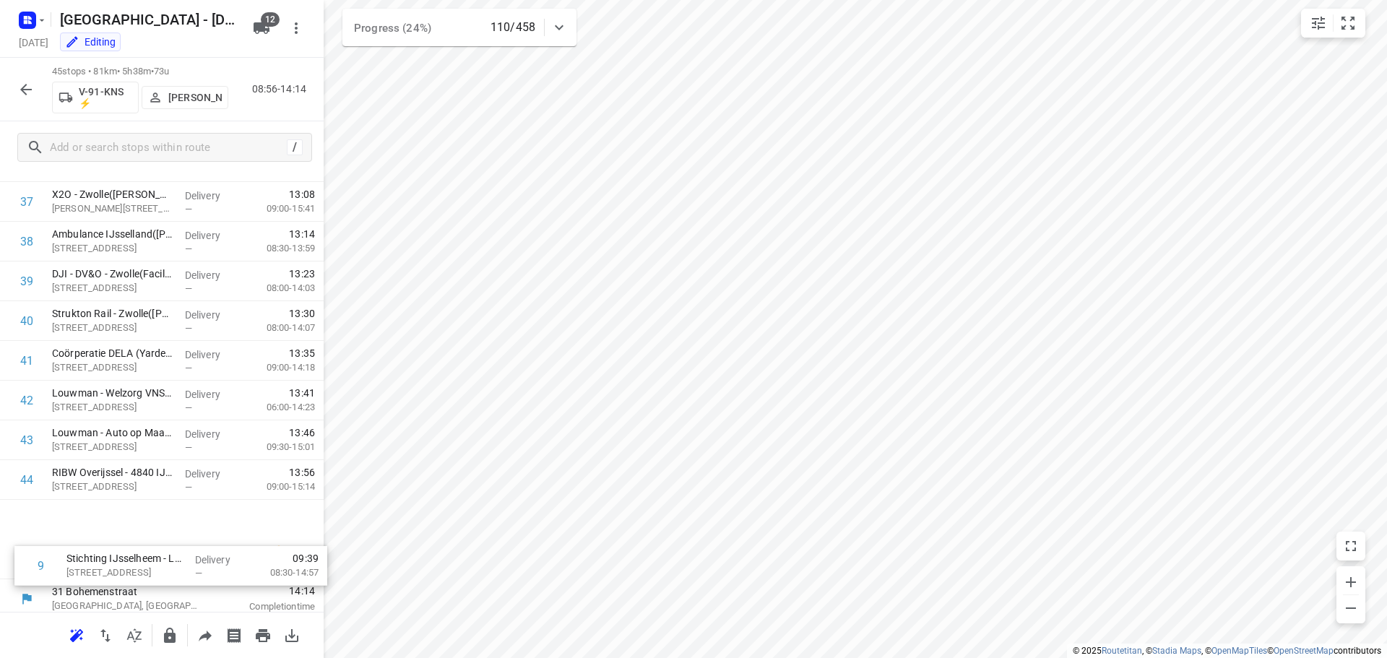
scroll to position [1458, 0]
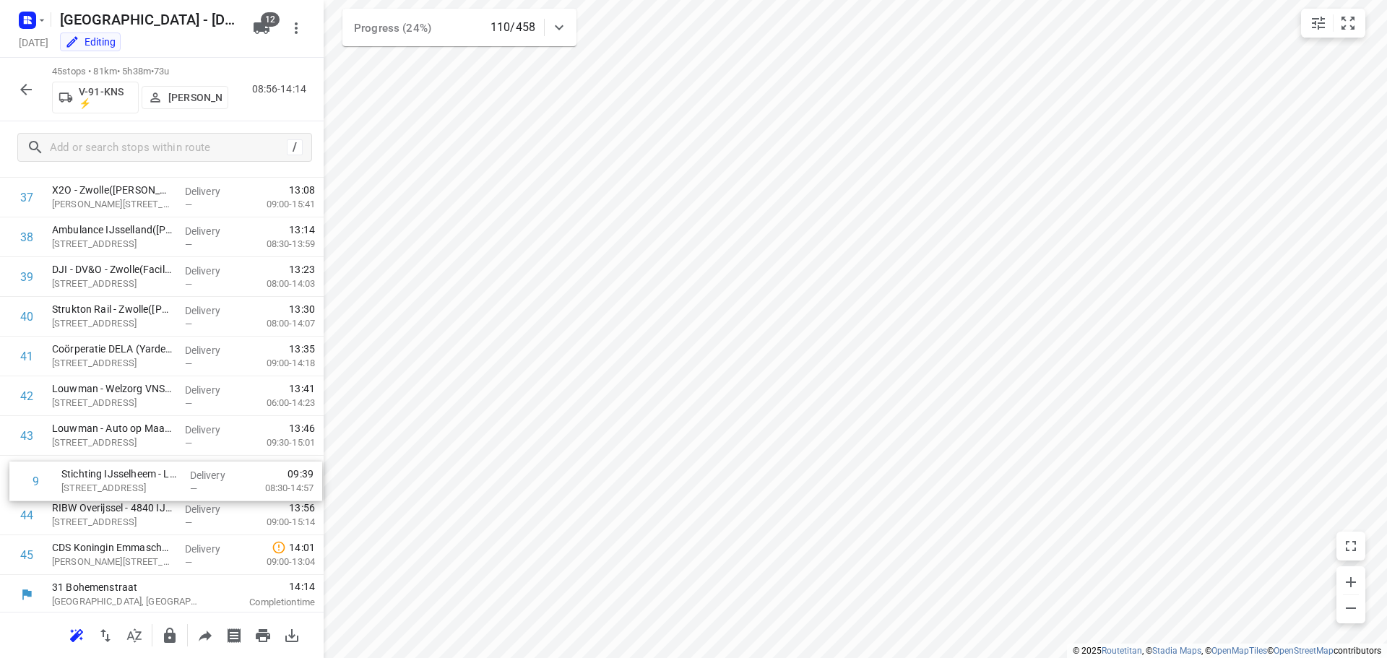
drag, startPoint x: 107, startPoint y: 514, endPoint x: 115, endPoint y: 488, distance: 27.2
click at [28, 92] on icon "button" at bounding box center [25, 89] width 17 height 17
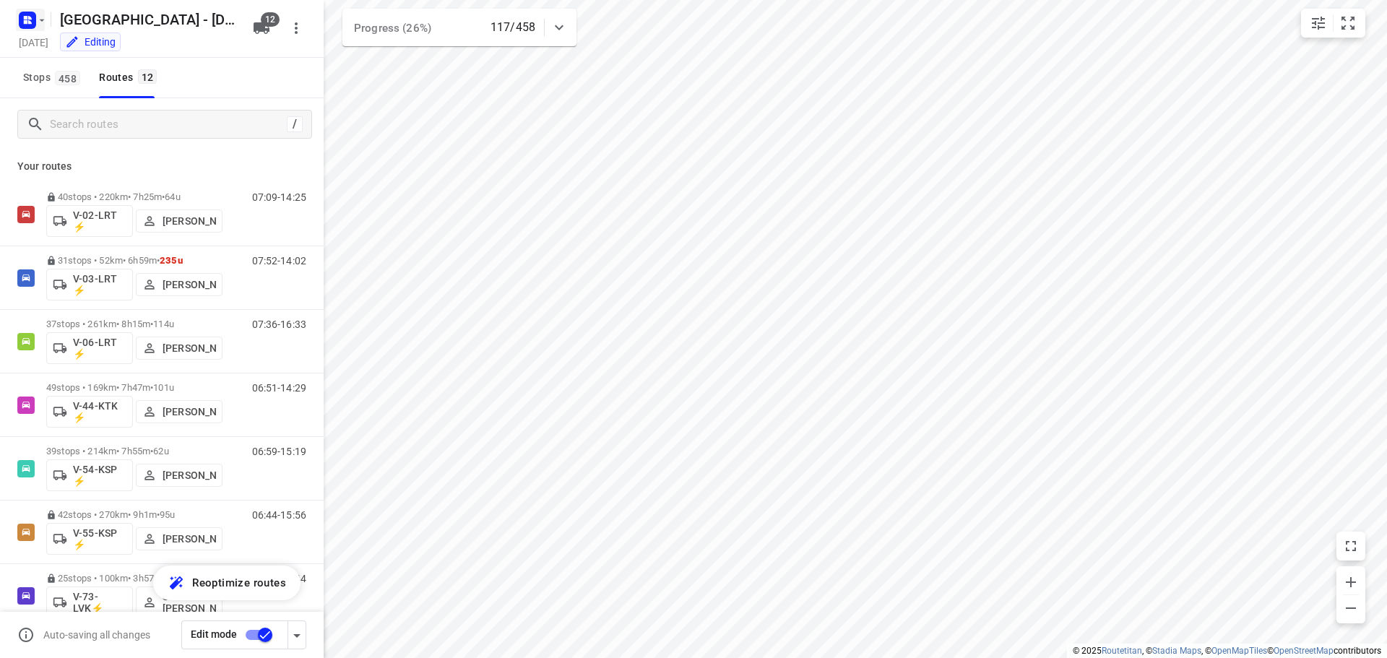
click at [30, 26] on rect "button" at bounding box center [27, 20] width 17 height 17
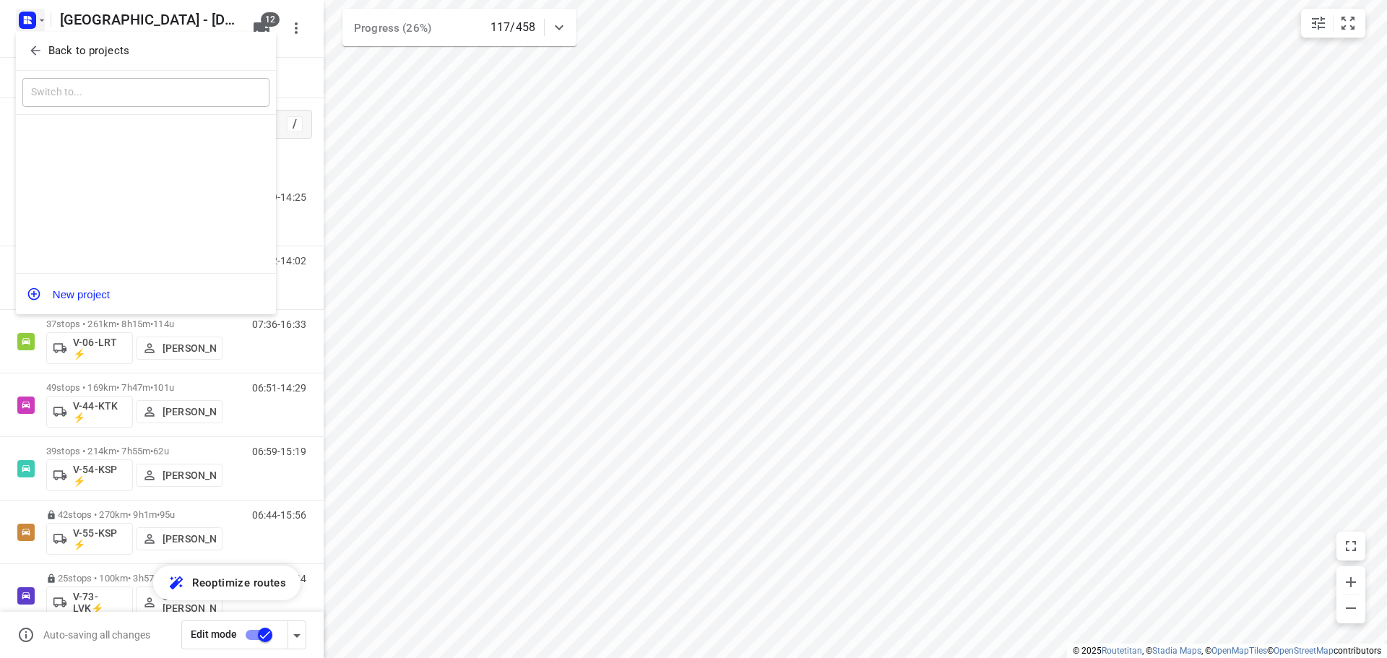
click at [43, 46] on span "Back to projects" at bounding box center [145, 51] width 235 height 17
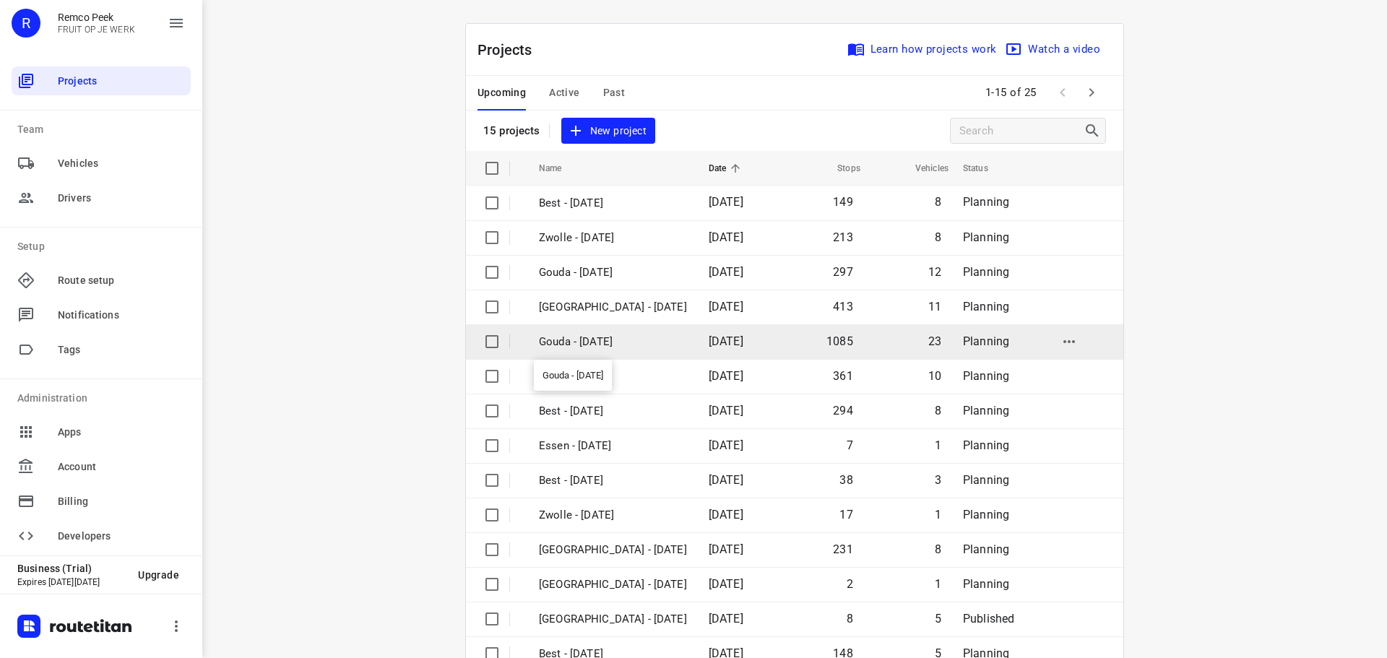
click at [624, 350] on p "Gouda - [DATE]" at bounding box center [613, 342] width 148 height 17
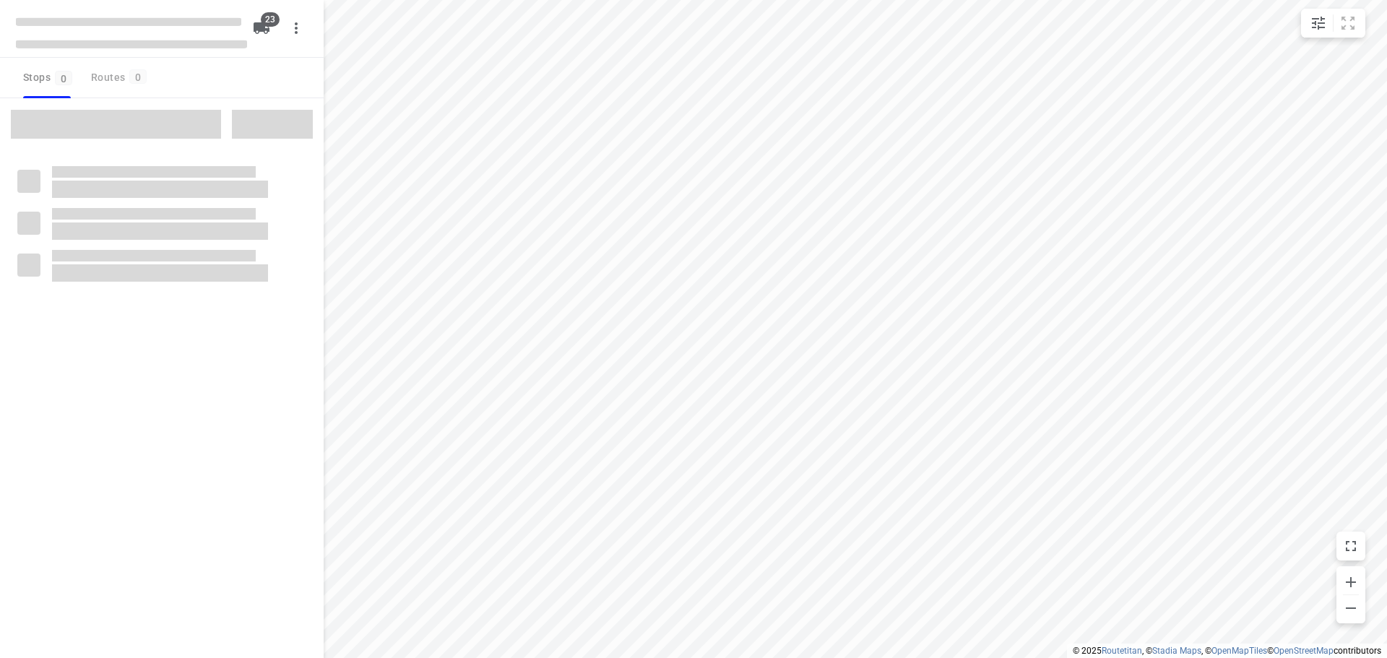
checkbox input "true"
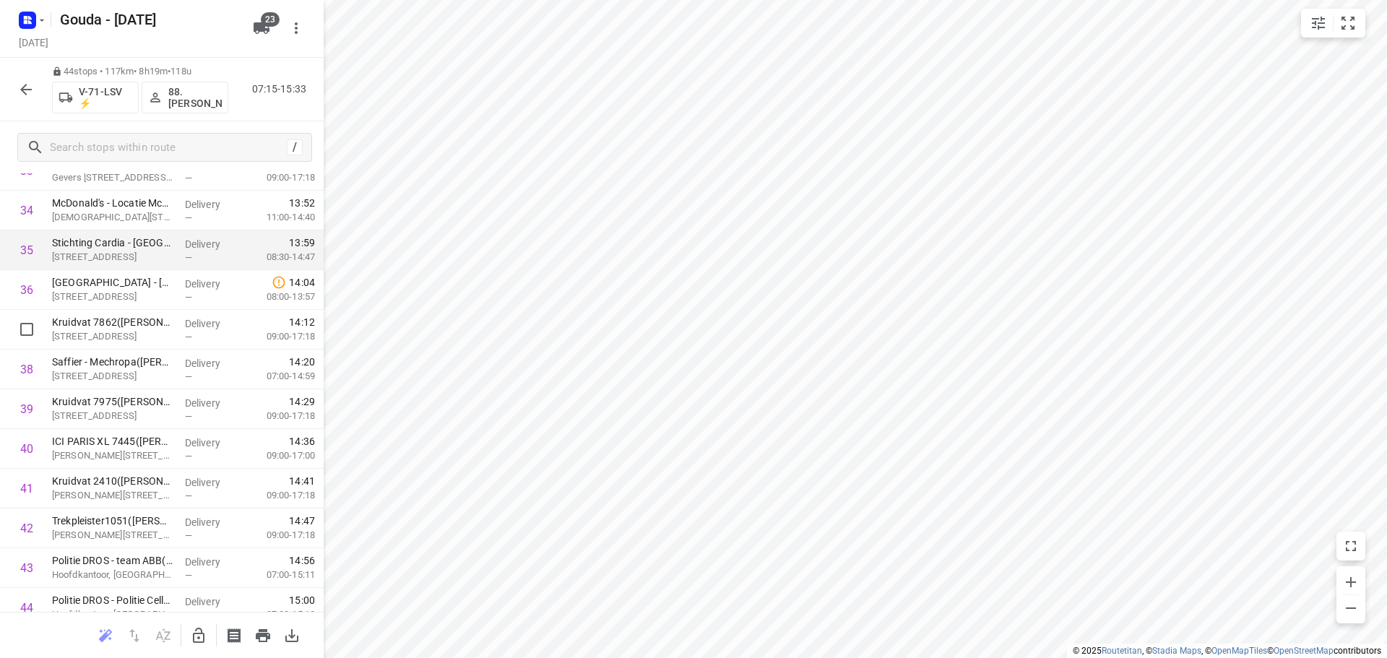
scroll to position [1463, 0]
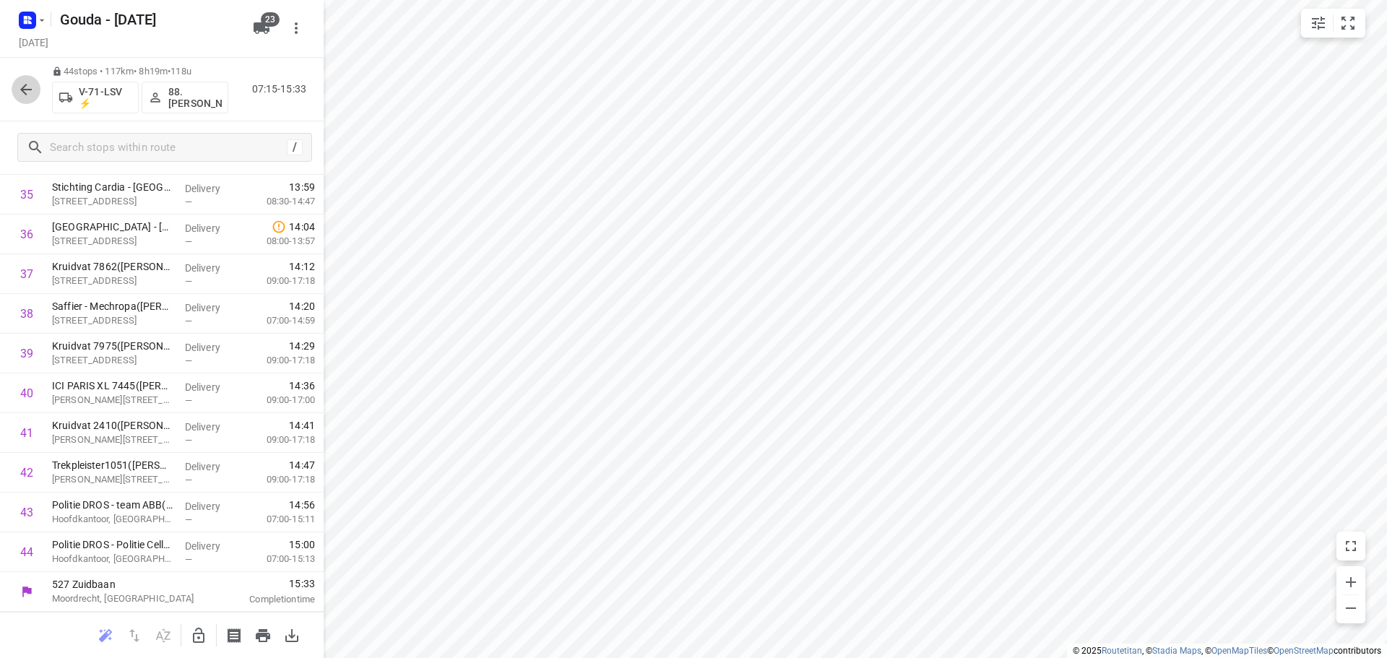
click at [23, 81] on icon "button" at bounding box center [25, 89] width 17 height 17
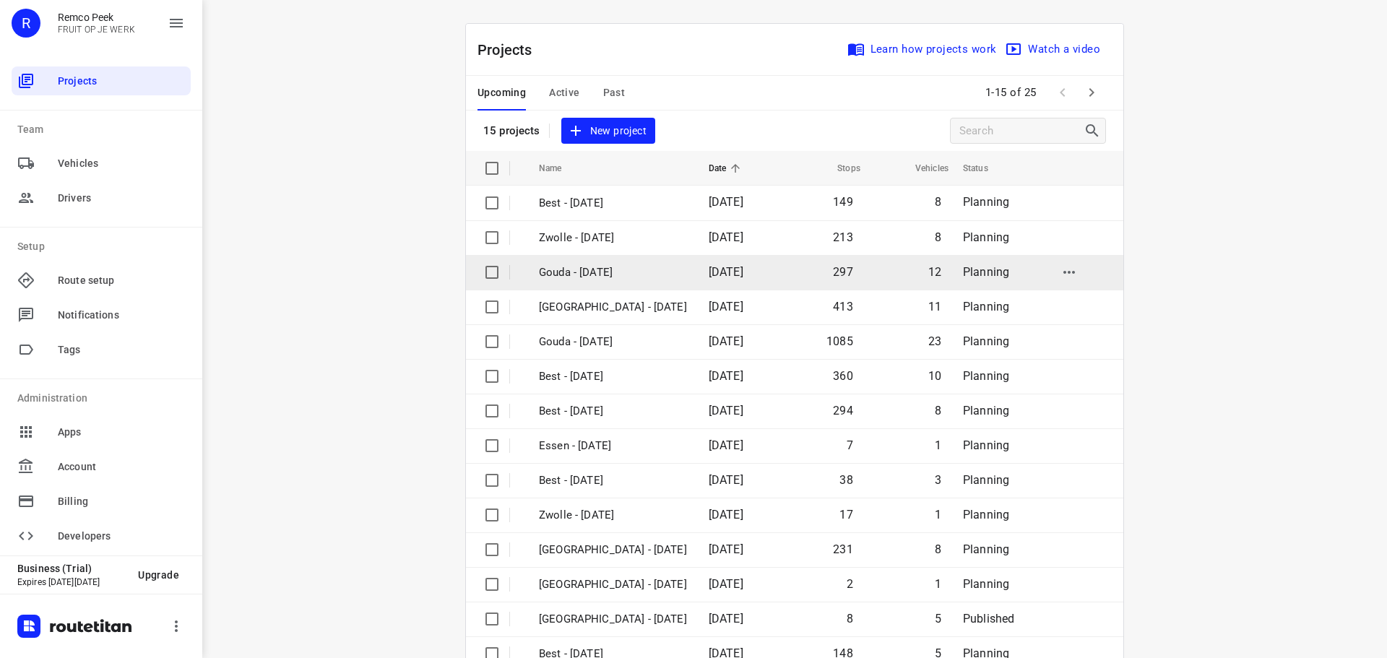
click at [593, 268] on p "Gouda - [DATE]" at bounding box center [613, 272] width 148 height 17
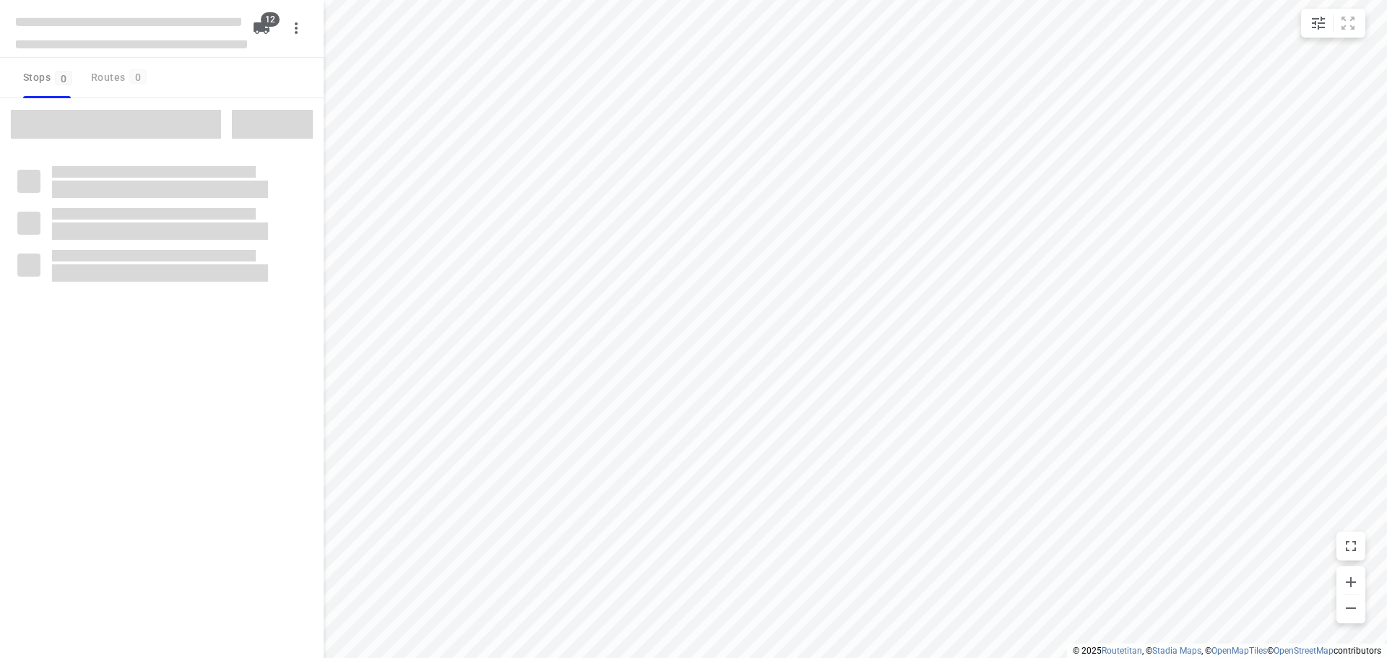
checkbox input "true"
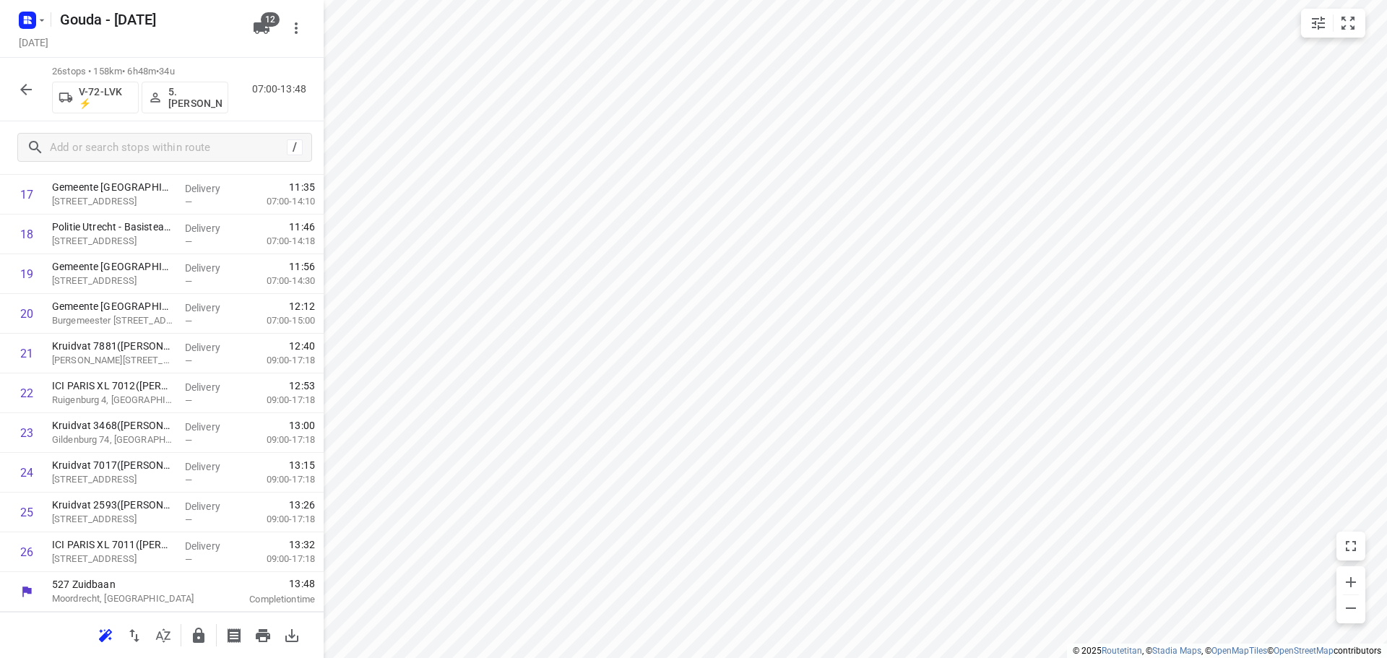
scroll to position [748, 0]
click at [852, 0] on html "i © 2025 Routetitan , © Stadia Maps , © OpenMapTiles © OpenStreetMap contributo…" at bounding box center [693, 329] width 1387 height 658
click at [30, 20] on rect "button" at bounding box center [27, 20] width 17 height 17
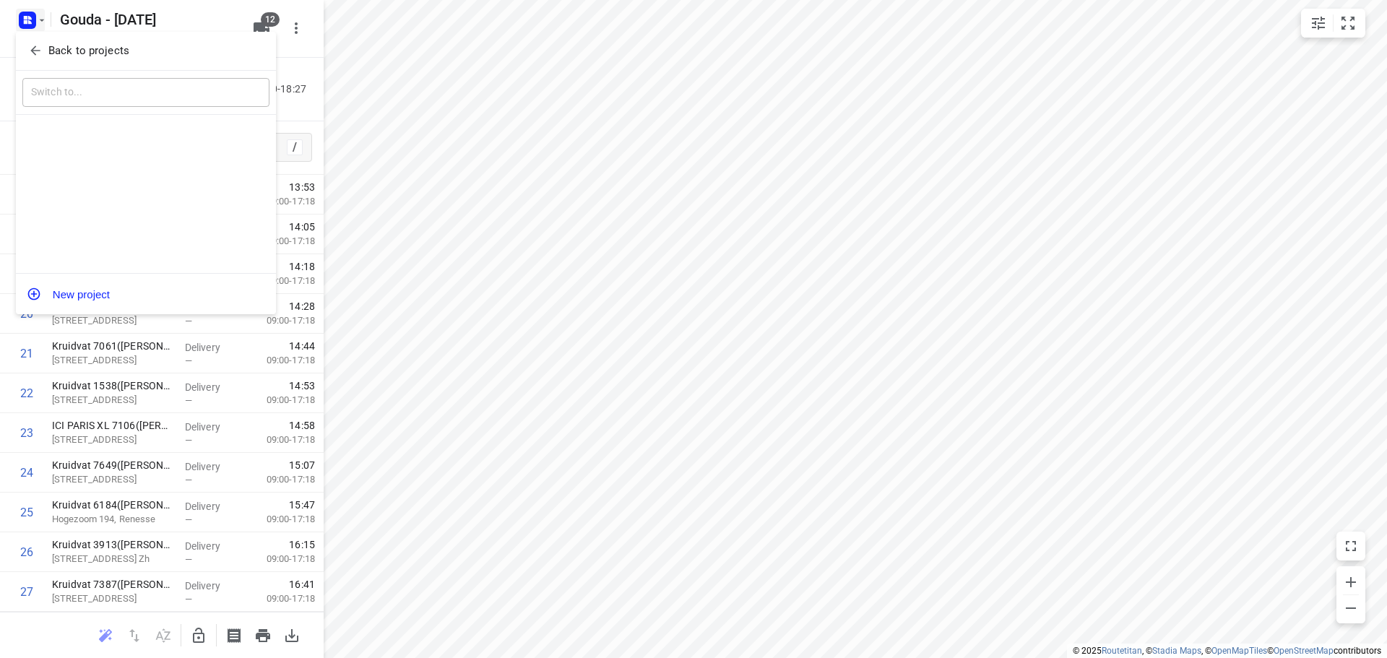
click at [38, 49] on icon "button" at bounding box center [35, 50] width 14 height 14
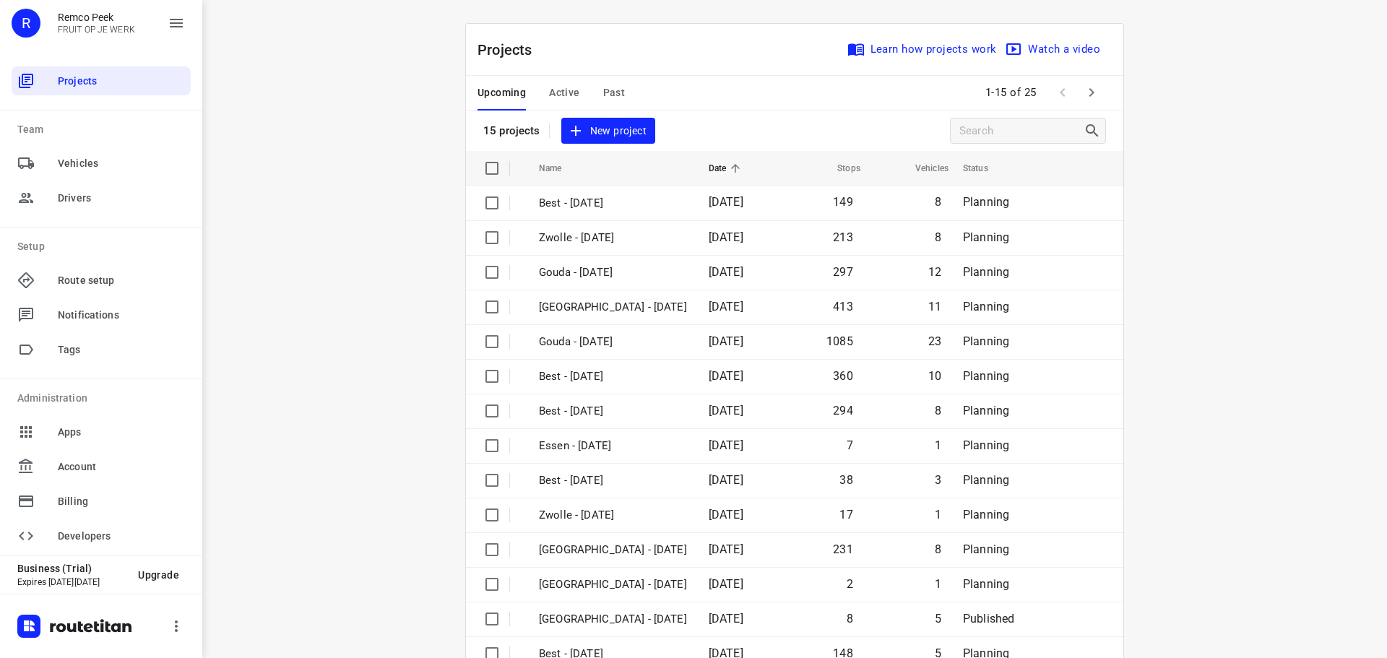
click at [1089, 103] on button "button" at bounding box center [1091, 92] width 29 height 29
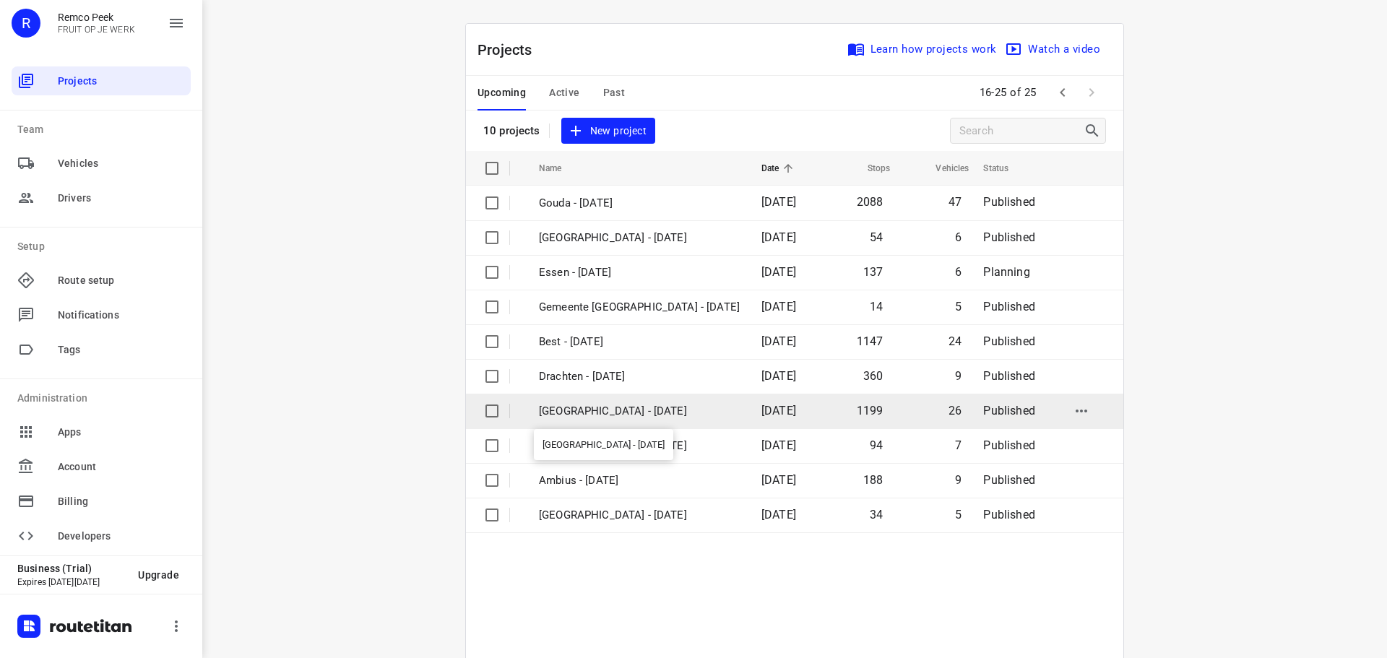
click at [623, 410] on p "Zwolle - Wednesday" at bounding box center [639, 411] width 201 height 17
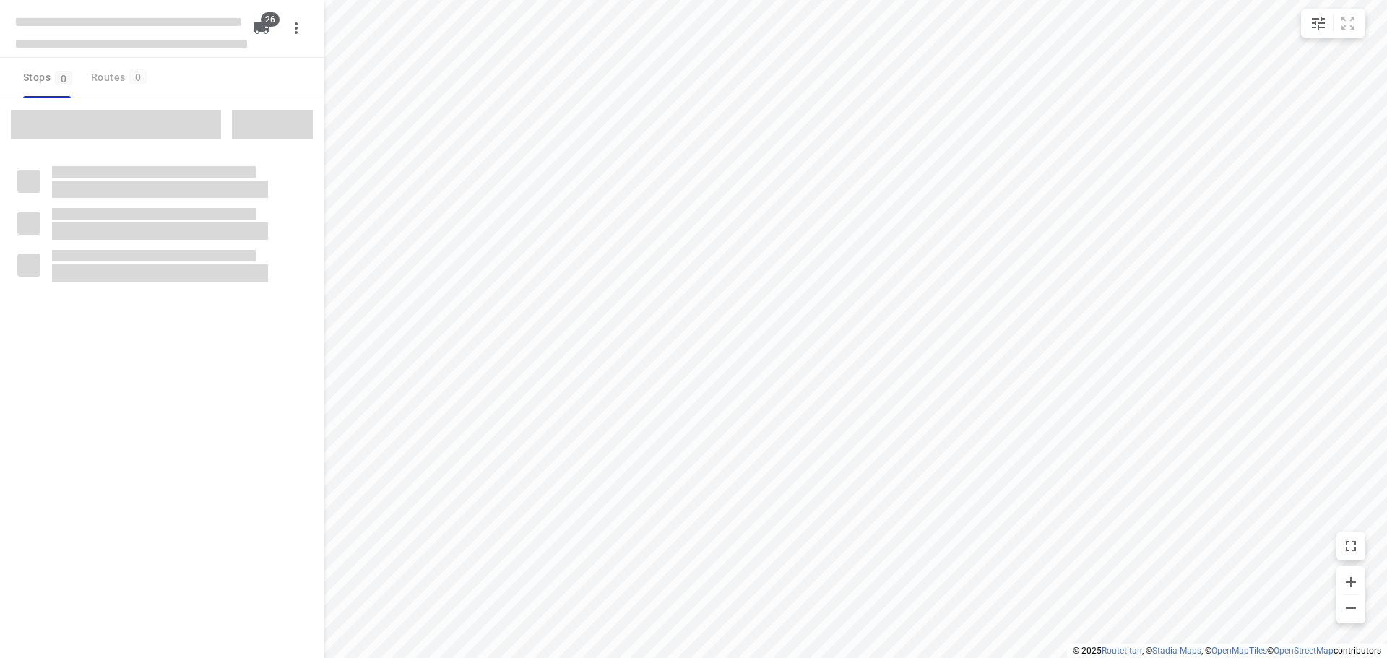
checkbox input "true"
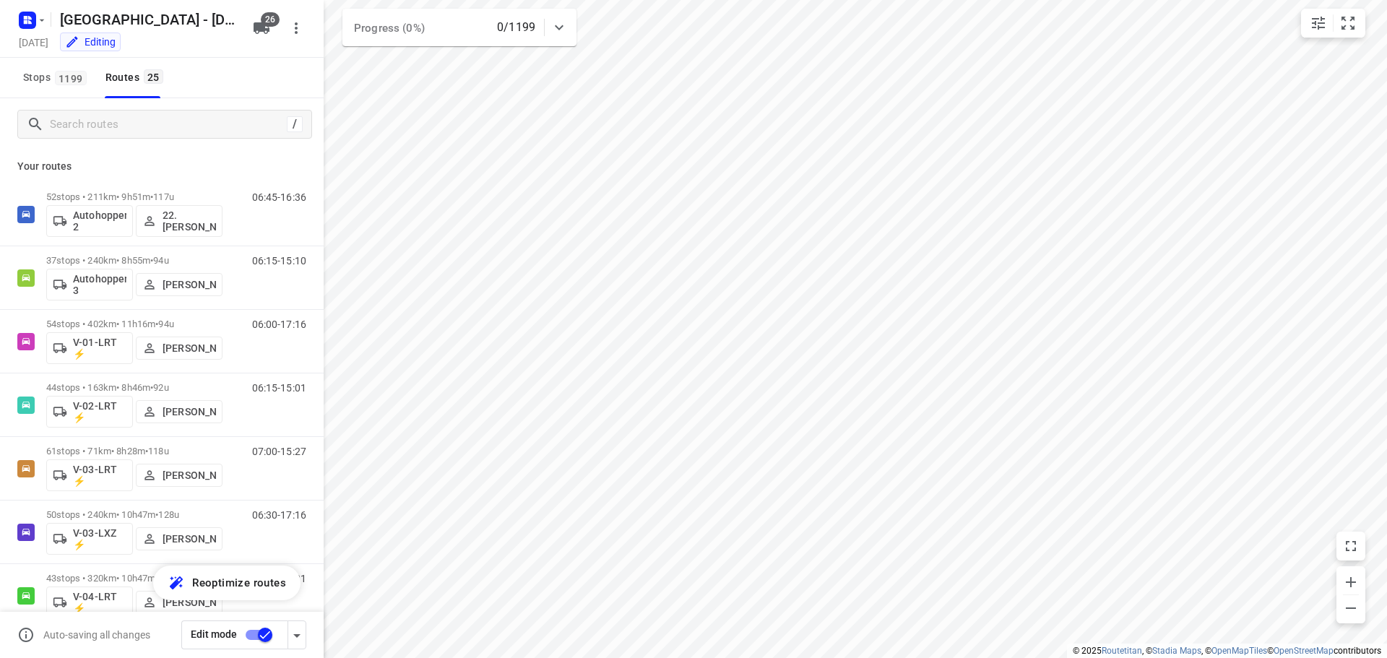
click at [247, 636] on input "checkbox" at bounding box center [265, 634] width 82 height 27
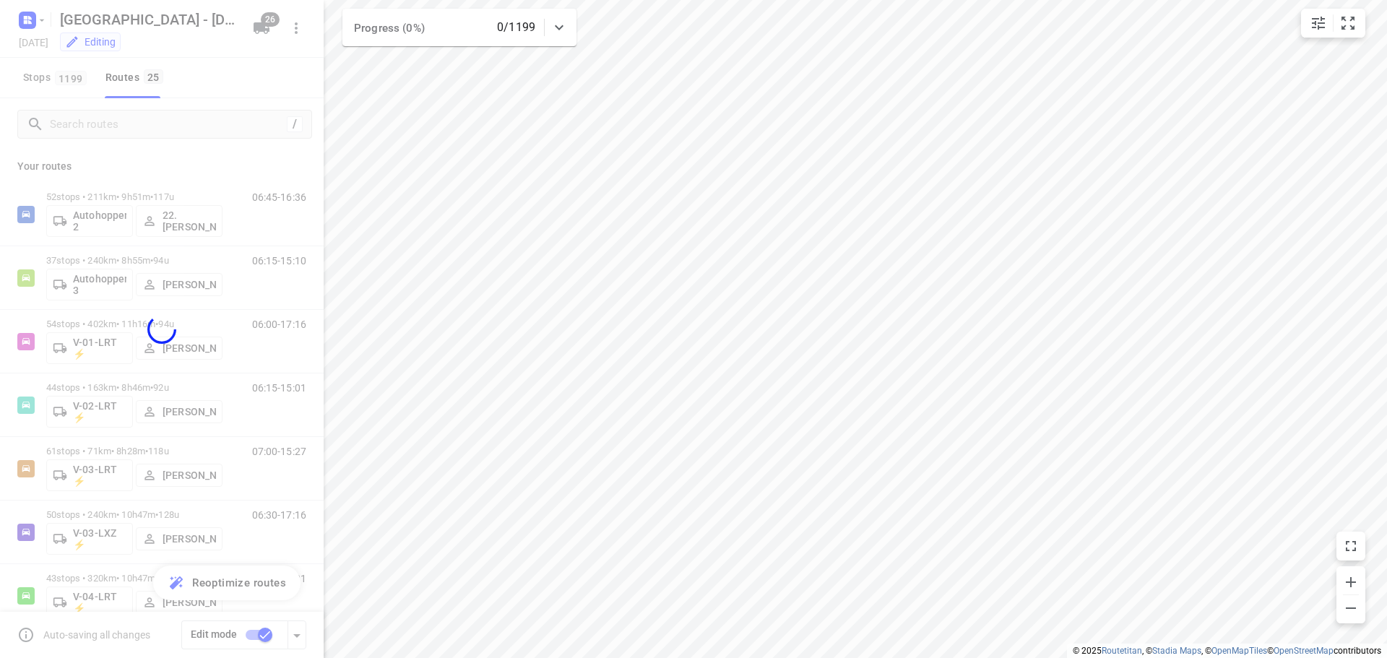
checkbox input "false"
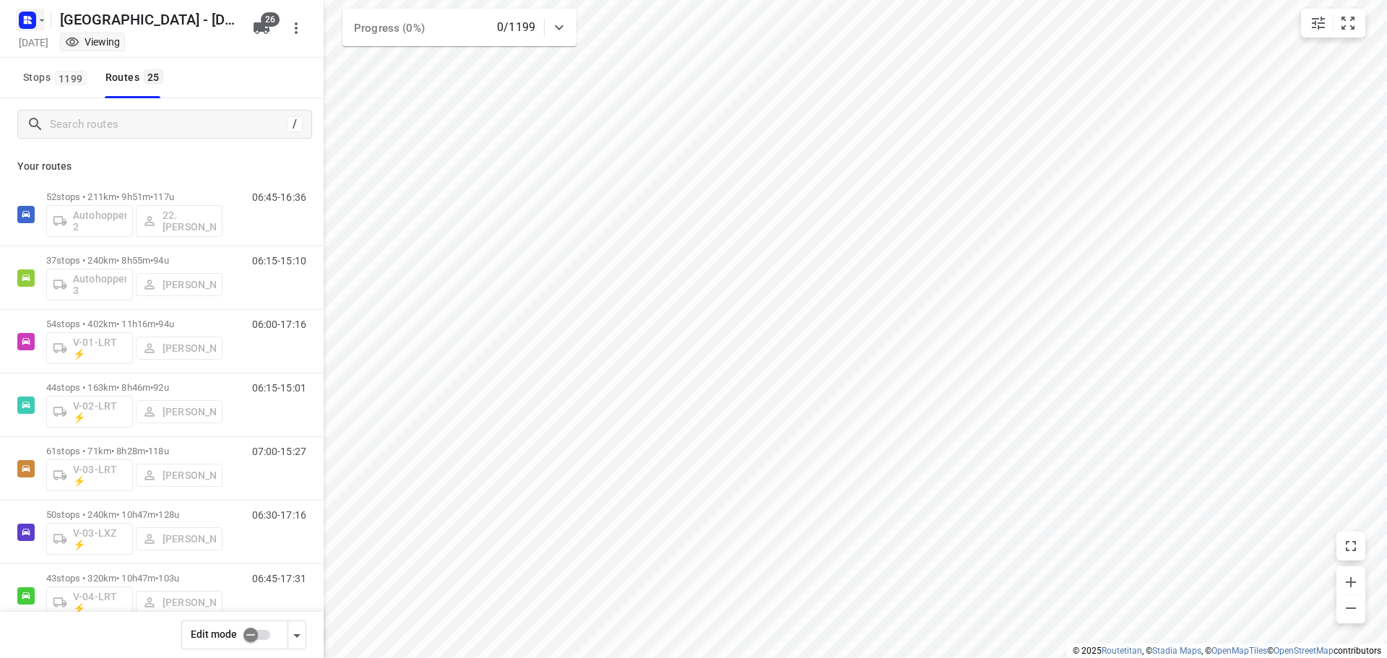
click at [20, 22] on rect "button" at bounding box center [27, 20] width 17 height 17
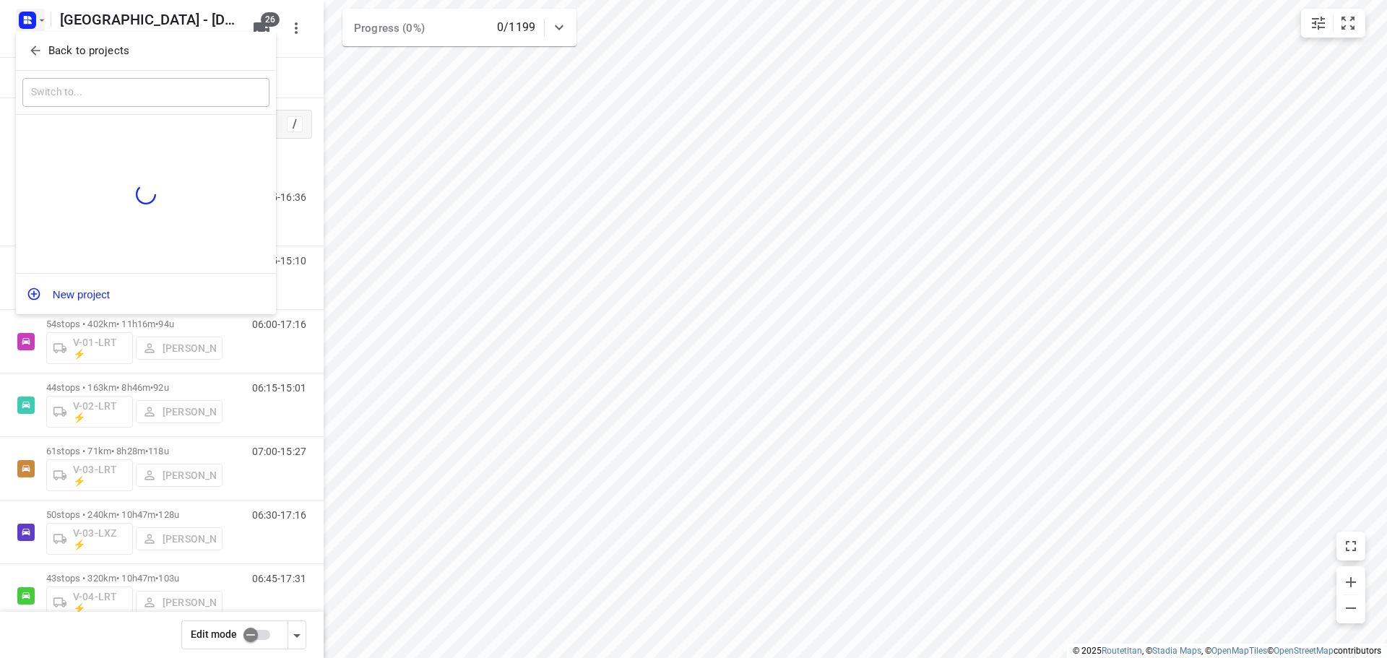
click at [43, 51] on span "Back to projects" at bounding box center [145, 51] width 235 height 17
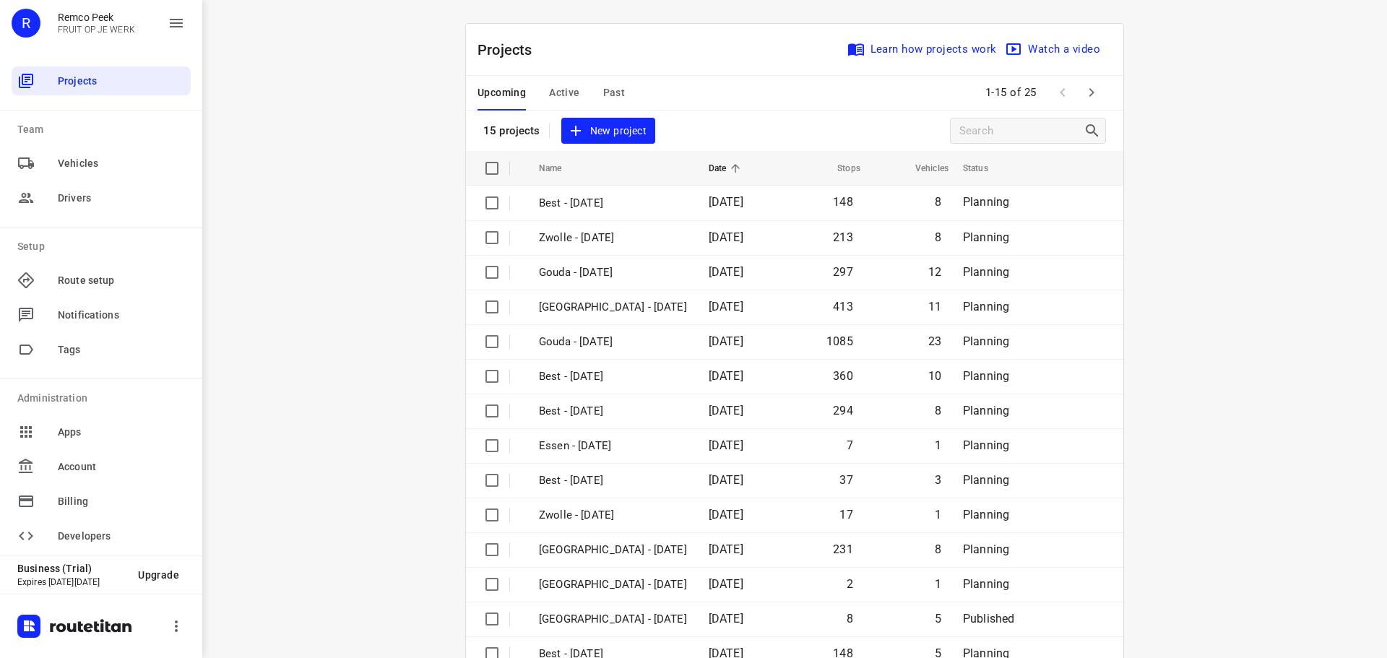
click at [567, 87] on span "Active" at bounding box center [564, 93] width 30 height 18
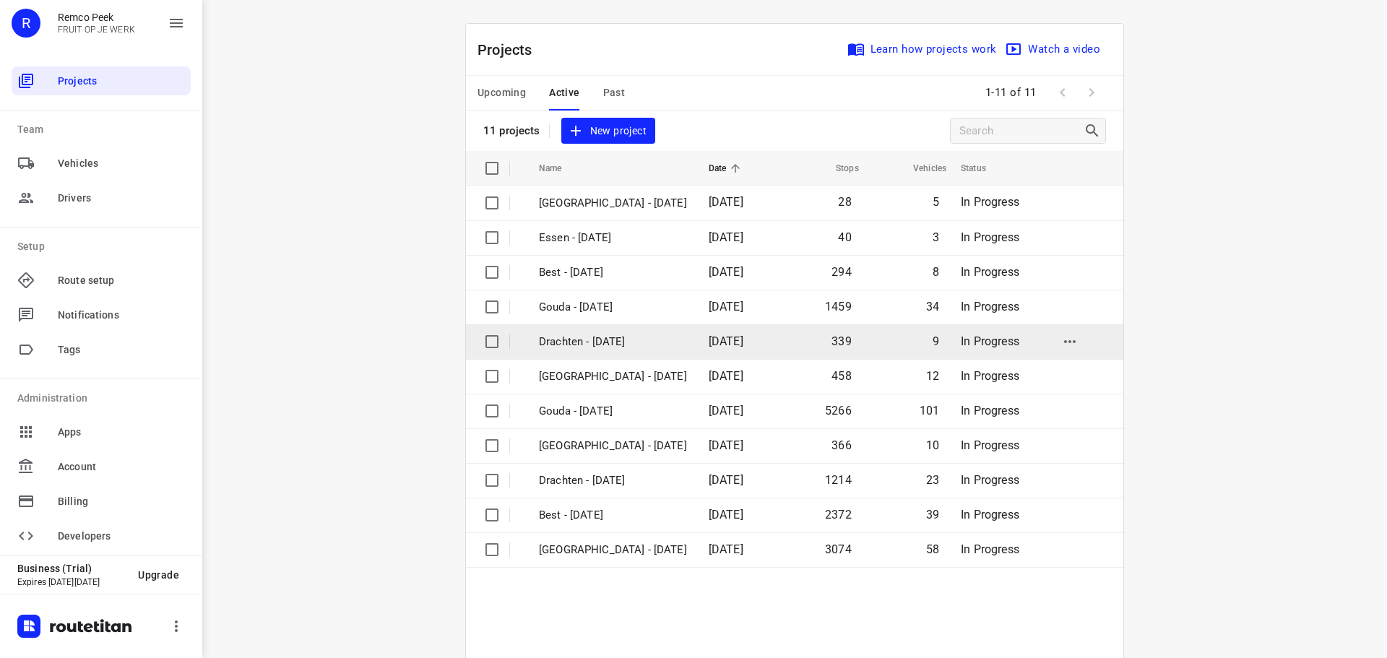
click at [597, 344] on p "Drachten - [DATE]" at bounding box center [613, 342] width 148 height 17
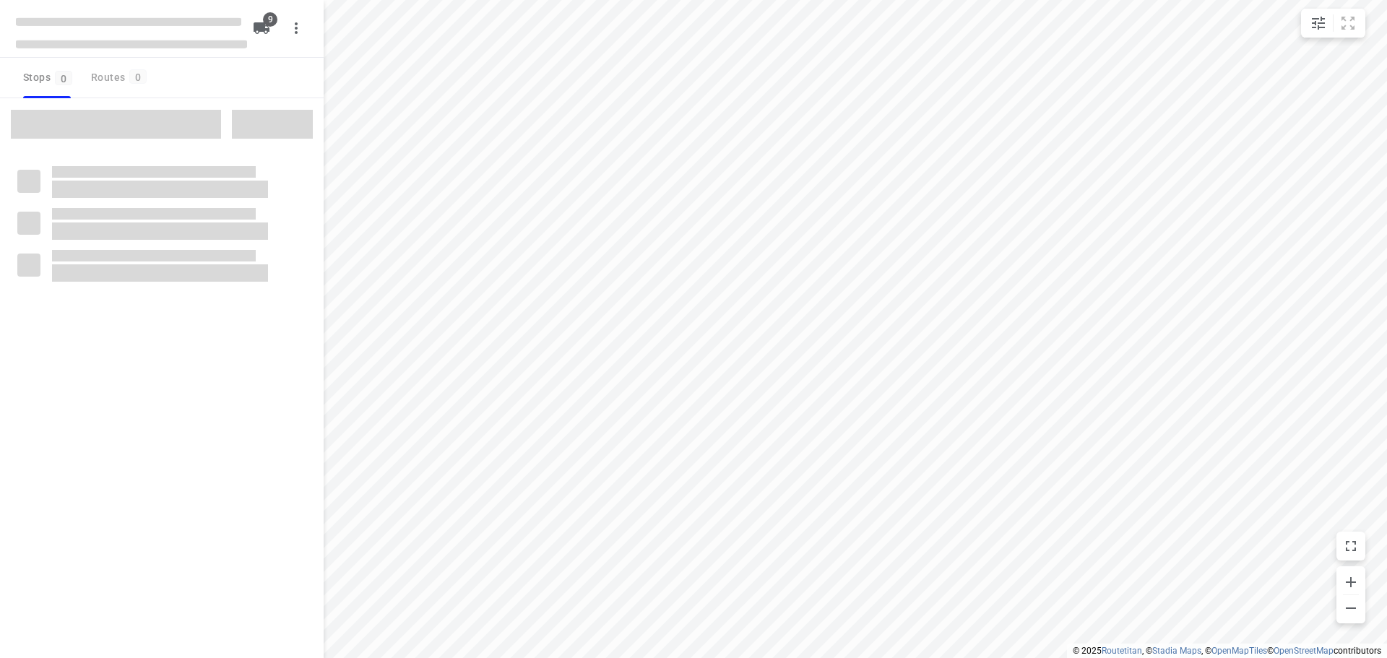
checkbox input "true"
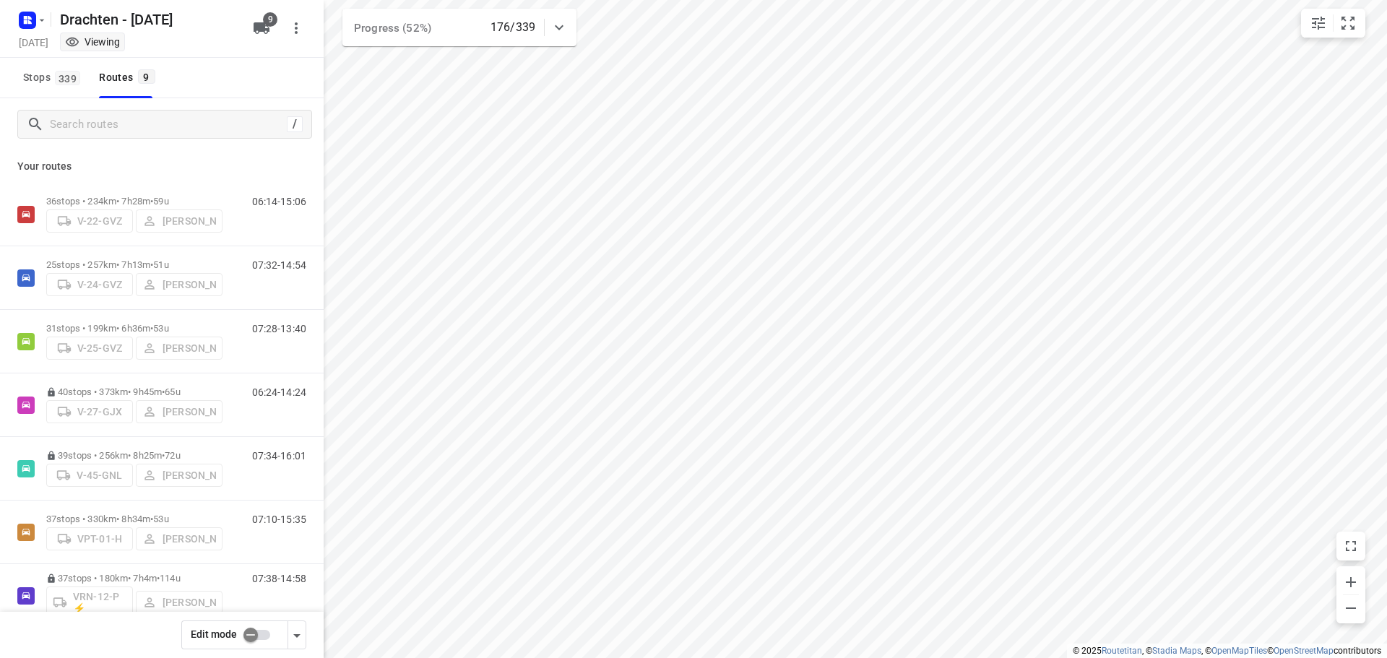
click at [423, 657] on html "i © 2025 Routetitan , © Stadia Maps , © OpenMapTiles © OpenStreetMap contributo…" at bounding box center [693, 329] width 1387 height 658
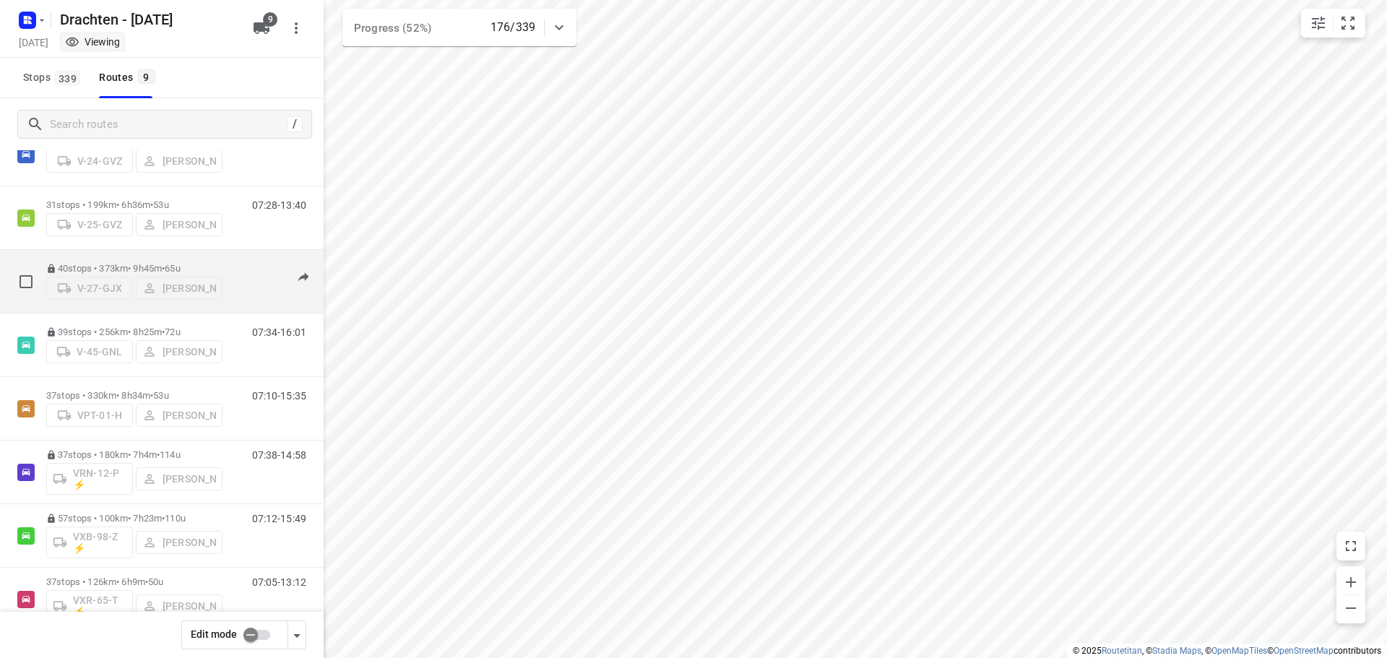
scroll to position [144, 0]
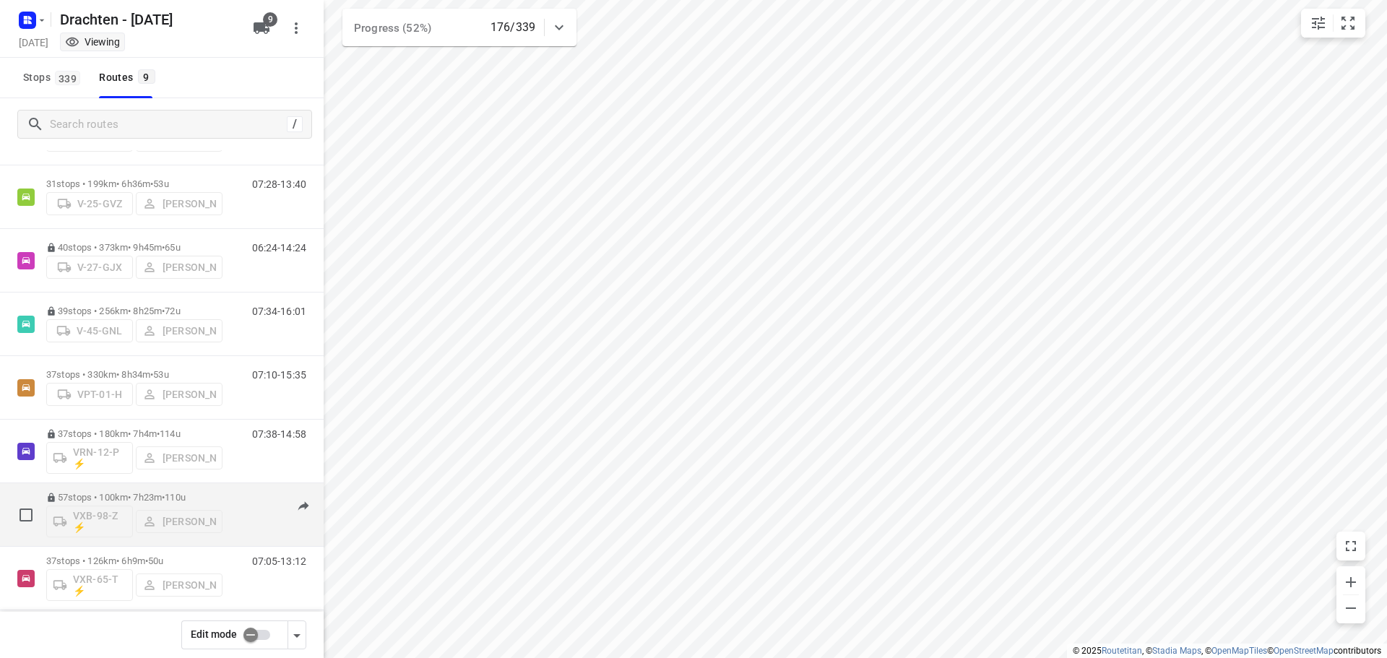
click at [111, 496] on p "57 stops • 100km • 7h23m • 110u" at bounding box center [134, 497] width 176 height 11
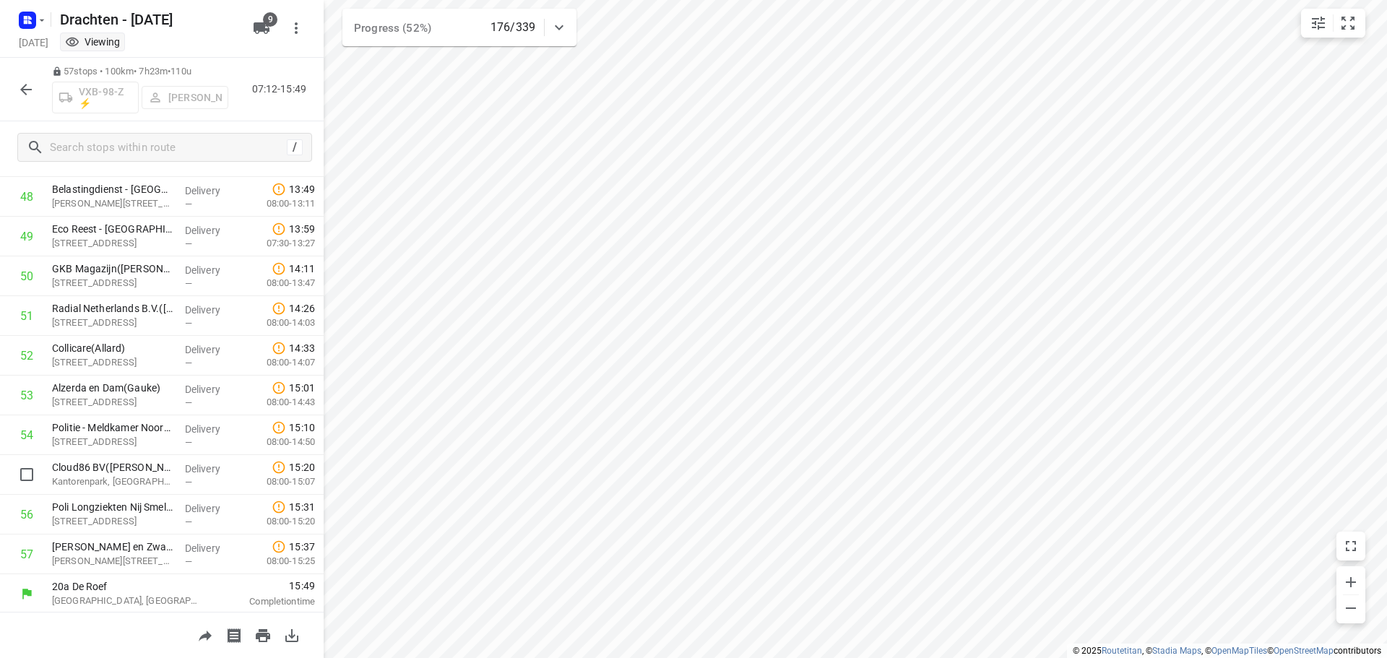
scroll to position [1938, 0]
click at [136, 144] on input "text" at bounding box center [166, 148] width 231 height 22
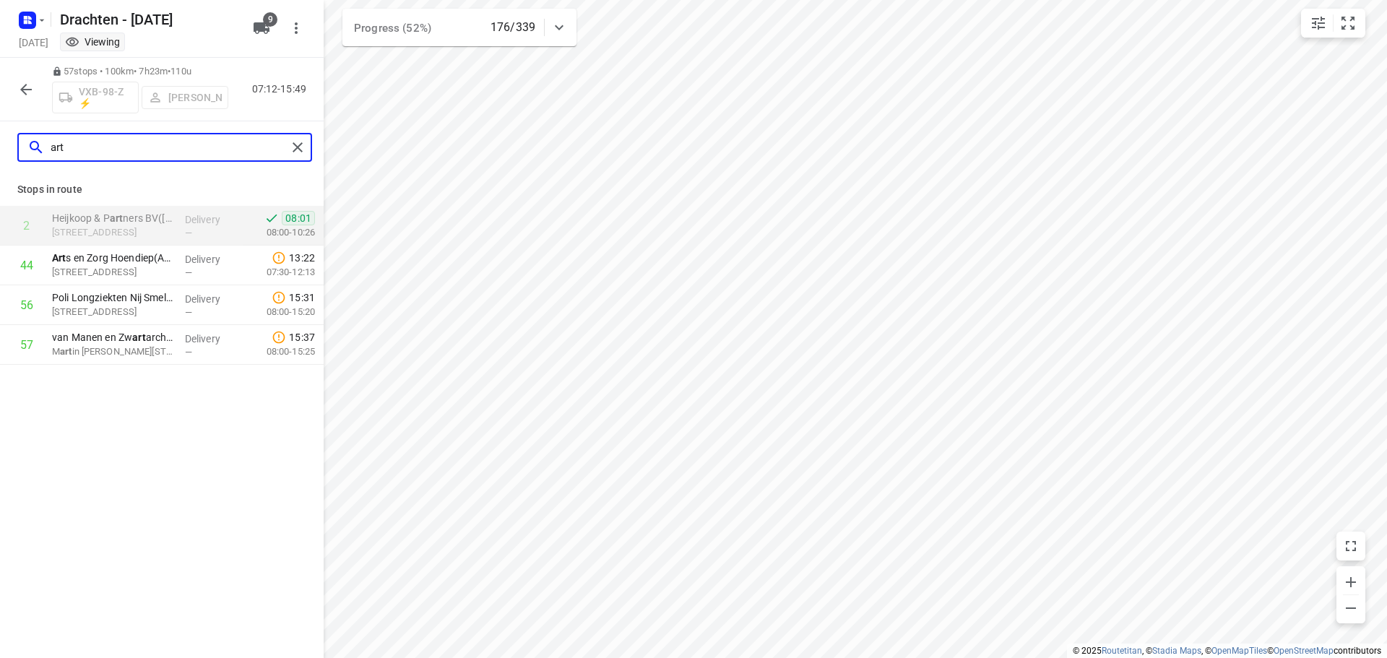
scroll to position [0, 0]
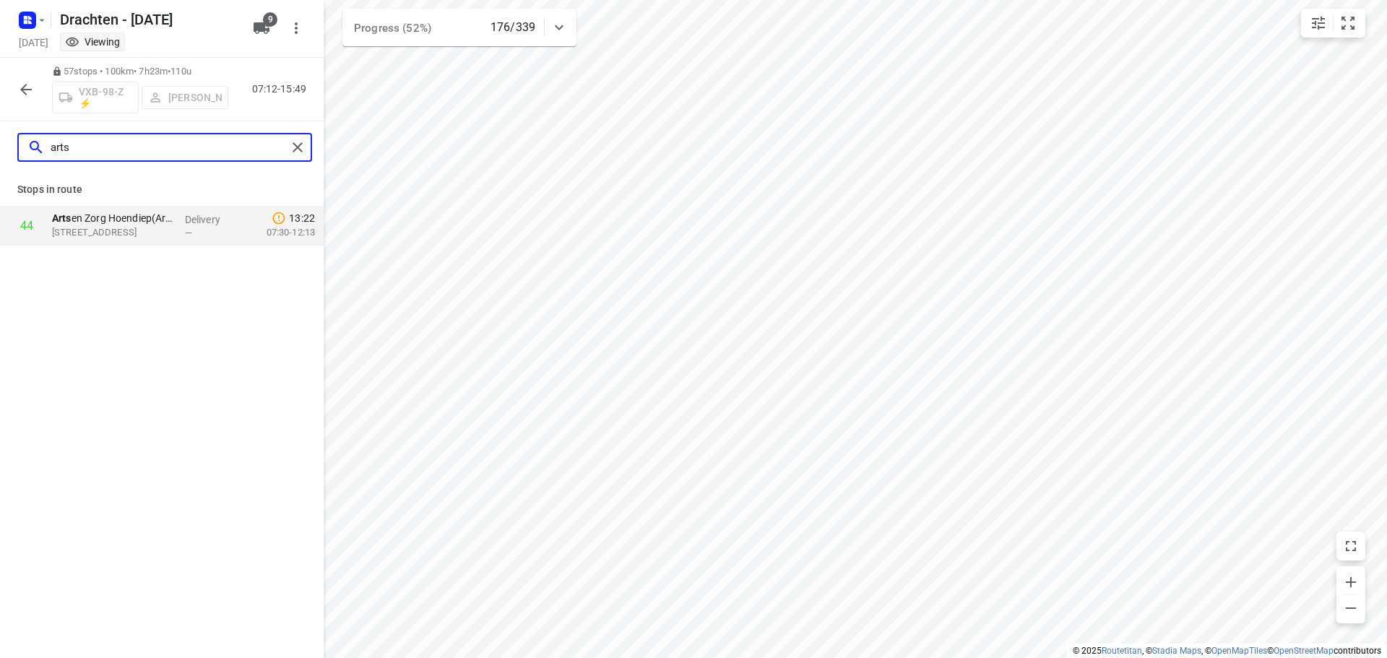
type input "arts"
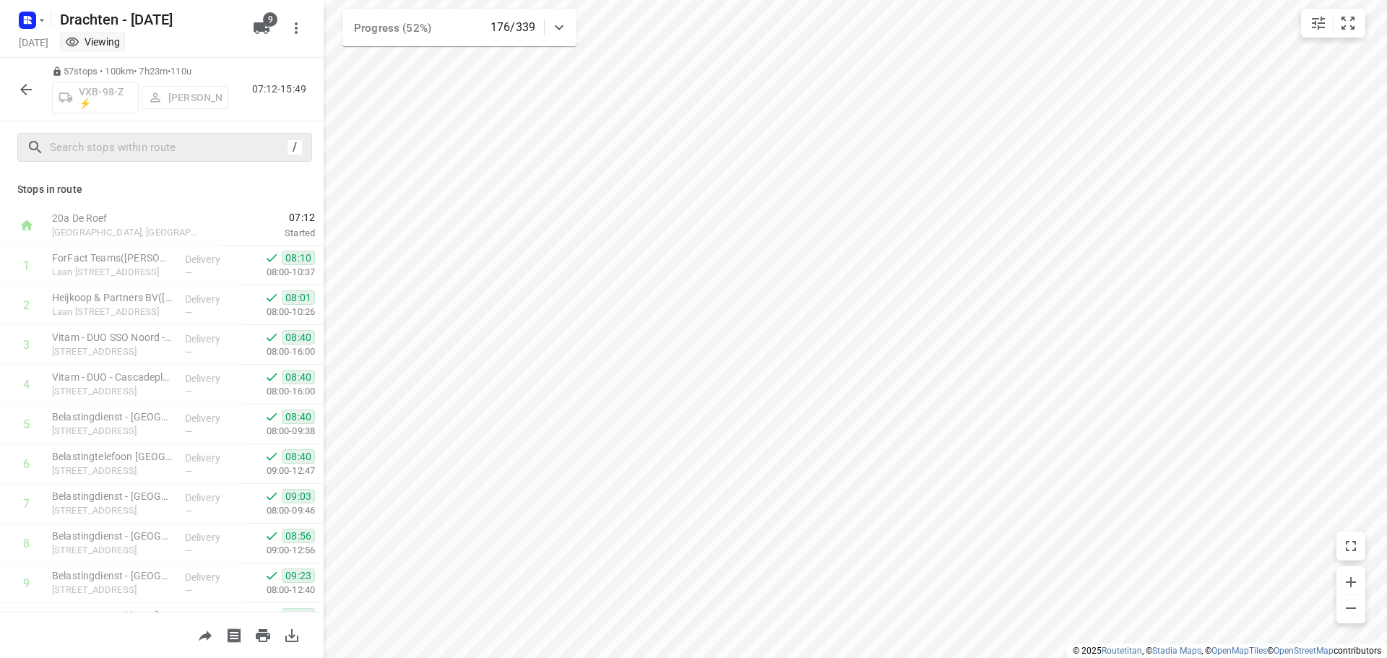
click at [28, 82] on icon "button" at bounding box center [25, 89] width 17 height 17
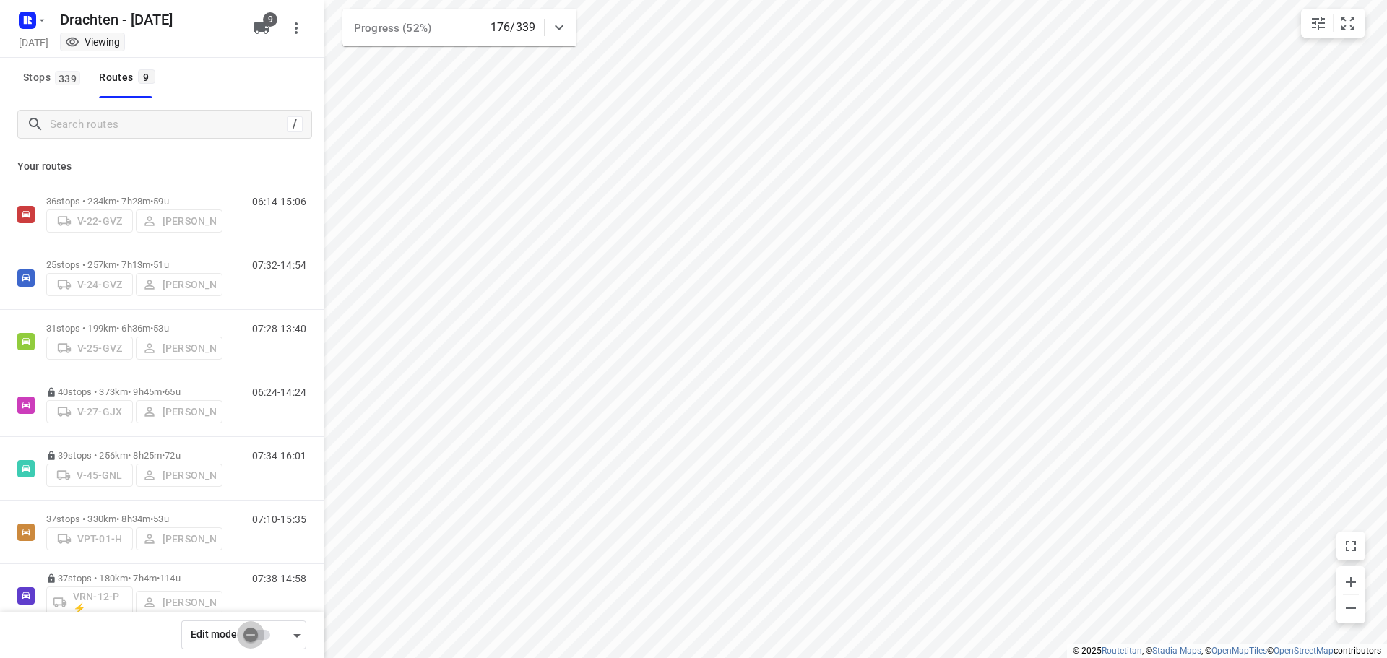
click at [256, 641] on input "checkbox" at bounding box center [250, 634] width 82 height 27
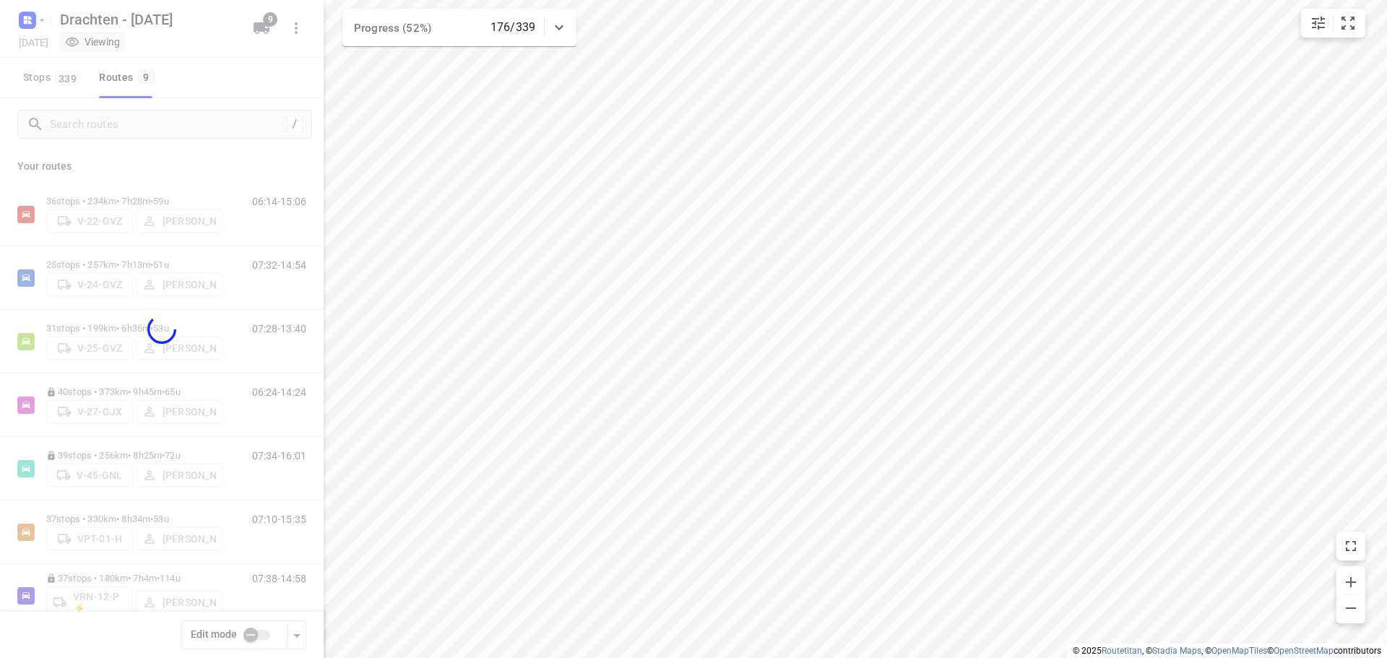
checkbox input "true"
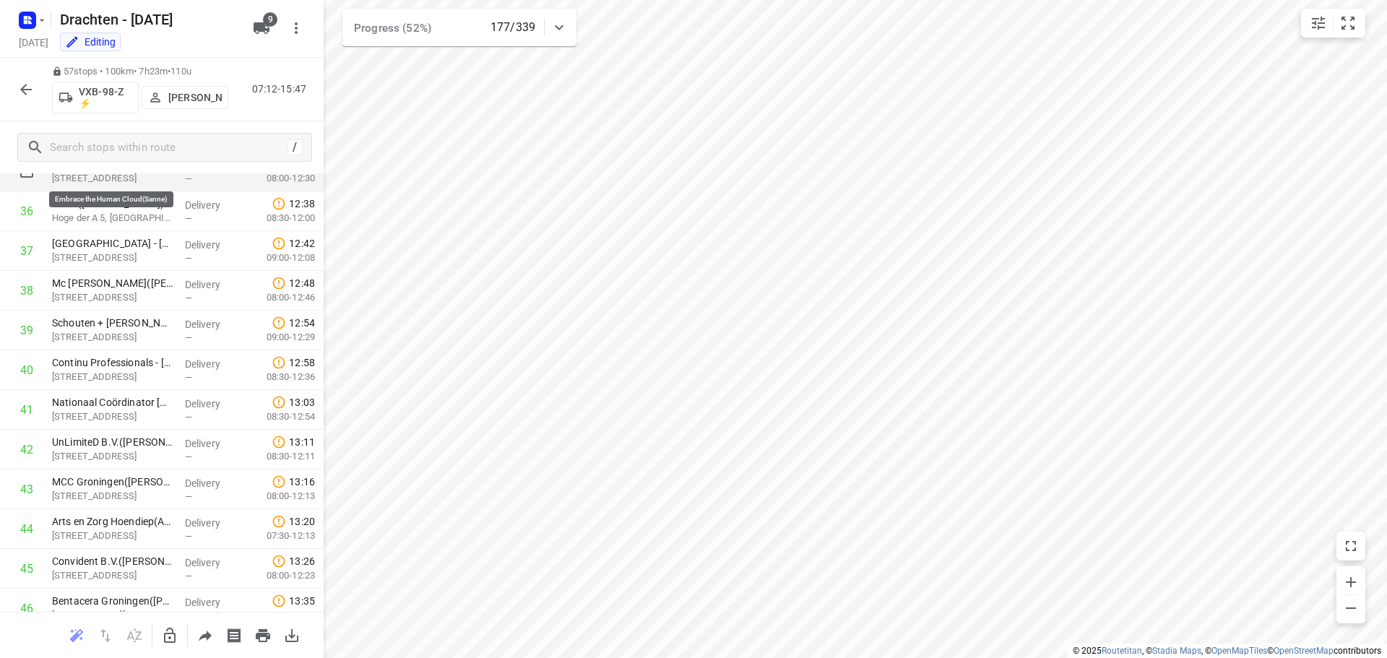
scroll to position [1373, 0]
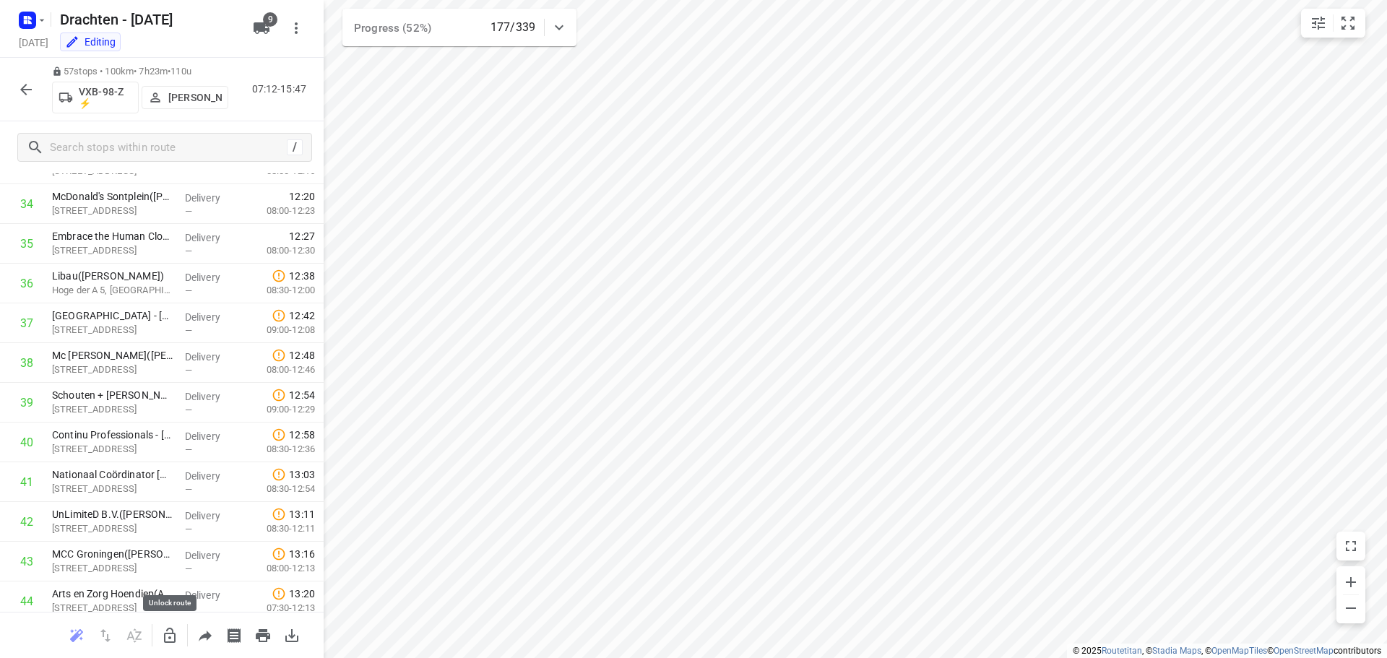
click at [176, 632] on icon "button" at bounding box center [169, 635] width 17 height 17
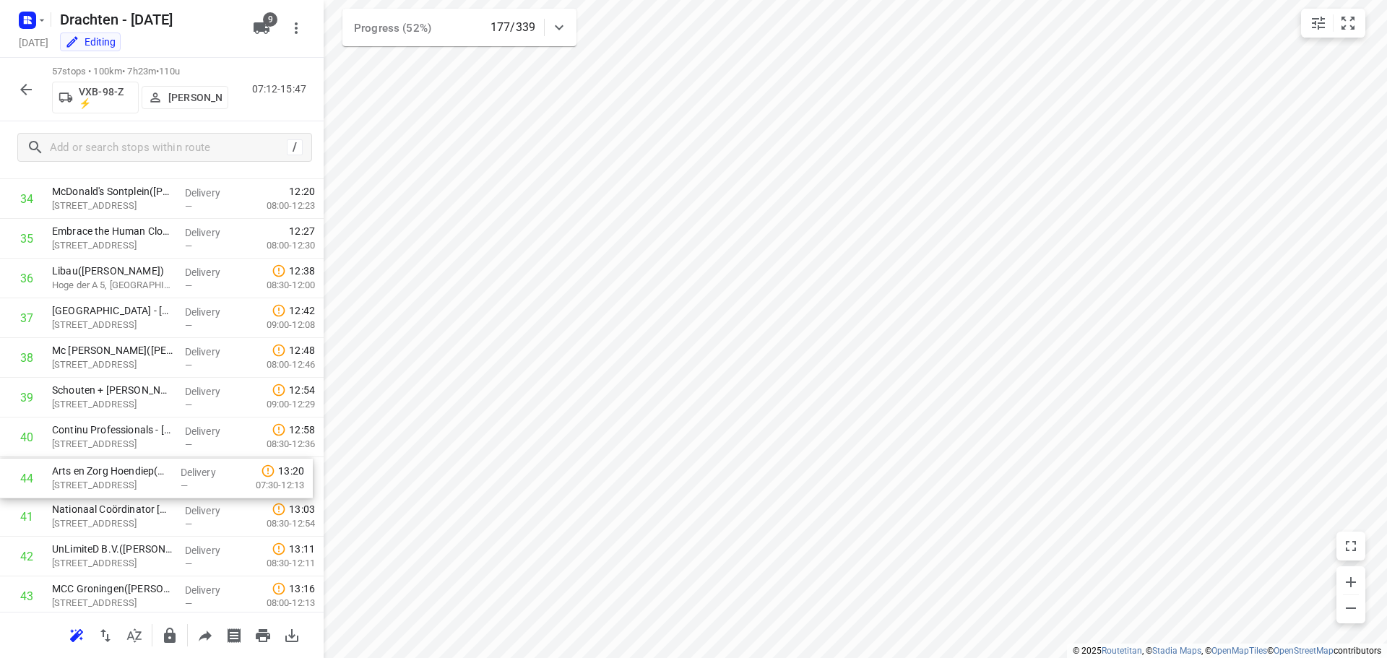
scroll to position [1379, 0]
drag, startPoint x: 121, startPoint y: 608, endPoint x: 124, endPoint y: 292, distance: 315.7
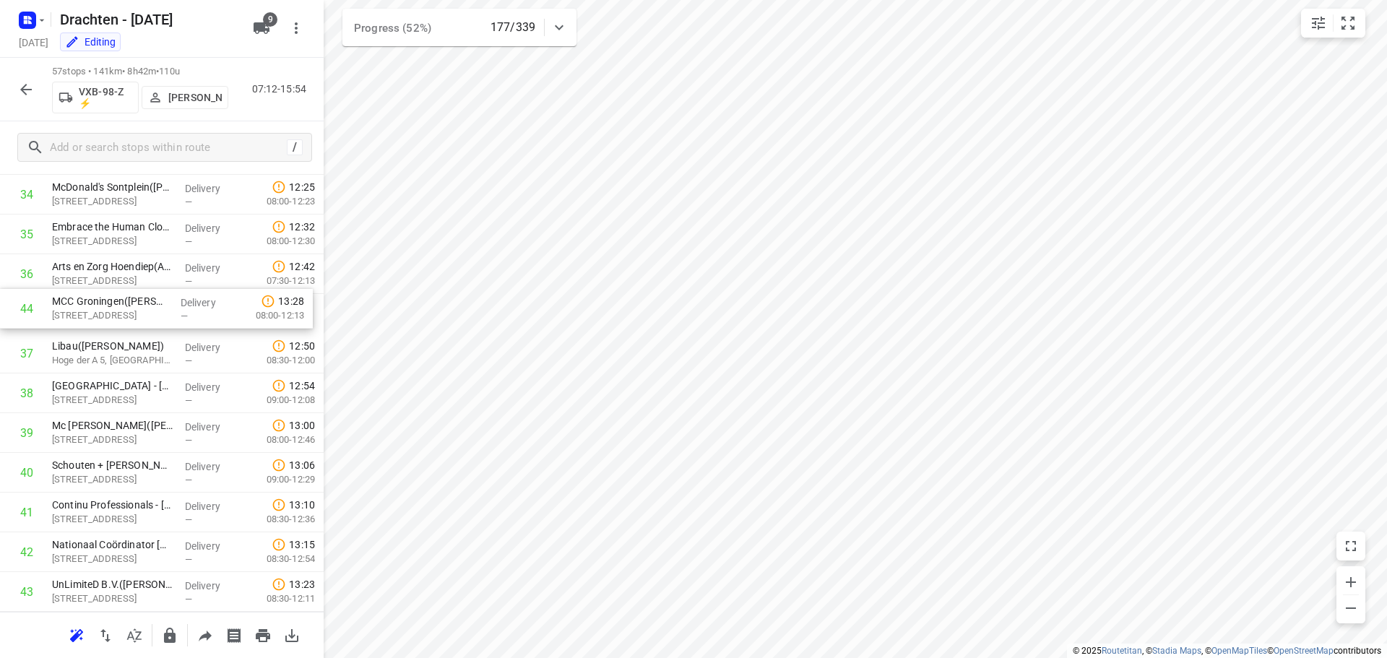
drag, startPoint x: 141, startPoint y: 604, endPoint x: 141, endPoint y: 314, distance: 290.4
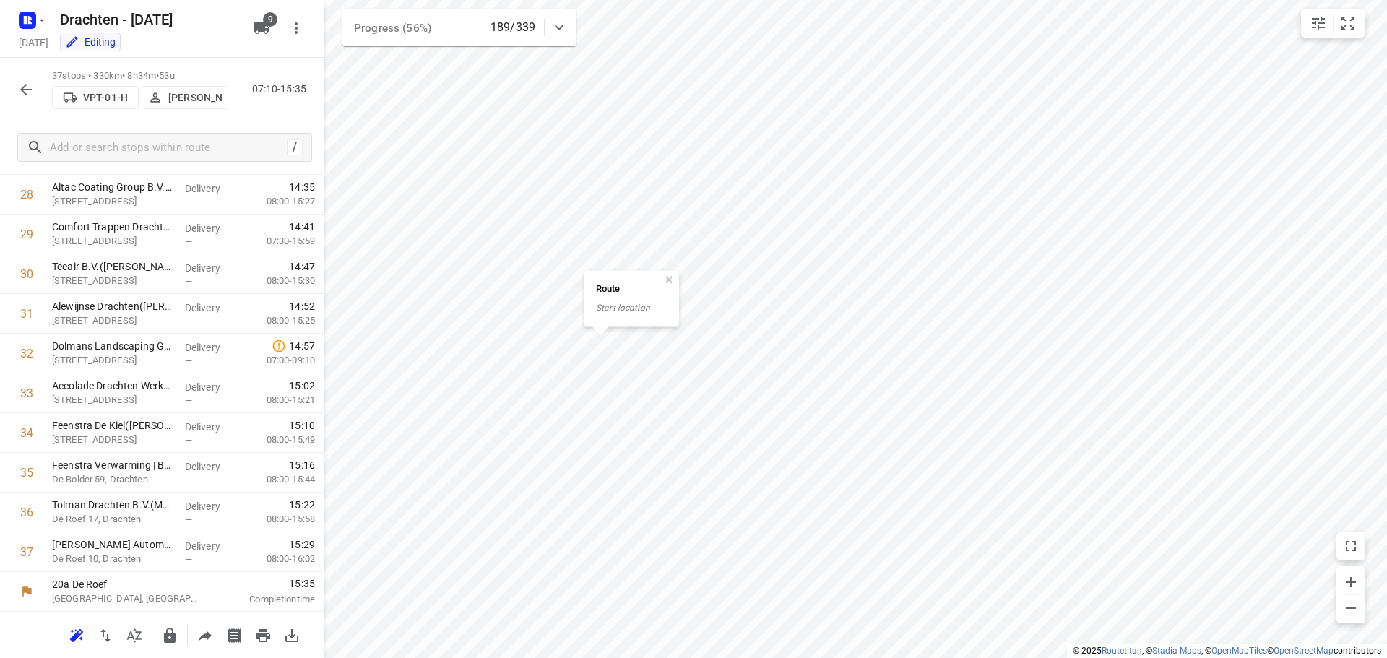
scroll to position [1144, 0]
click at [669, 280] on button "button" at bounding box center [668, 280] width 13 height 13
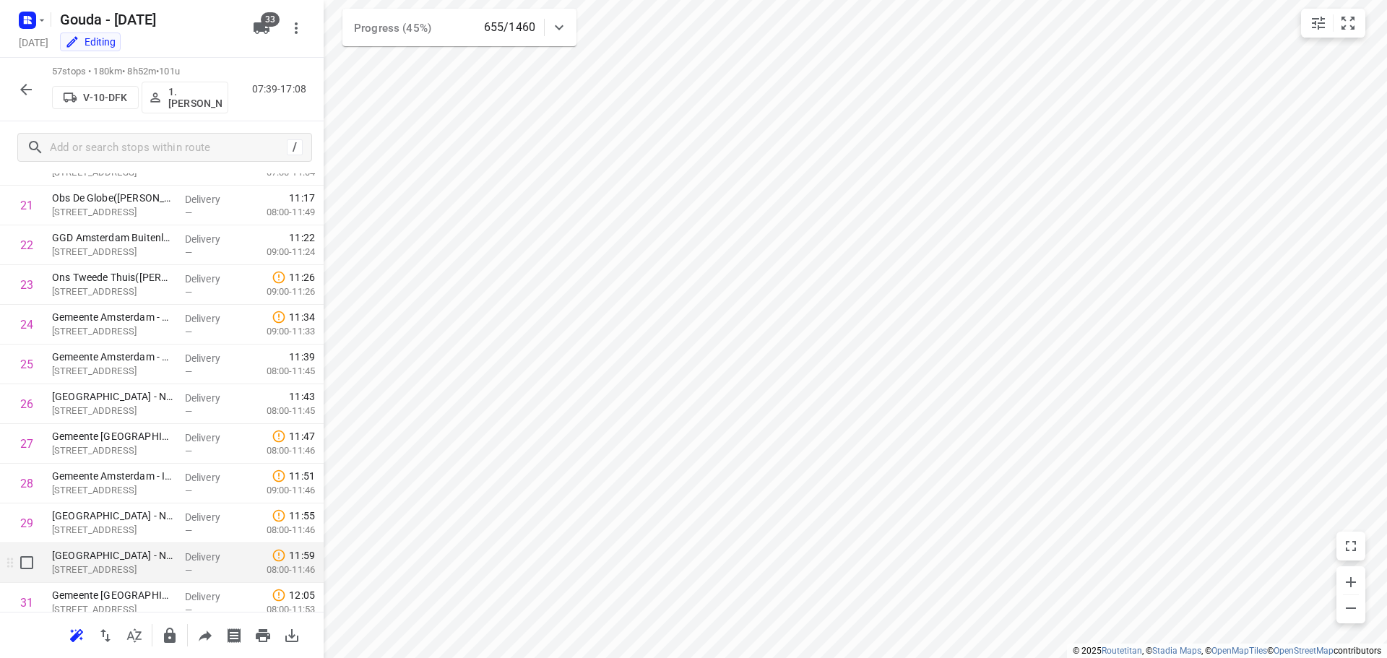
scroll to position [927, 0]
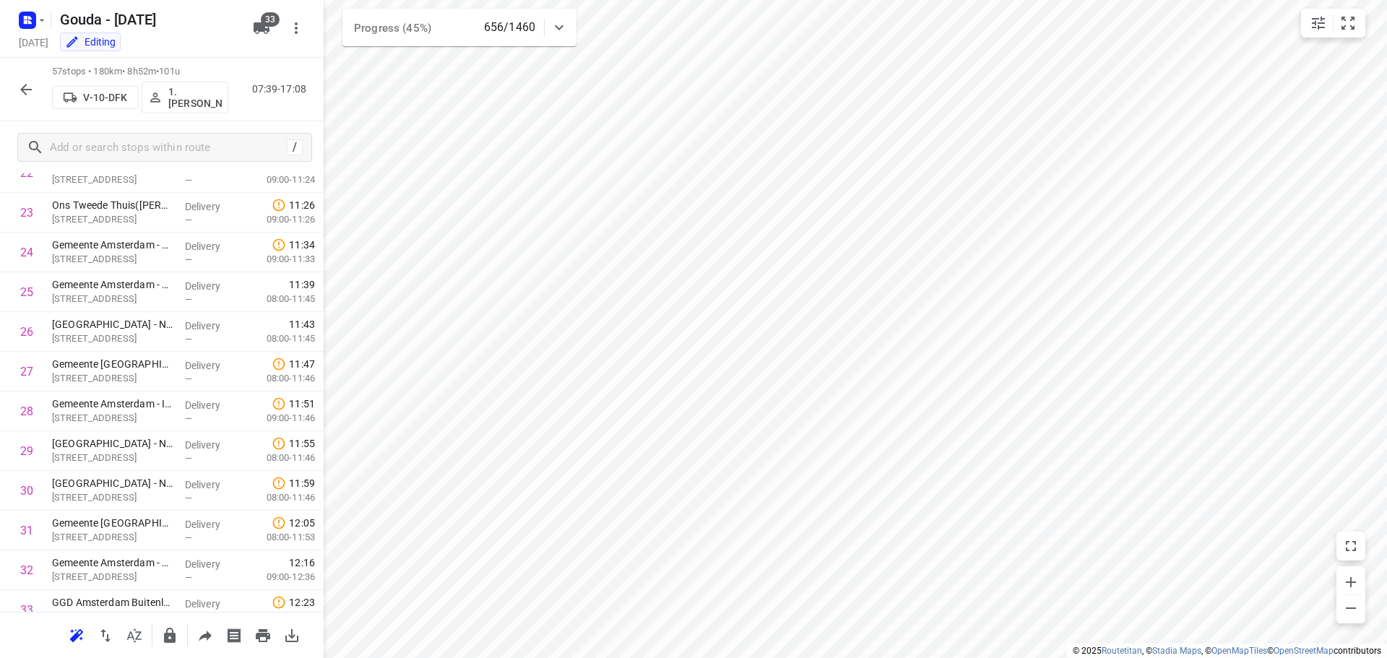
click at [262, 25] on icon "button" at bounding box center [262, 28] width 16 height 12
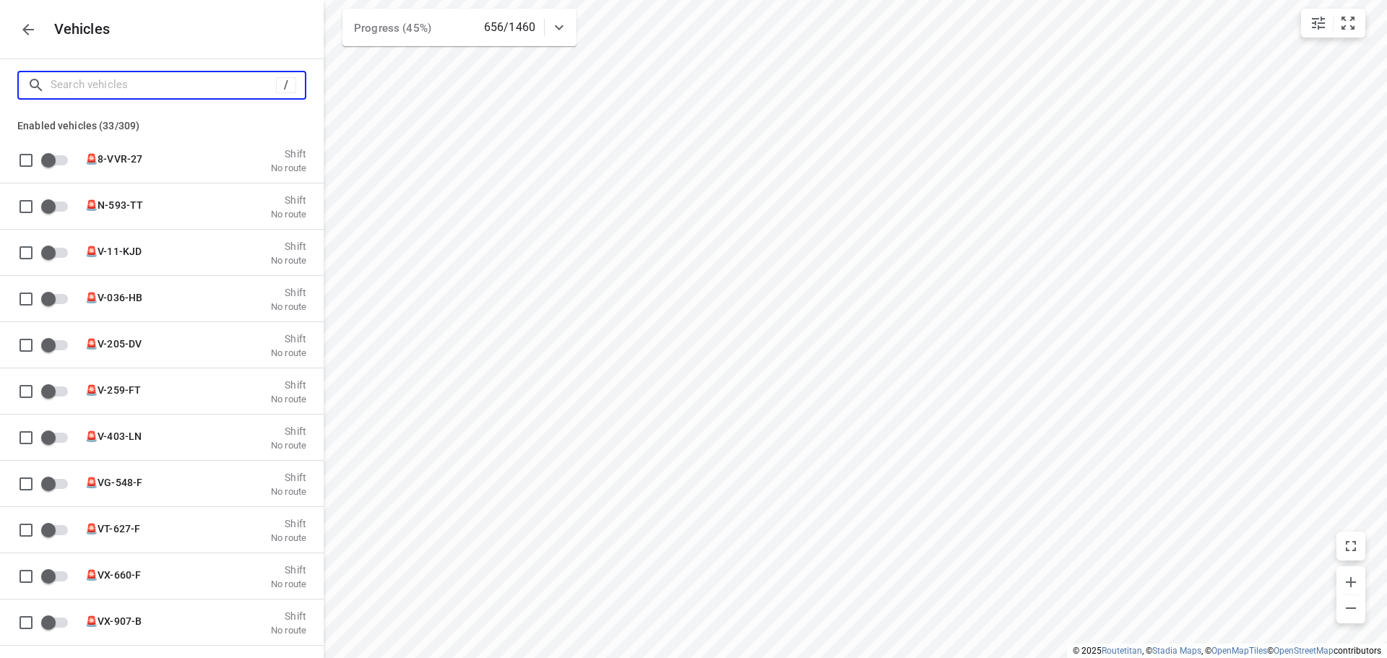
click at [162, 79] on input "Search vehicles" at bounding box center [163, 85] width 225 height 22
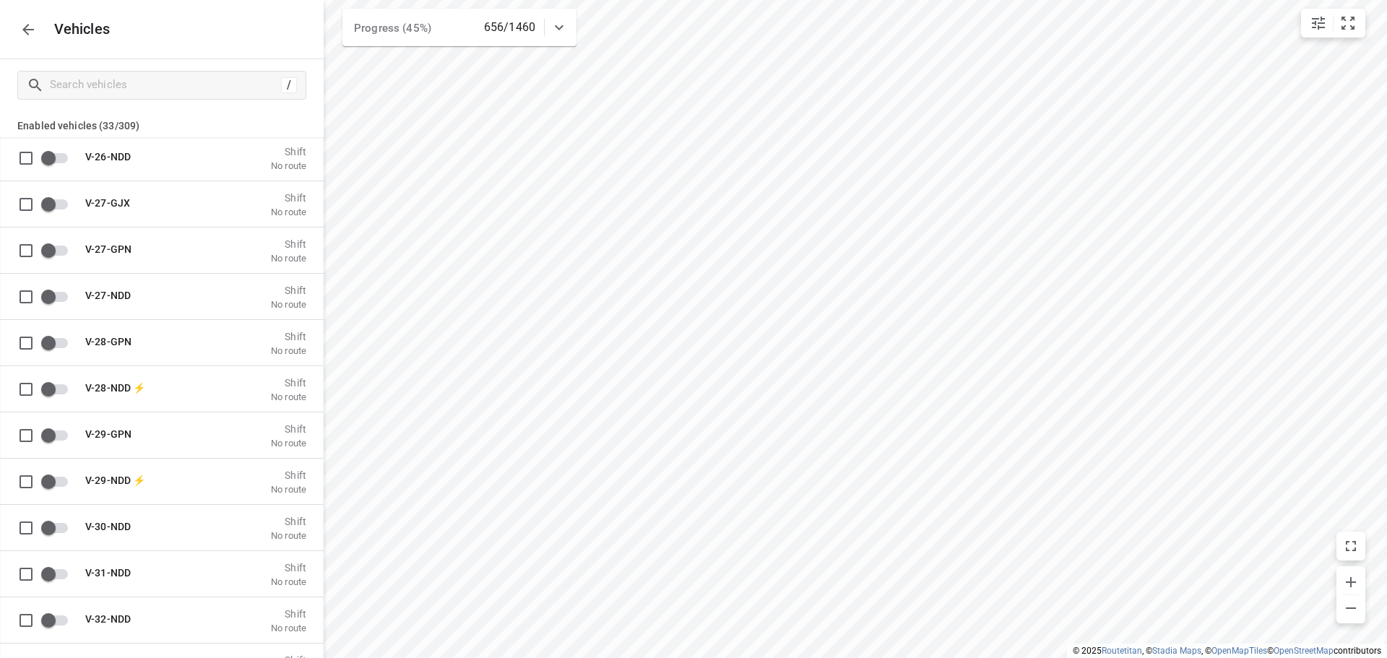
scroll to position [5571, 0]
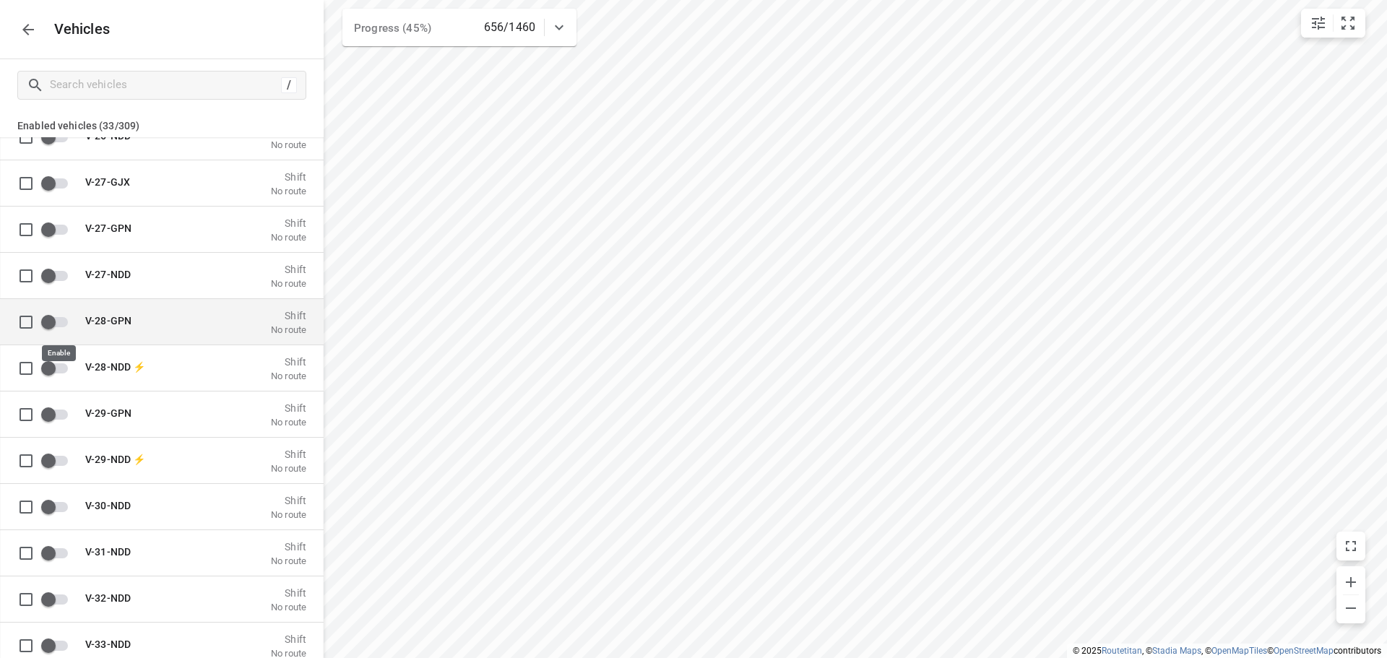
click at [56, 322] on input "grid" at bounding box center [48, 321] width 82 height 27
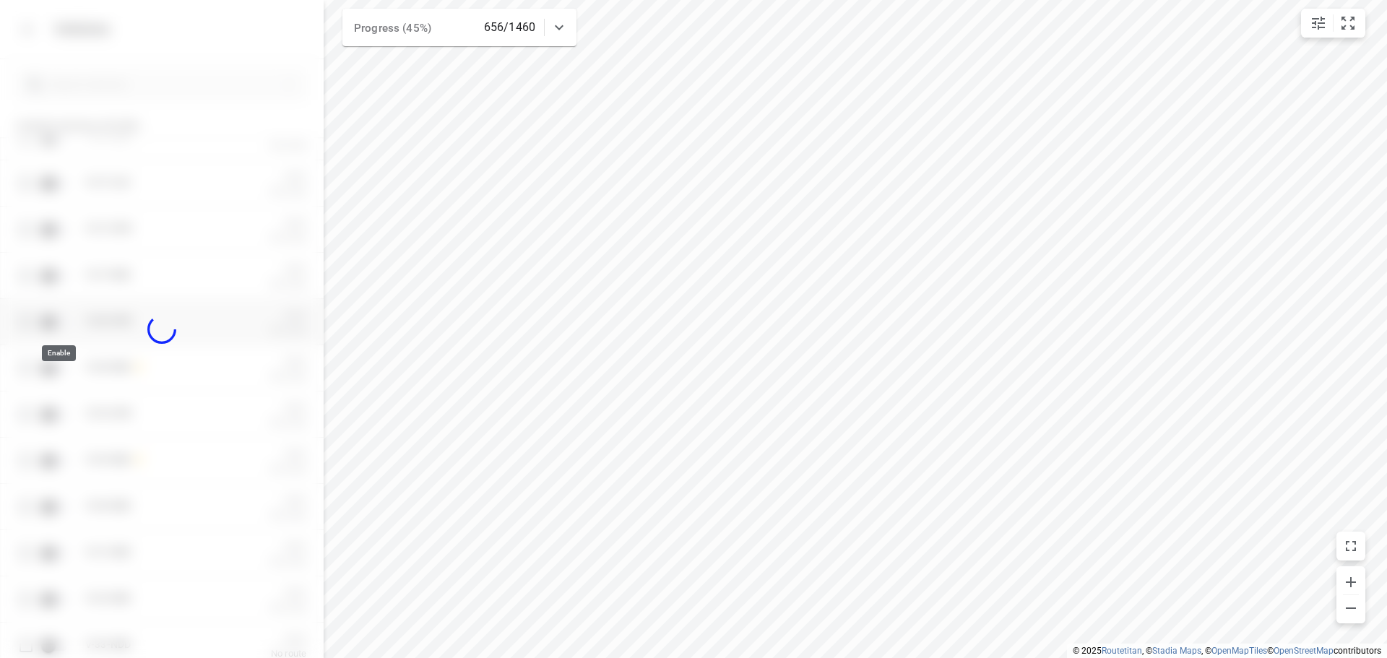
checkbox input "true"
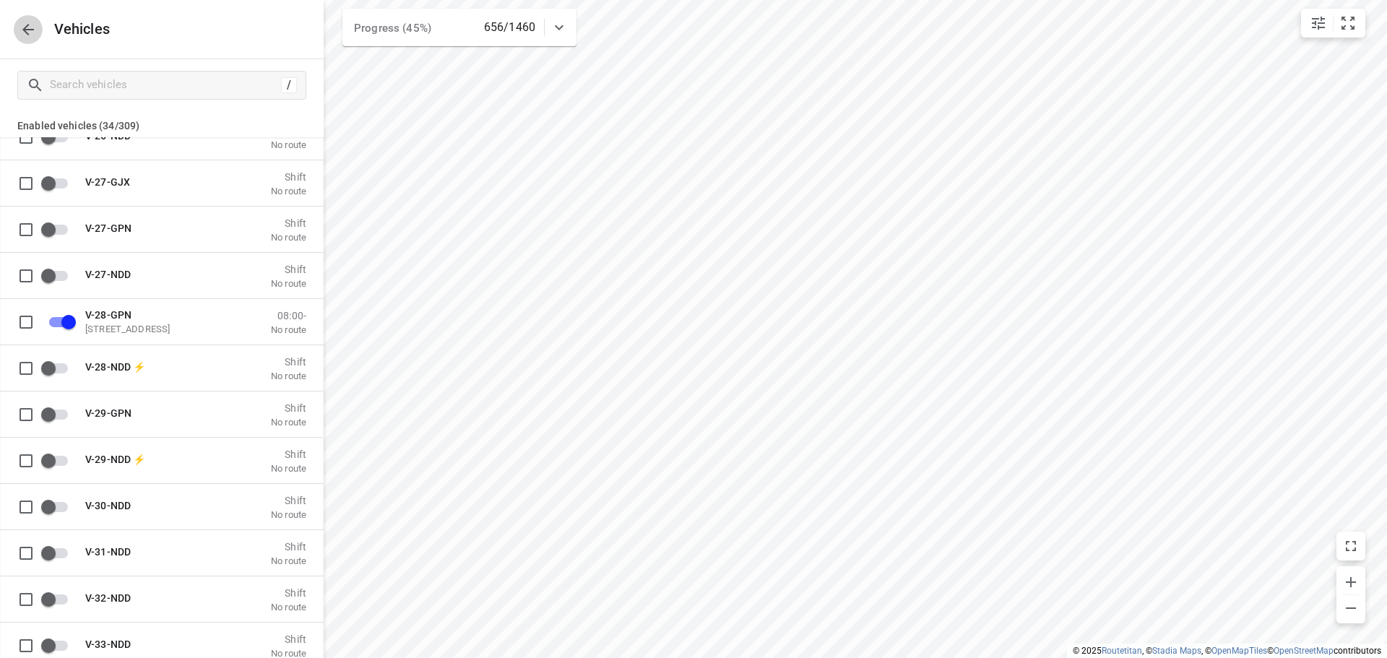
click at [22, 30] on icon "button" at bounding box center [28, 30] width 12 height 12
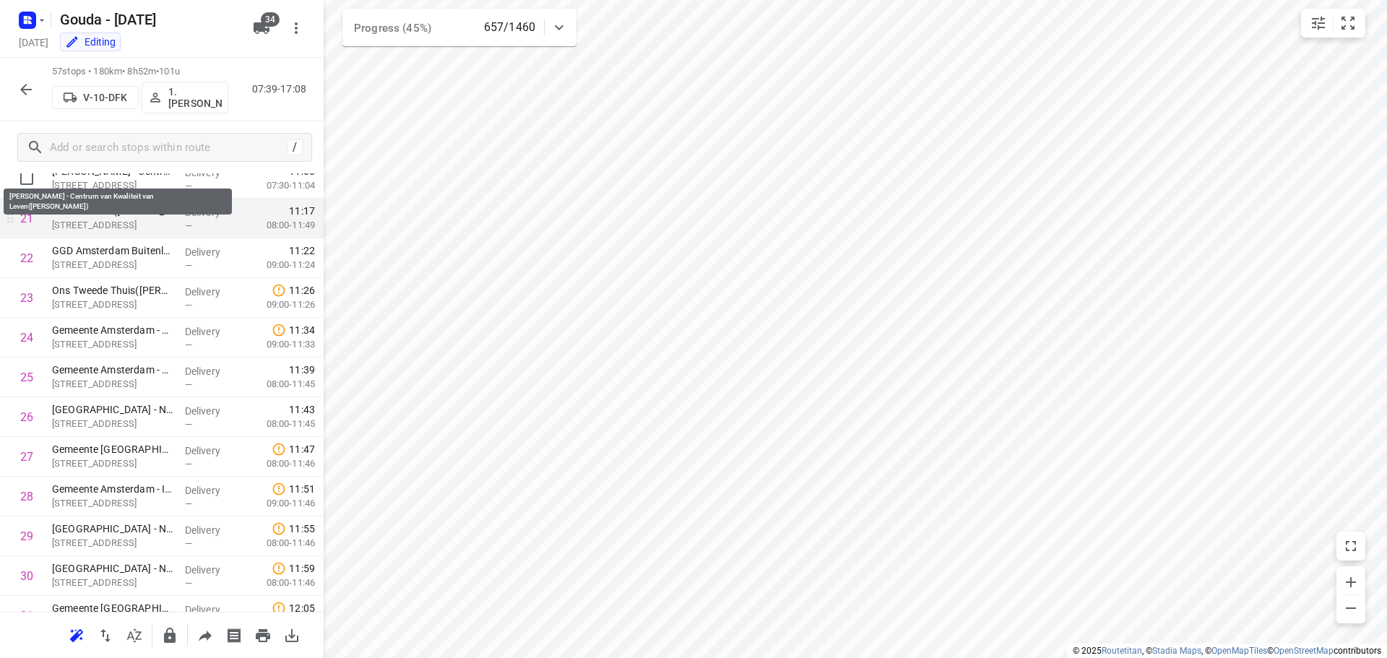
scroll to position [816, 0]
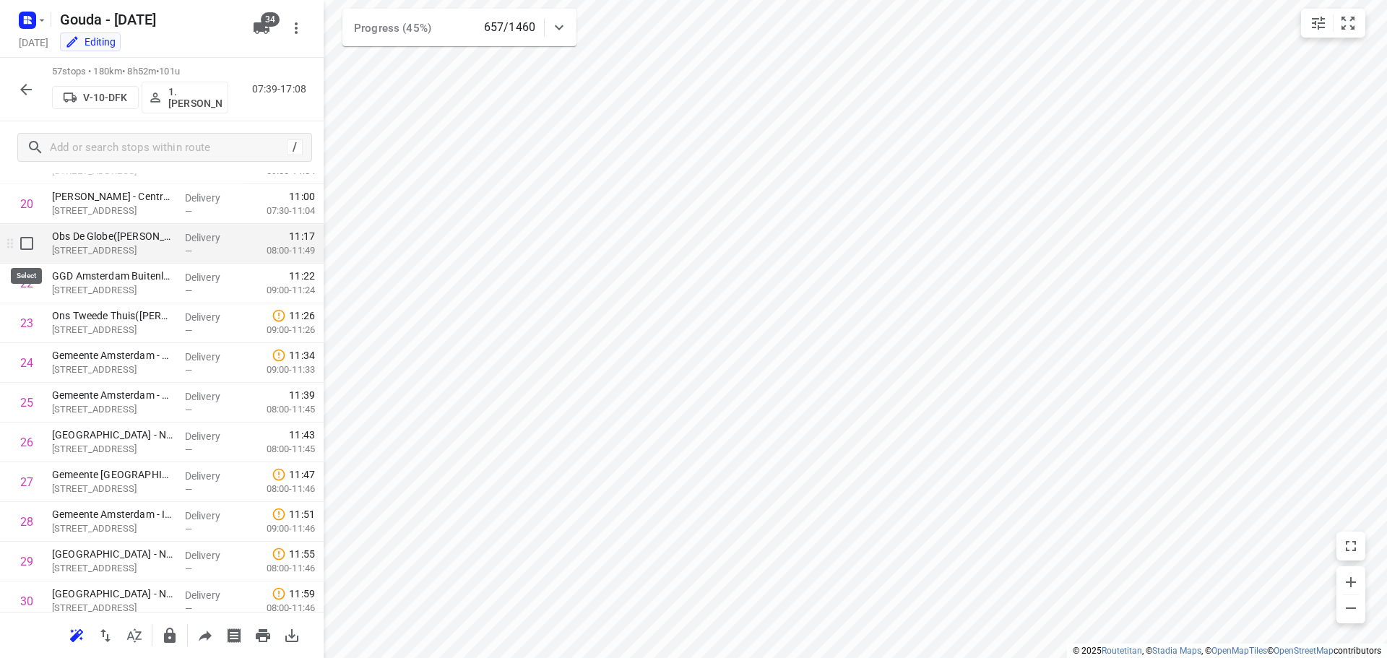
click at [25, 245] on input "checkbox" at bounding box center [26, 243] width 29 height 29
checkbox input "true"
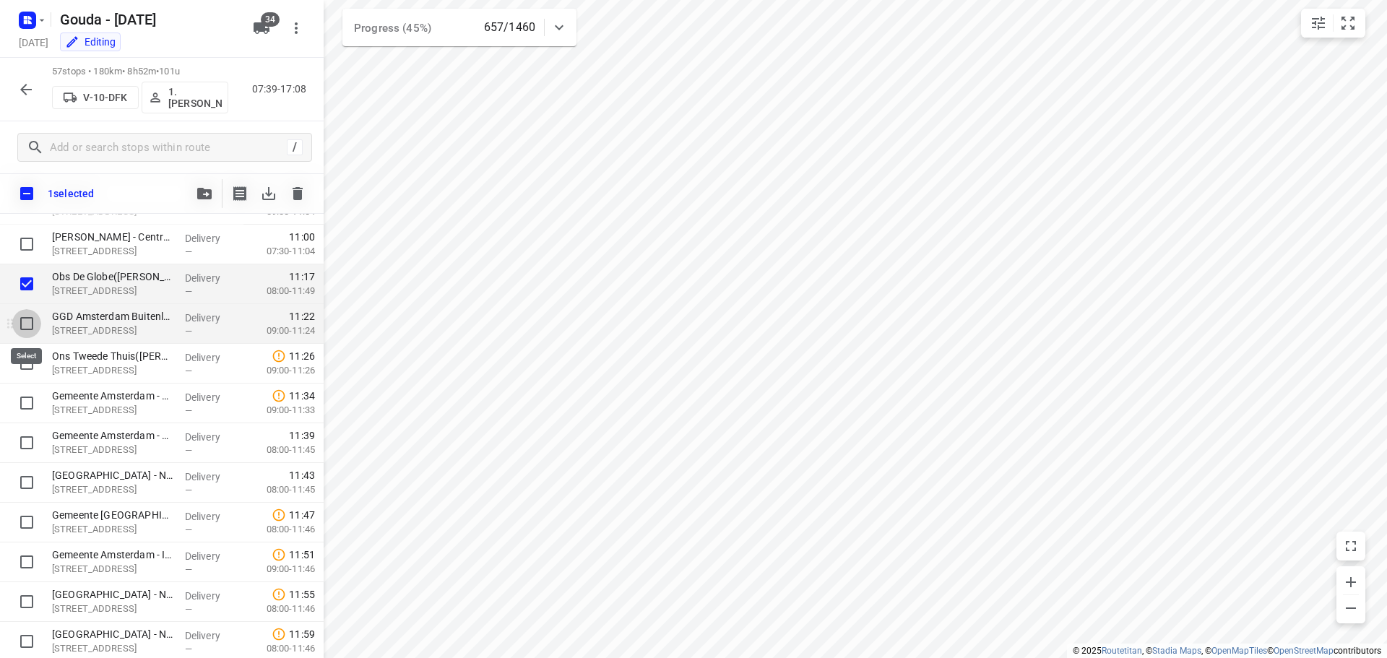
click at [33, 321] on input "checkbox" at bounding box center [26, 323] width 29 height 29
checkbox input "true"
click at [30, 358] on input "checkbox" at bounding box center [26, 363] width 29 height 29
checkbox input "true"
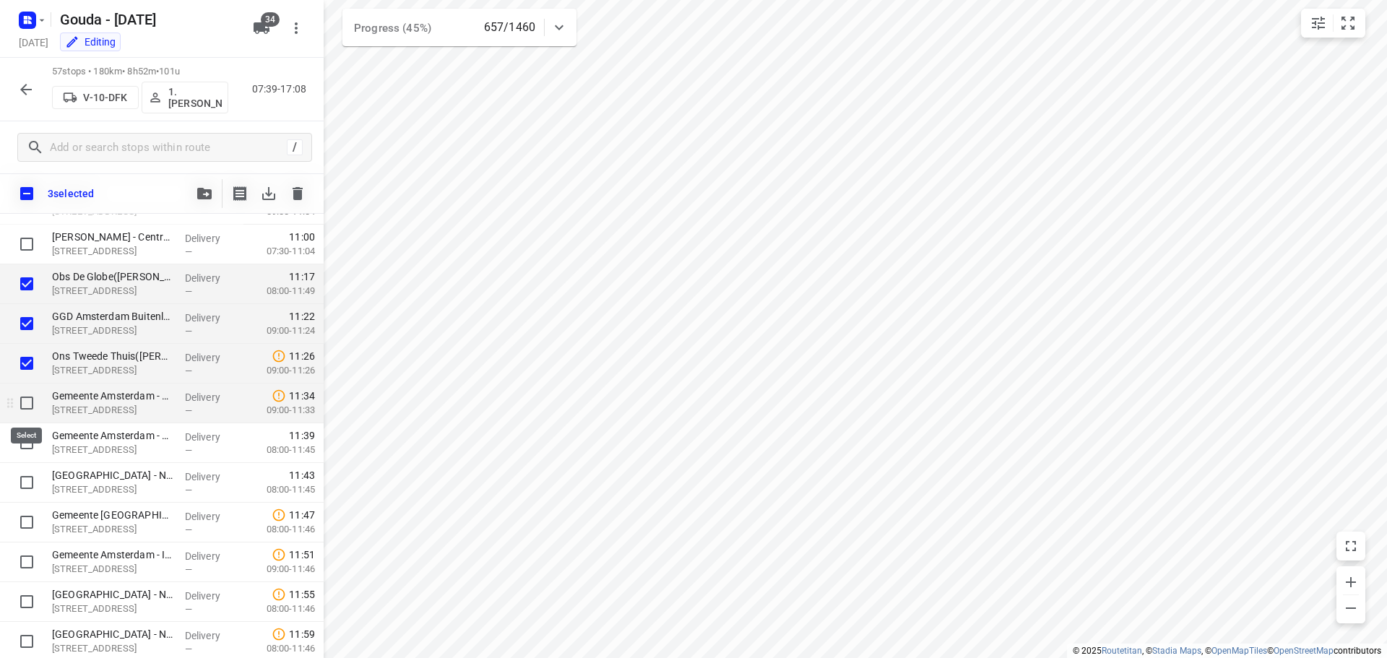
click at [28, 402] on input "checkbox" at bounding box center [26, 403] width 29 height 29
checkbox input "true"
drag, startPoint x: 28, startPoint y: 432, endPoint x: 27, endPoint y: 441, distance: 8.7
click at [28, 436] on input "checkbox" at bounding box center [26, 442] width 29 height 29
checkbox input "true"
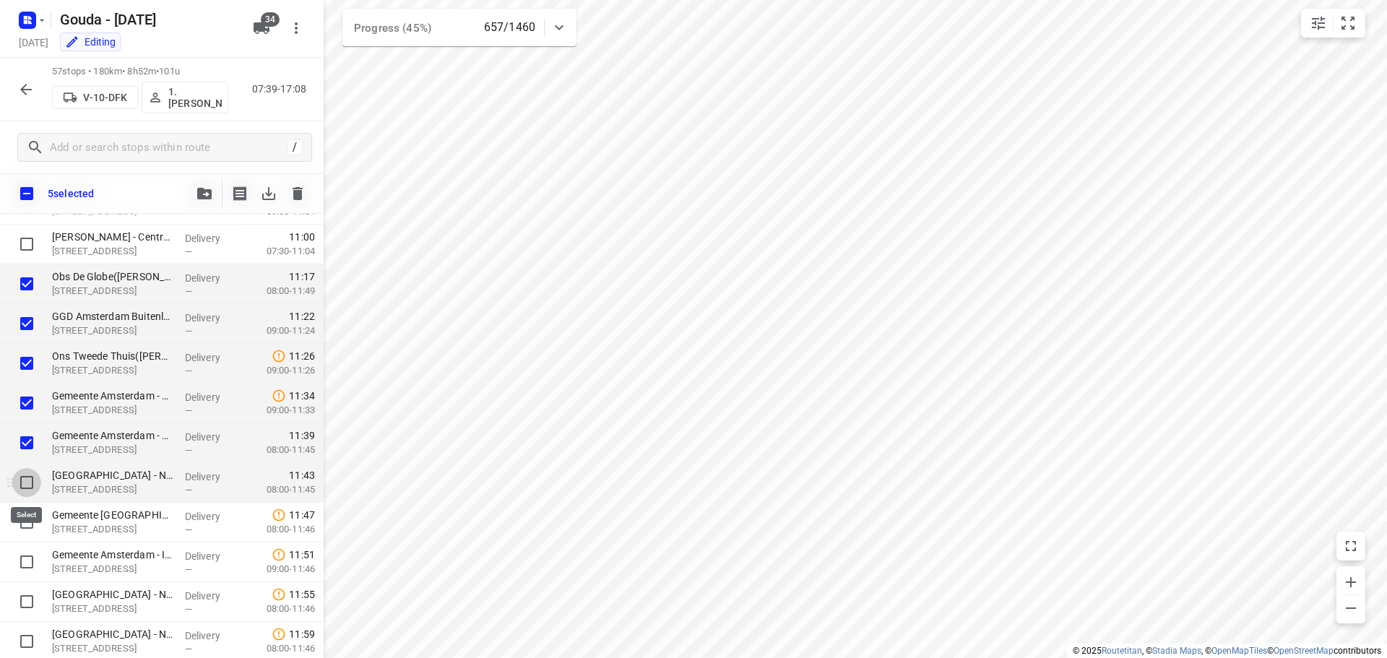
drag, startPoint x: 27, startPoint y: 482, endPoint x: 27, endPoint y: 503, distance: 21.7
click at [27, 483] on input "checkbox" at bounding box center [26, 482] width 29 height 29
checkbox input "true"
click at [27, 517] on input "checkbox" at bounding box center [26, 522] width 29 height 29
checkbox input "true"
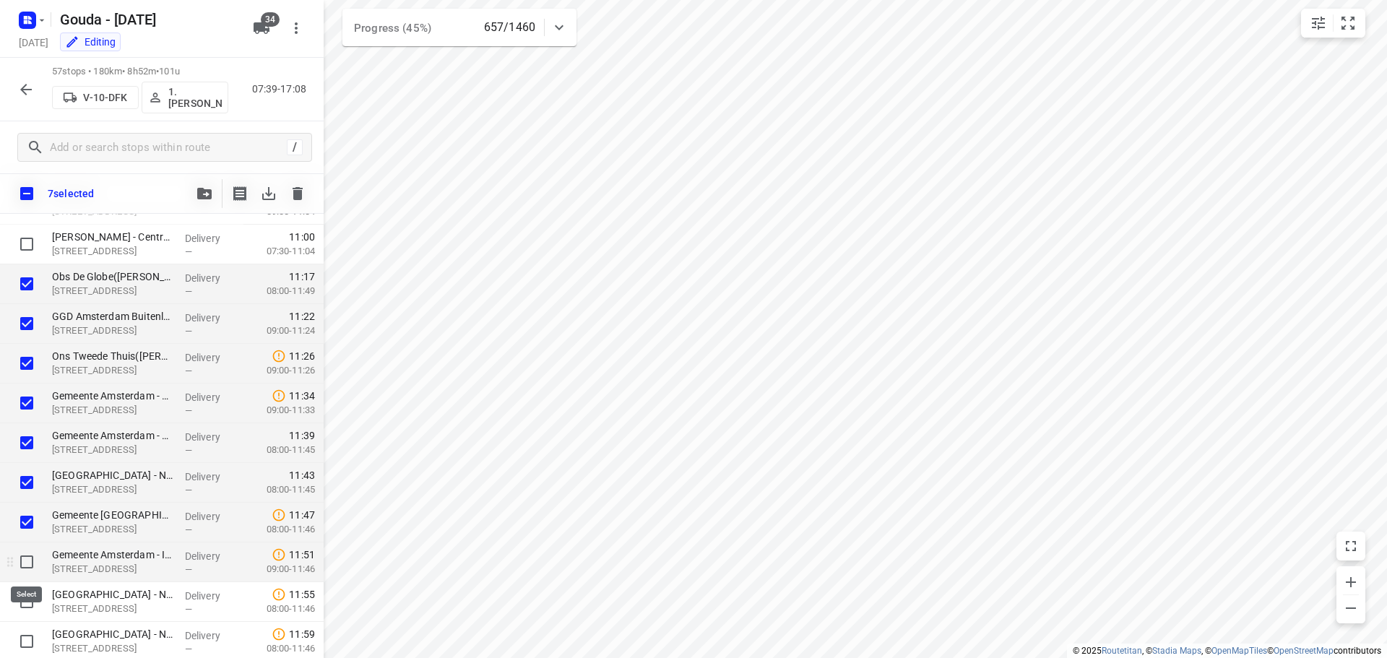
click at [29, 561] on input "checkbox" at bounding box center [26, 562] width 29 height 29
checkbox input "true"
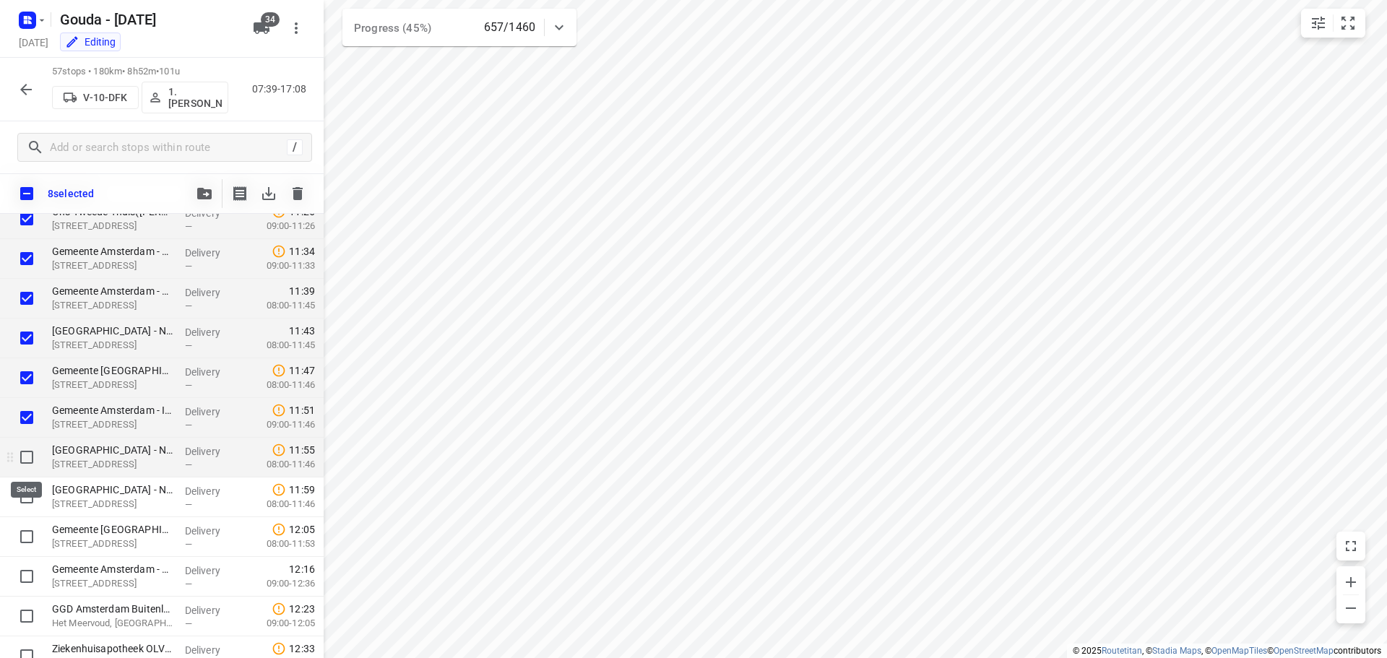
click at [26, 449] on input "checkbox" at bounding box center [26, 457] width 29 height 29
checkbox input "true"
click at [25, 493] on input "checkbox" at bounding box center [26, 497] width 29 height 29
checkbox input "true"
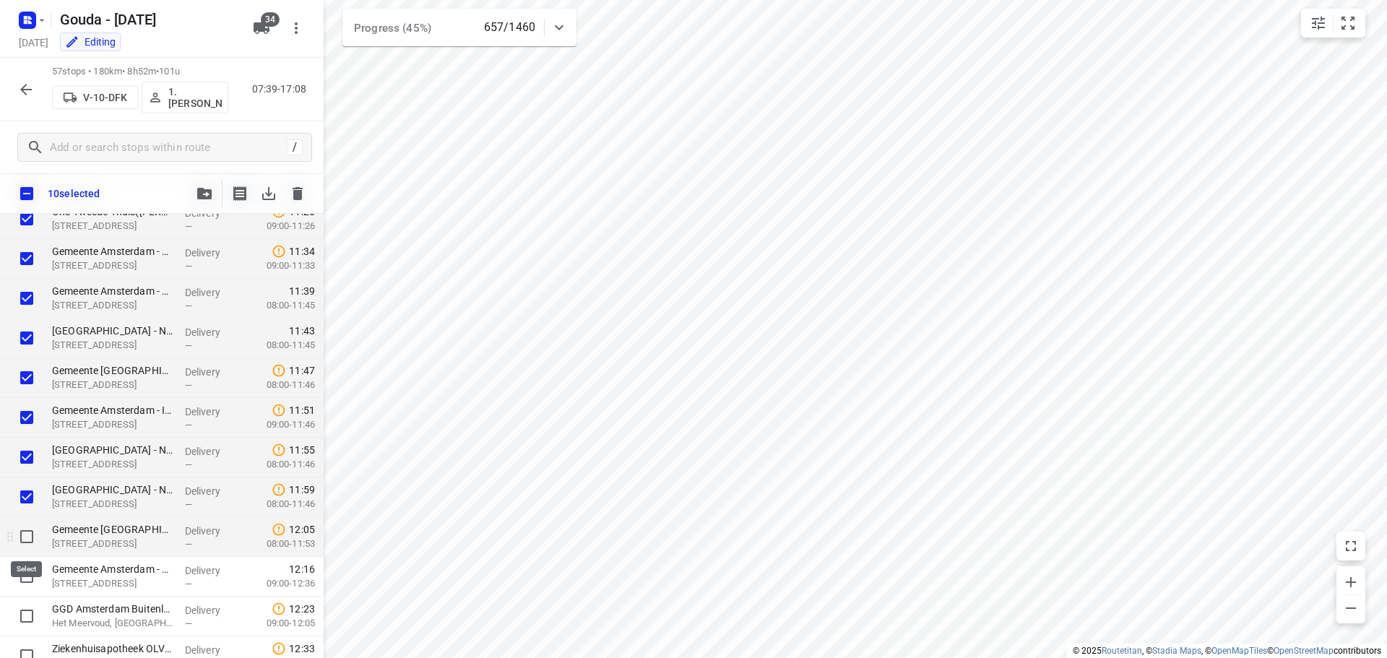
click at [25, 537] on input "checkbox" at bounding box center [26, 536] width 29 height 29
checkbox input "true"
click at [199, 207] on button "button" at bounding box center [204, 193] width 29 height 29
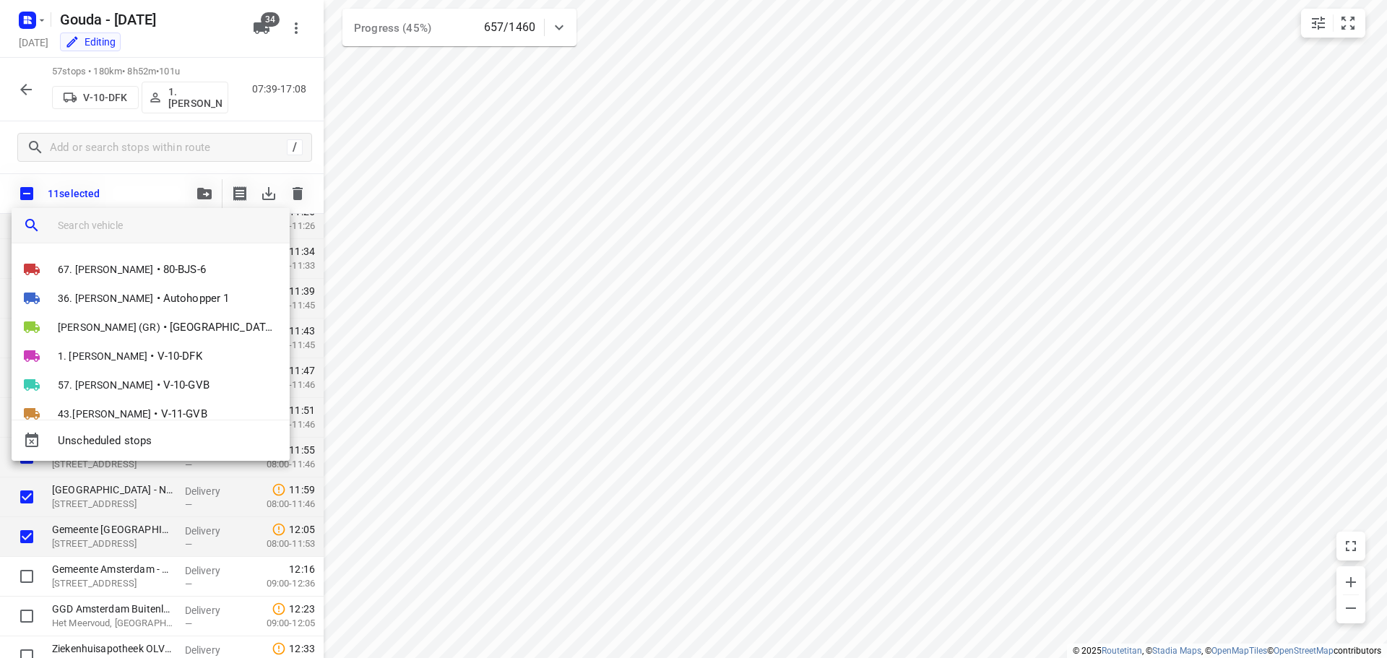
click at [176, 222] on input "search vehicle" at bounding box center [168, 226] width 220 height 22
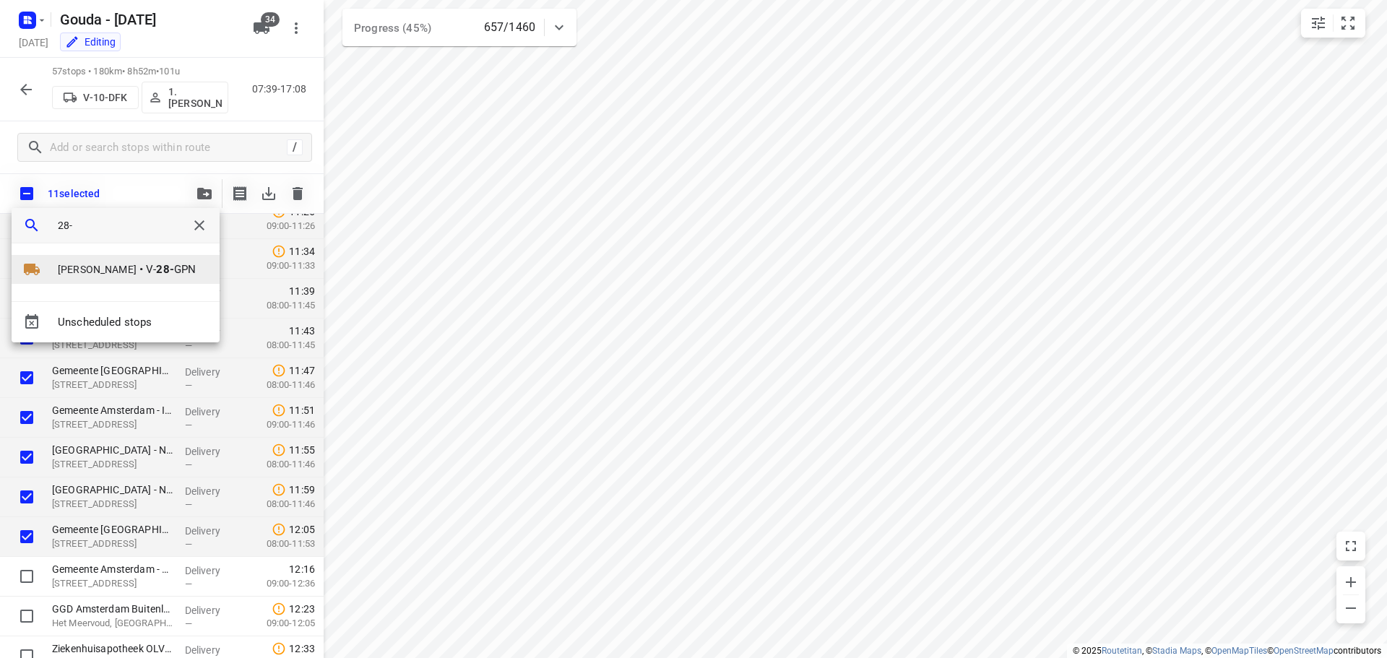
type input "28-"
click at [127, 273] on span "Arnaud van der Sluis" at bounding box center [97, 269] width 79 height 14
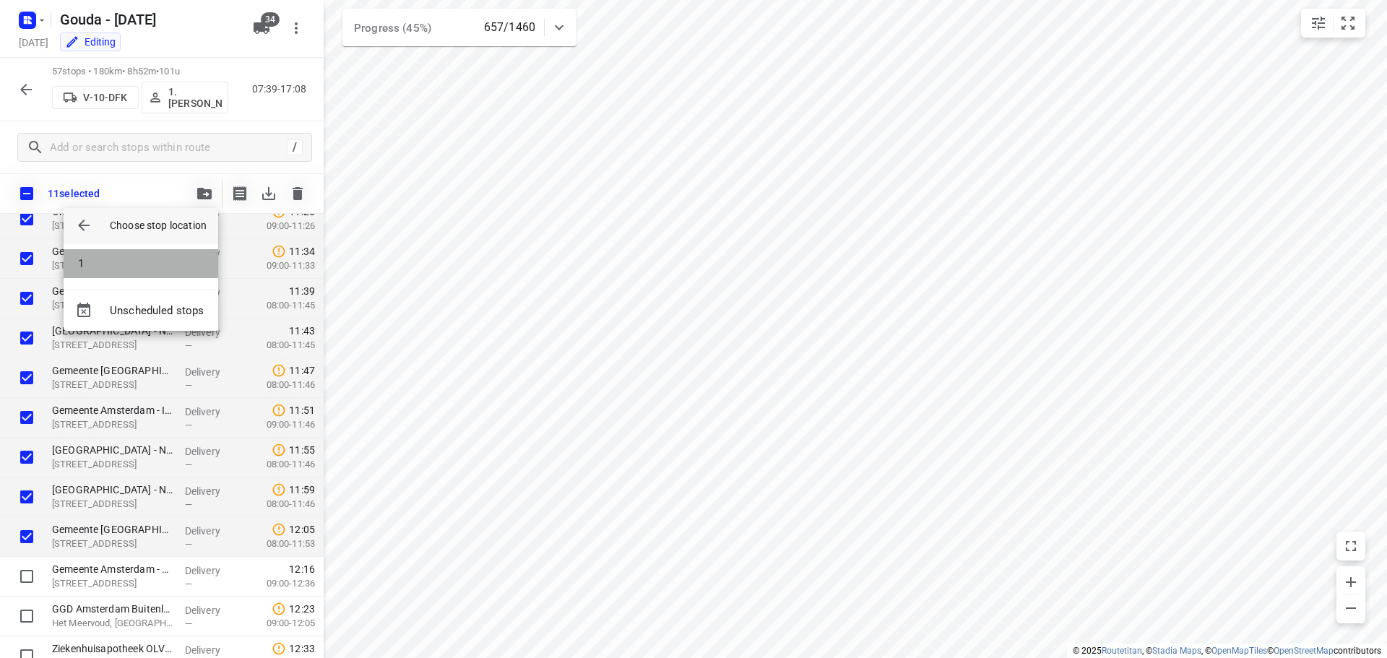
click at [126, 272] on li "1" at bounding box center [141, 263] width 155 height 29
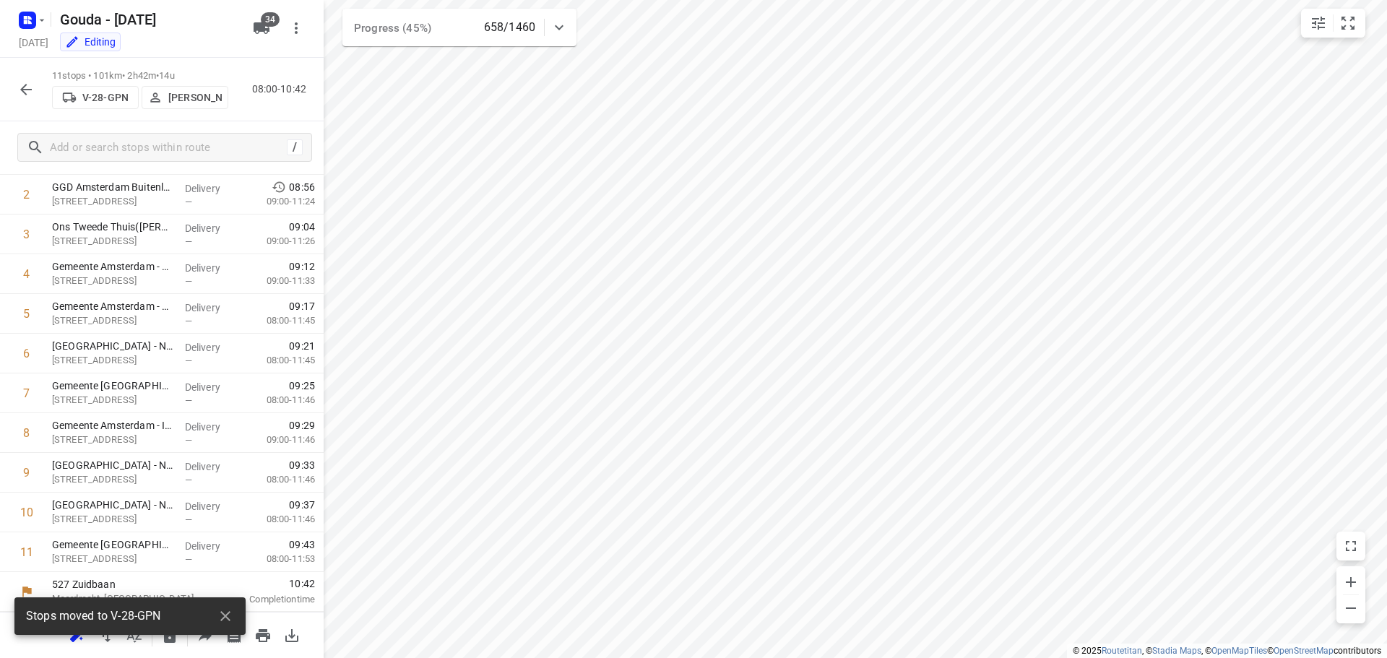
scroll to position [111, 0]
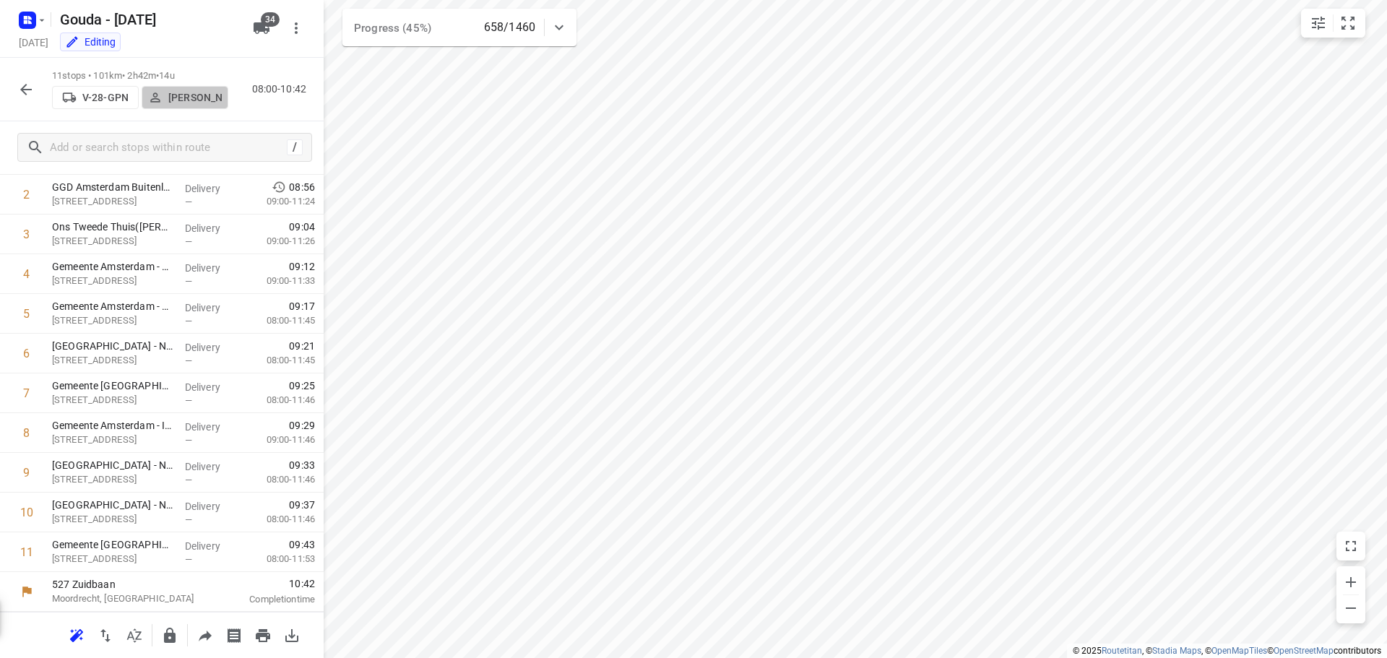
click at [196, 100] on p "Arnaud van der Sluis" at bounding box center [194, 98] width 53 height 12
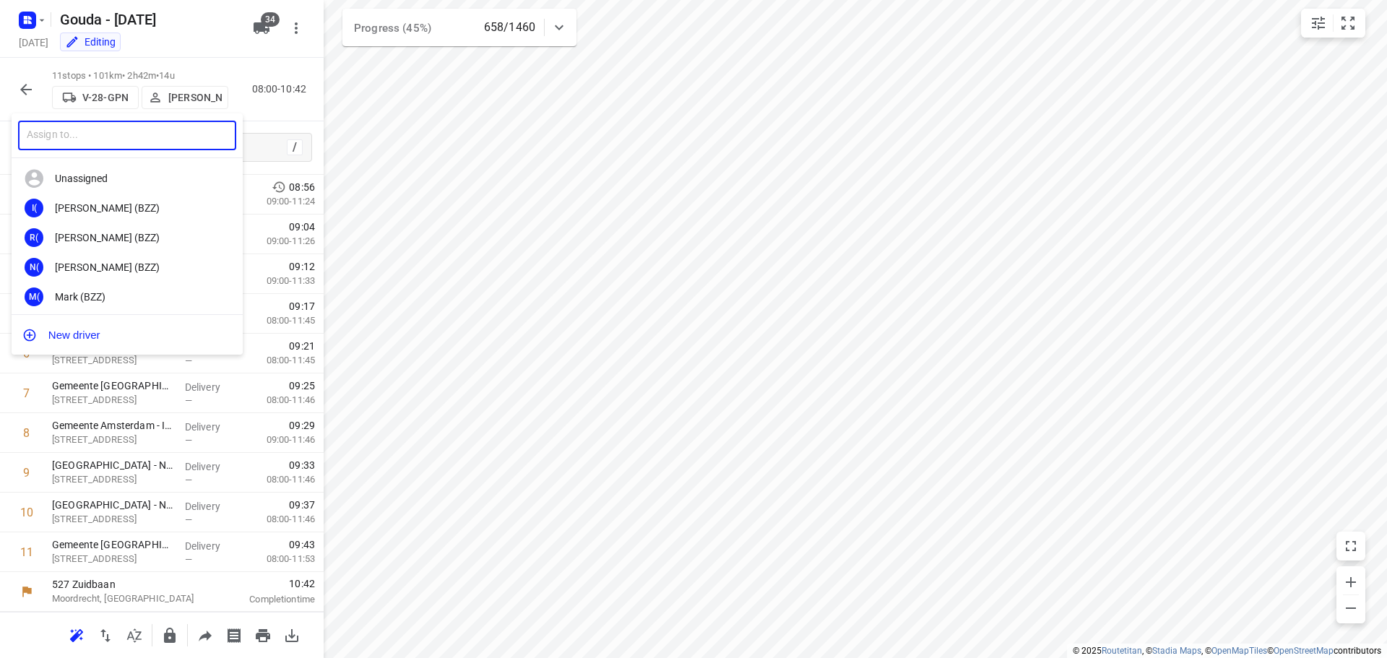
click at [135, 142] on input "text" at bounding box center [127, 136] width 218 height 30
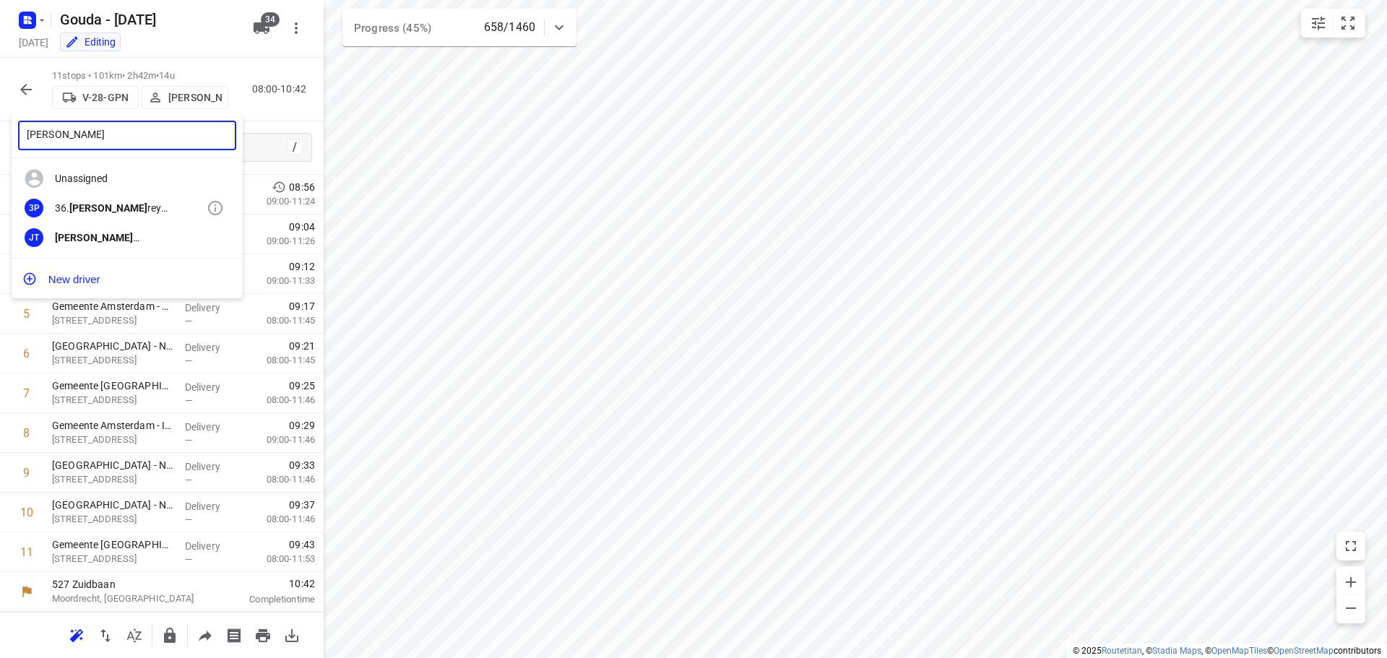
type input "jeff"
click at [125, 204] on div "36. Jeff rey Persoon" at bounding box center [131, 208] width 152 height 12
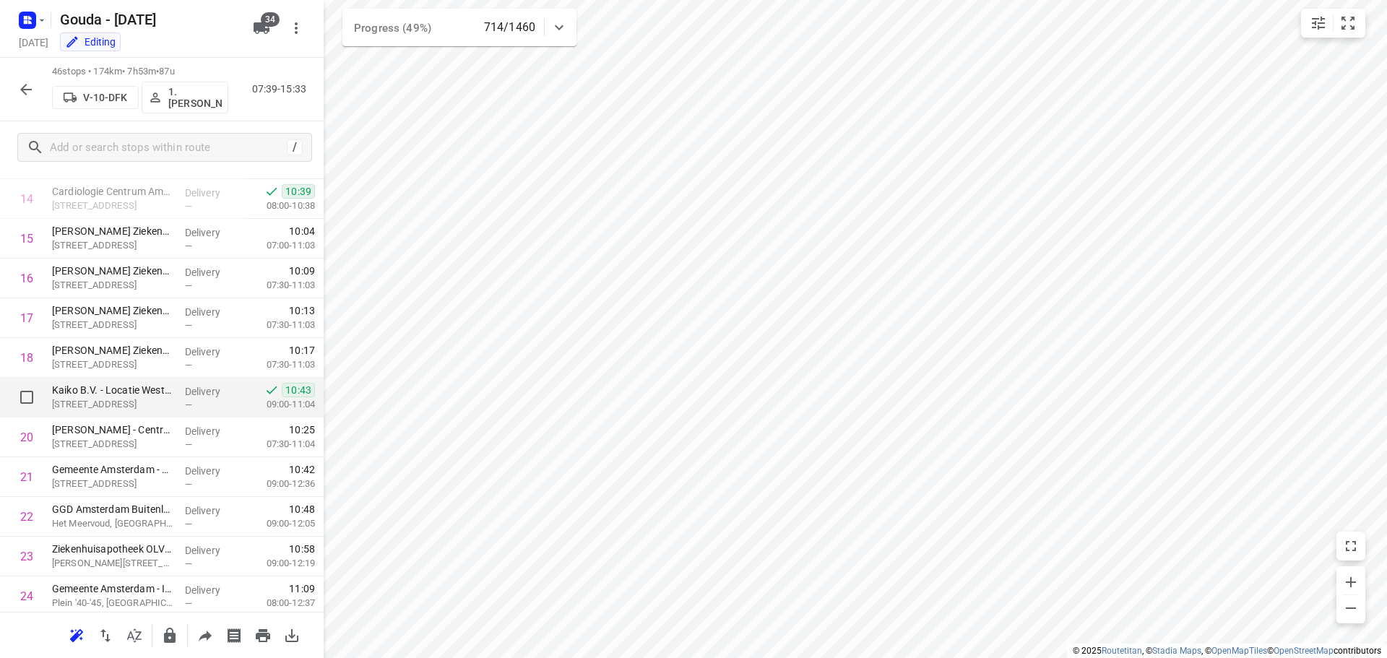
scroll to position [616, 0]
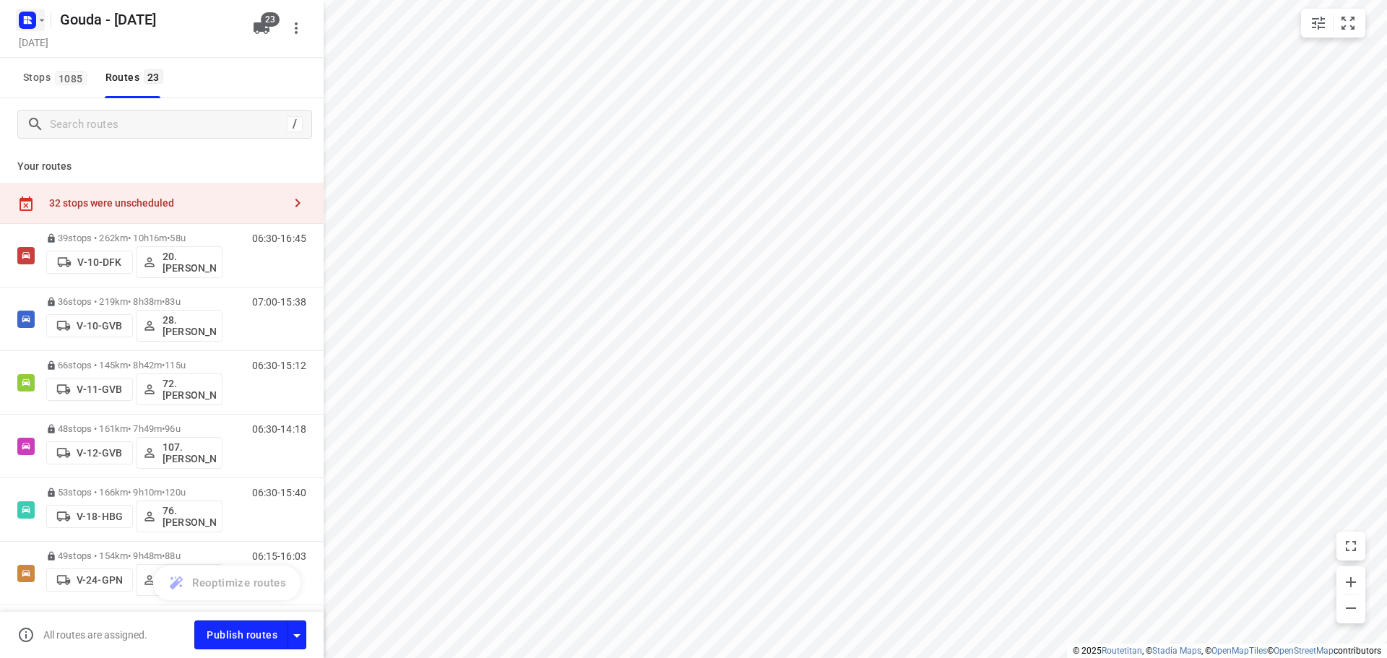
click at [35, 19] on rect "button" at bounding box center [27, 20] width 17 height 17
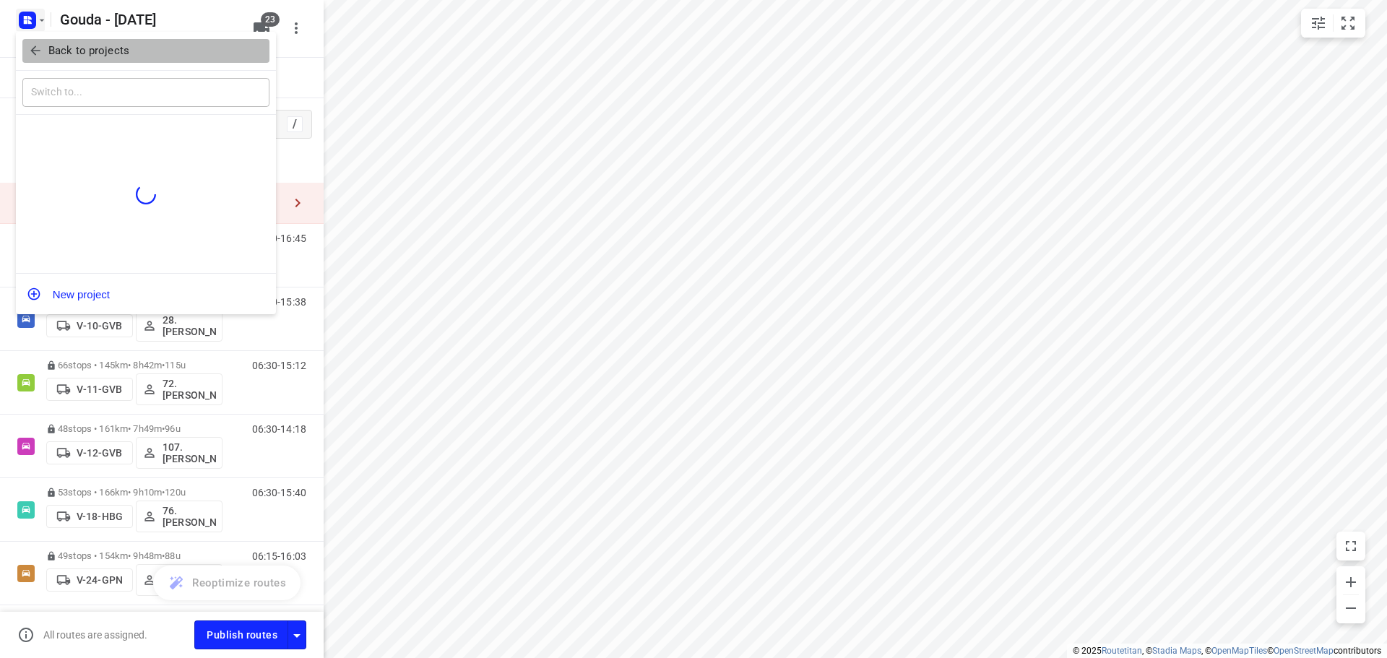
click at [49, 59] on p "Back to projects" at bounding box center [88, 51] width 81 height 17
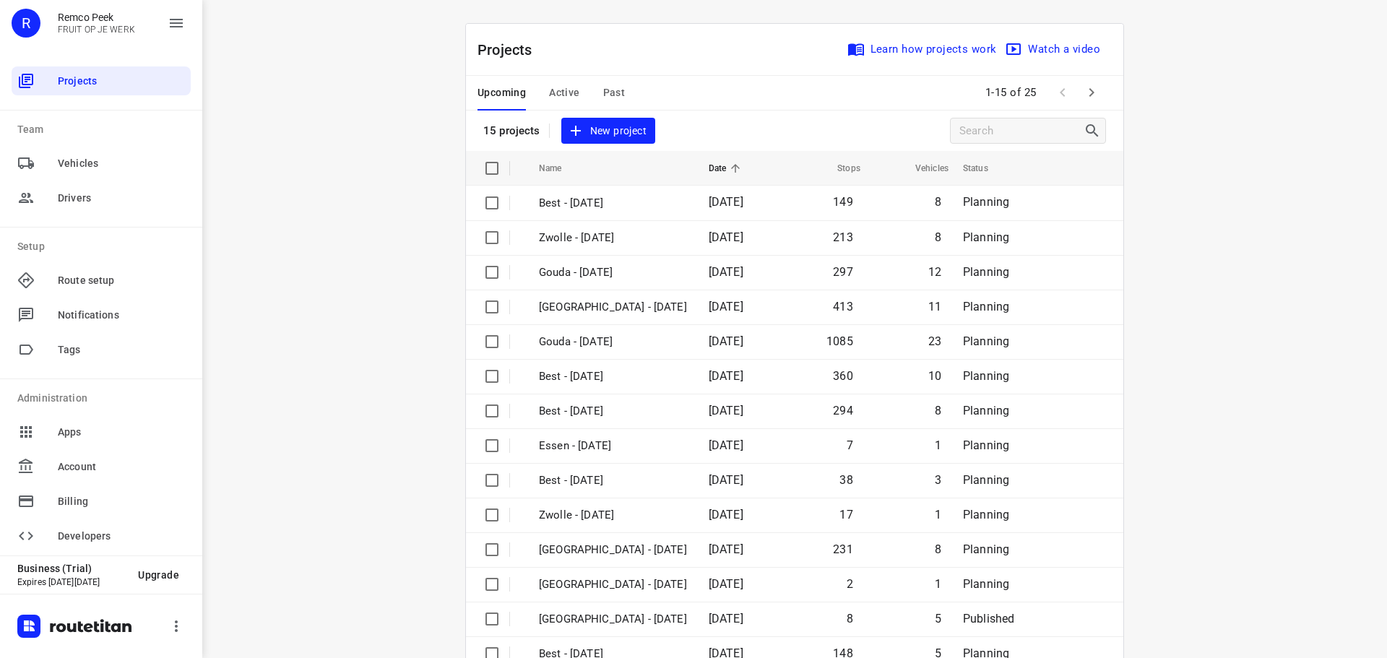
click at [560, 98] on span "Active" at bounding box center [564, 93] width 30 height 18
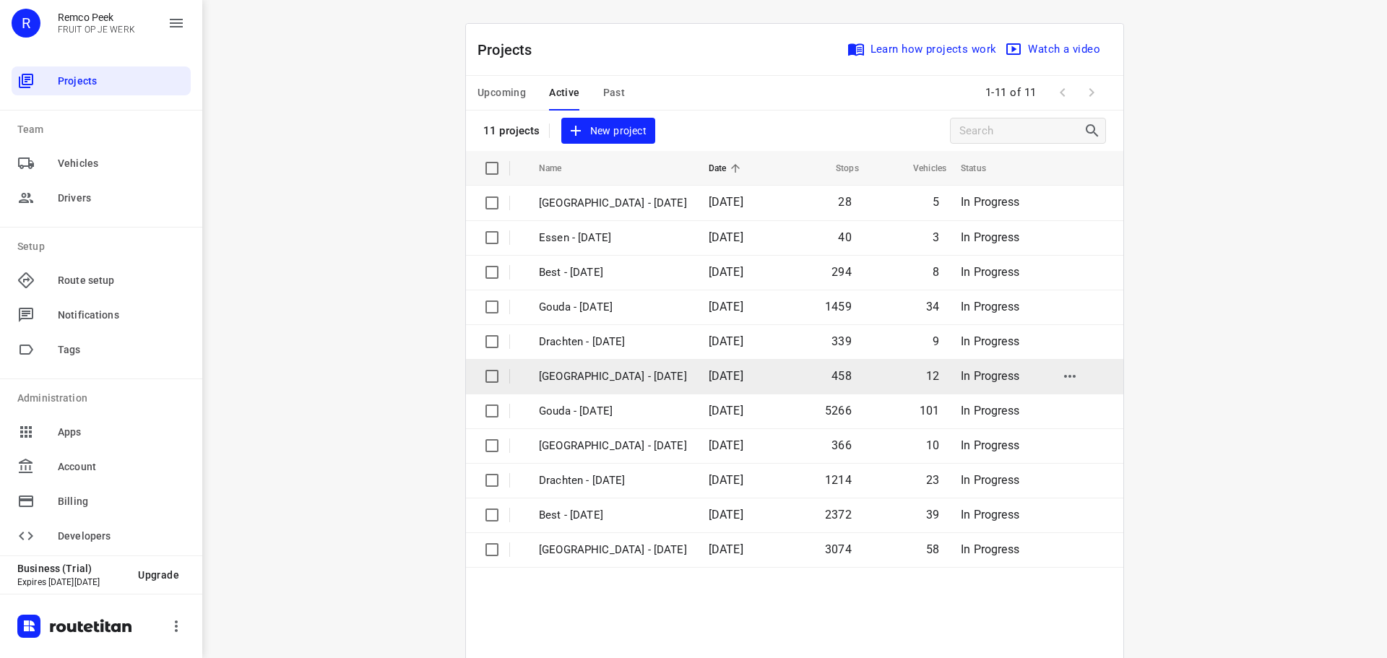
click at [584, 367] on td "[GEOGRAPHIC_DATA] - [DATE]" at bounding box center [610, 376] width 173 height 35
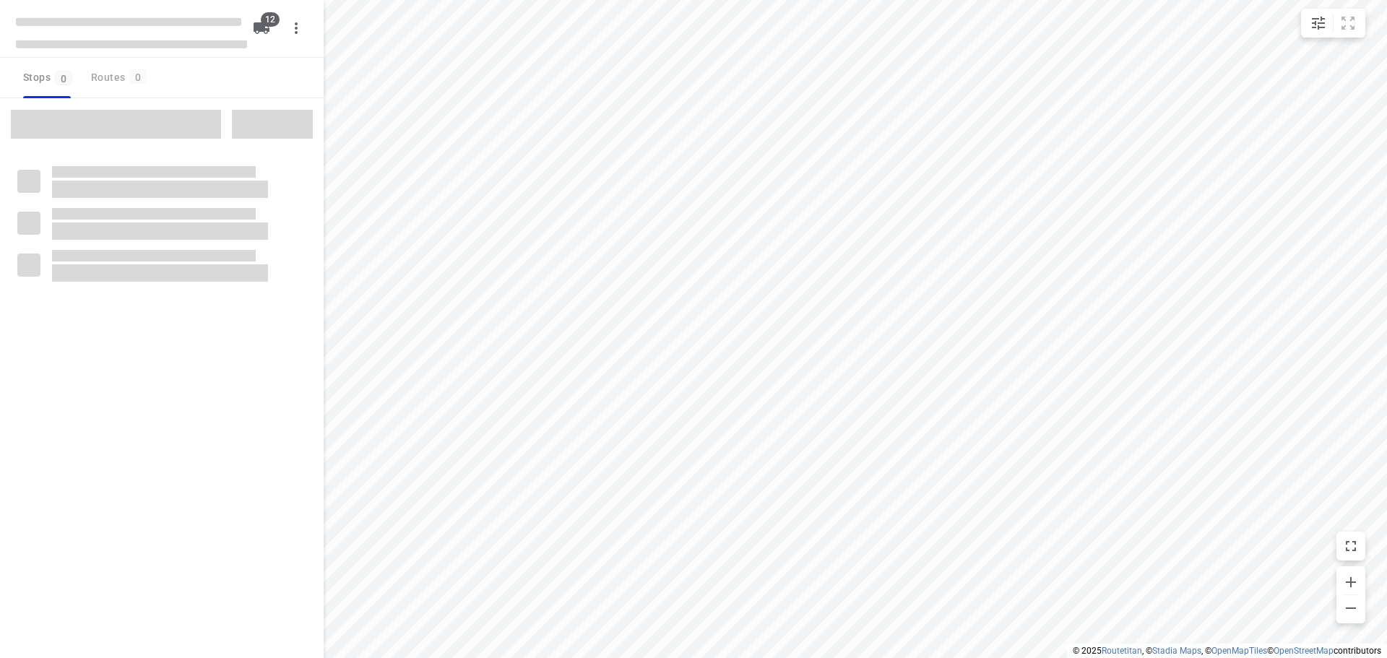
checkbox input "true"
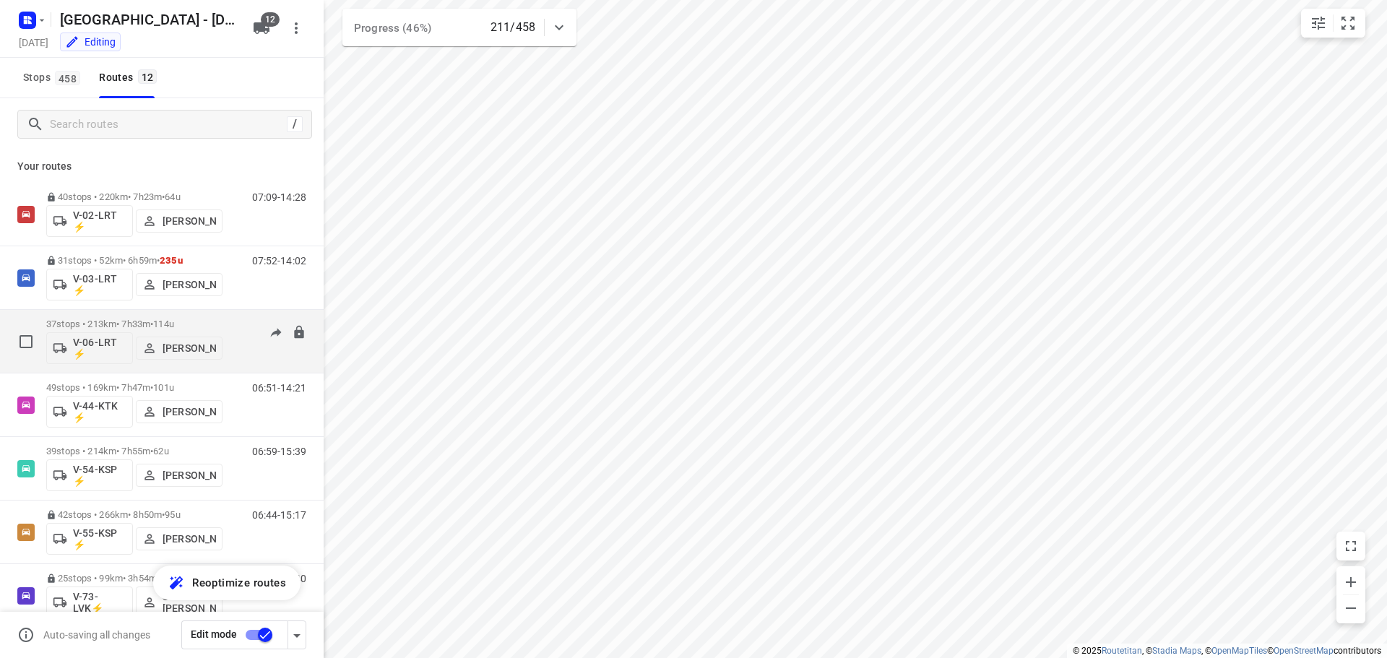
click at [118, 321] on p "37 stops • 213km • 7h33m • 114u" at bounding box center [134, 324] width 176 height 11
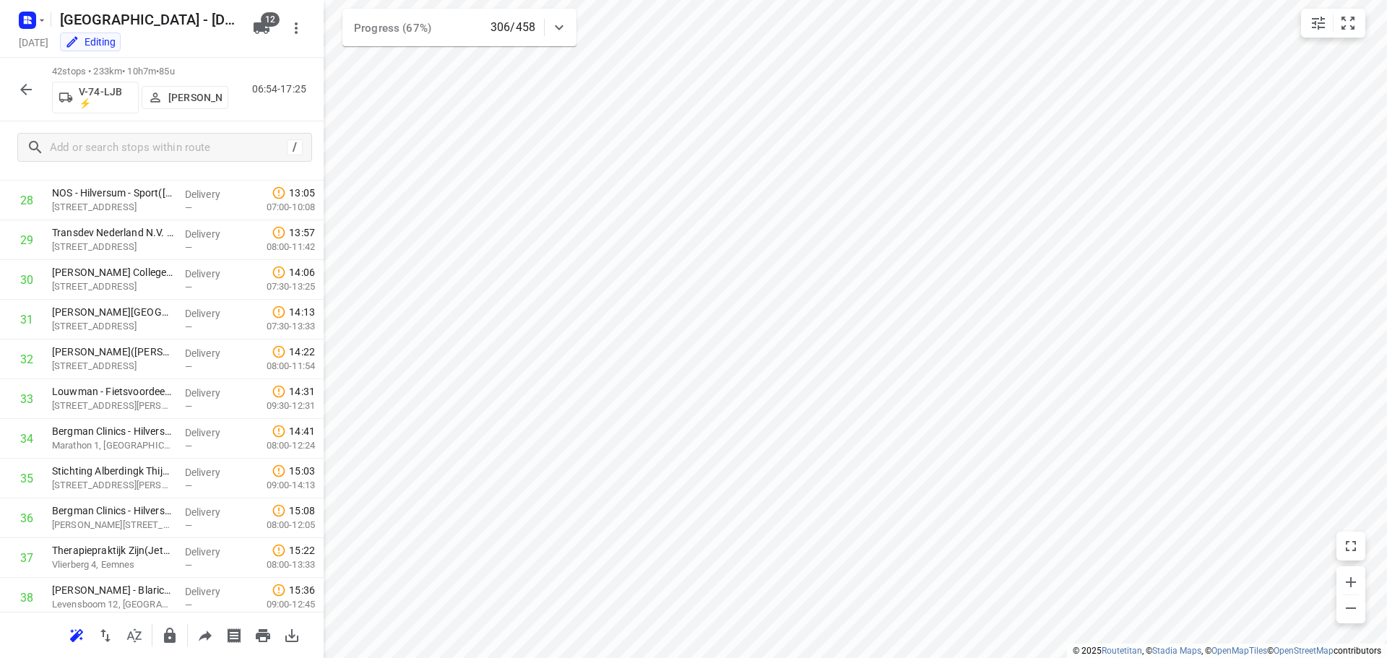
scroll to position [1342, 0]
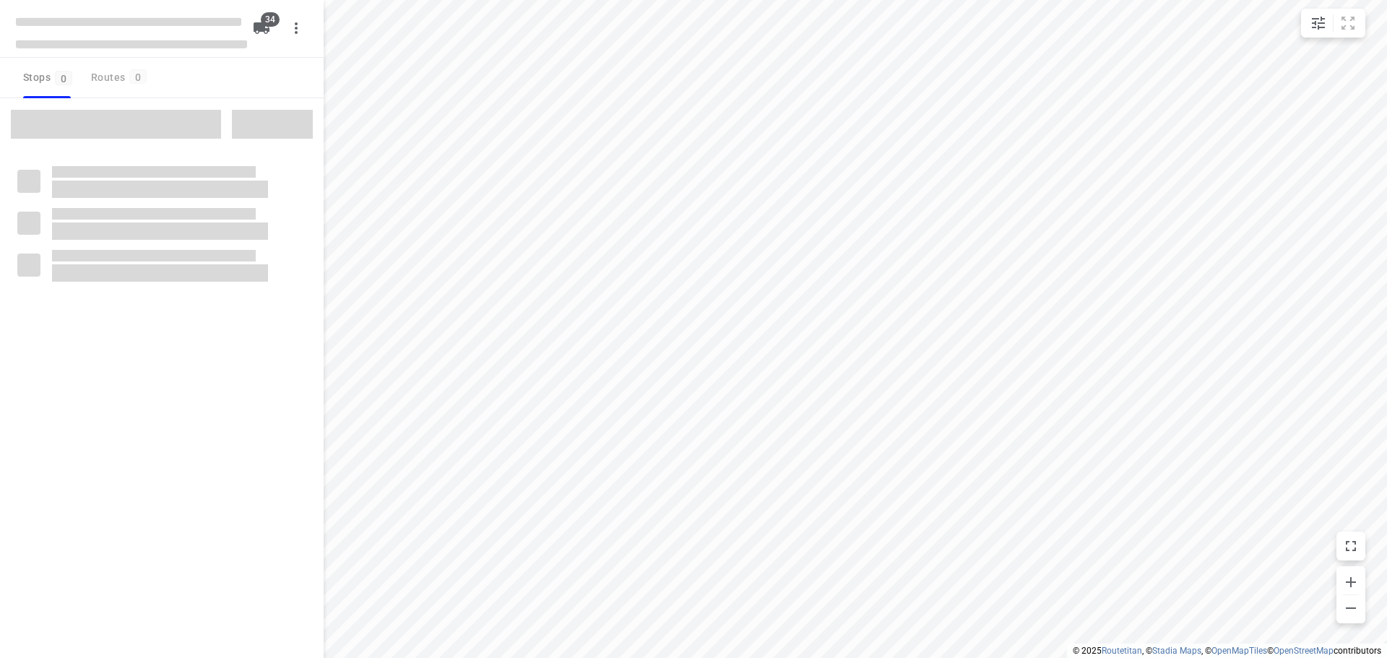
checkbox input "true"
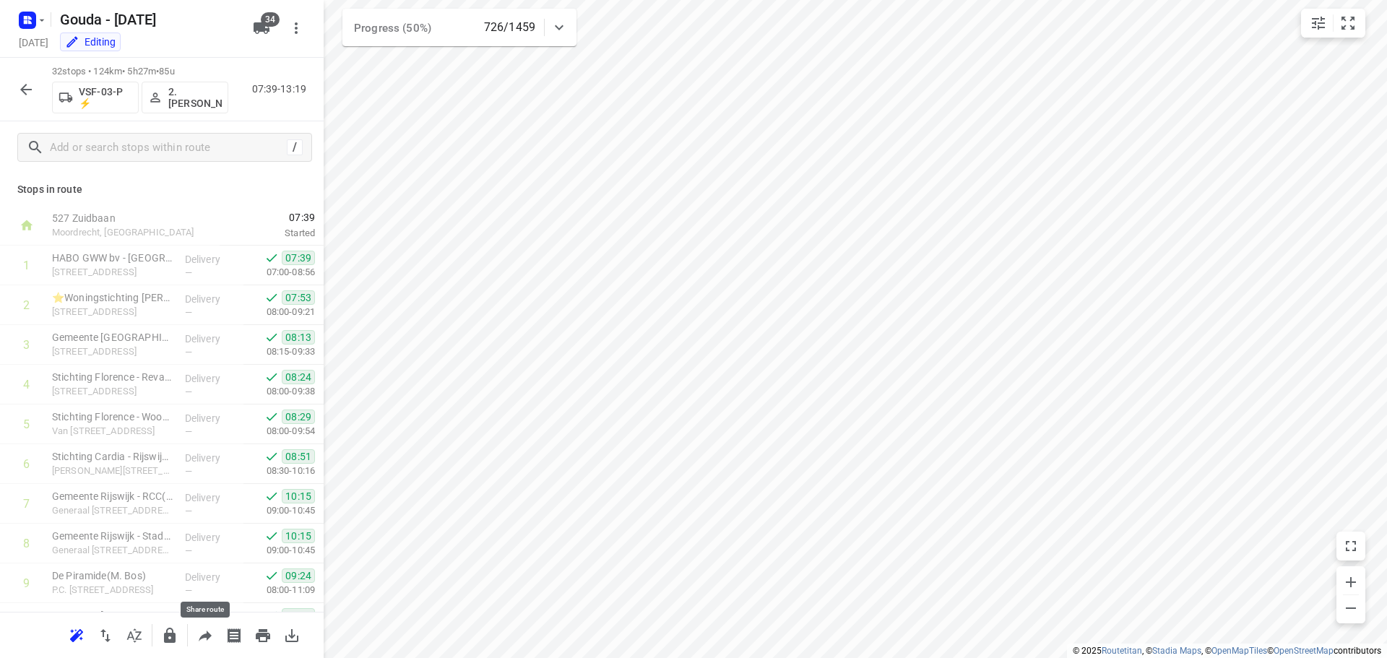
click at [204, 639] on icon "button" at bounding box center [204, 635] width 17 height 17
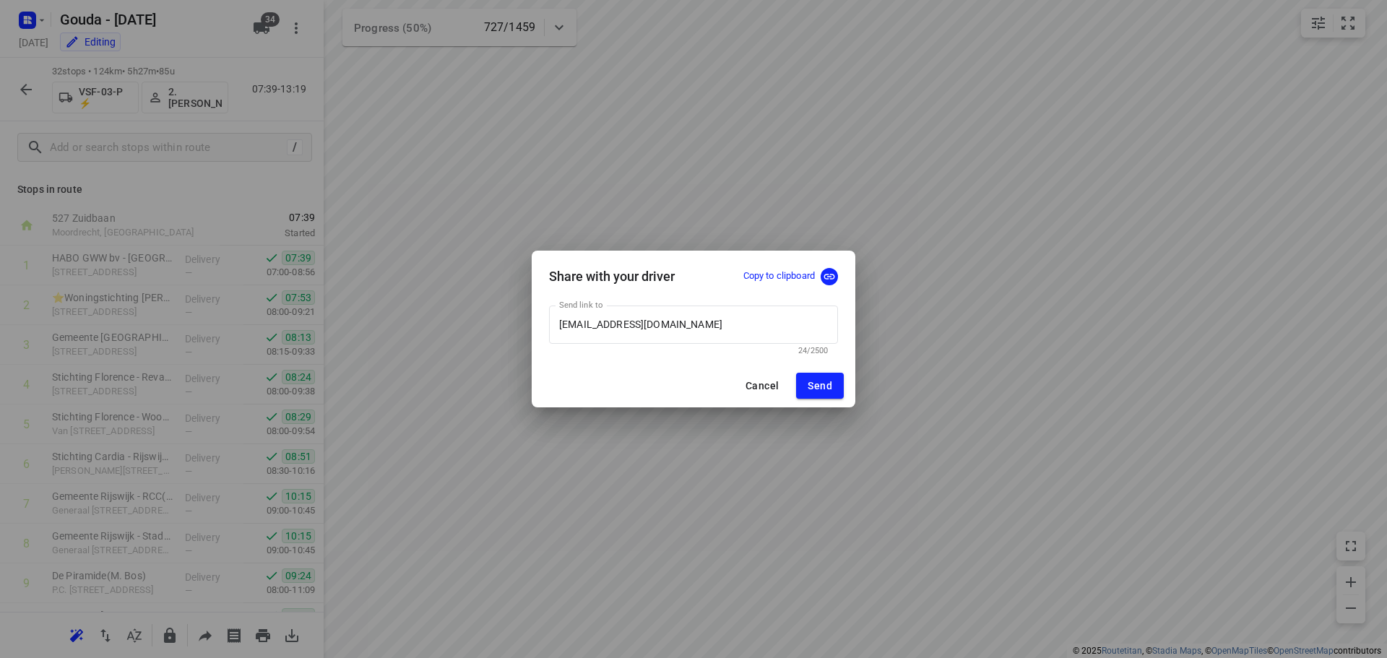
click at [779, 274] on p "Copy to clipboard" at bounding box center [779, 276] width 72 height 14
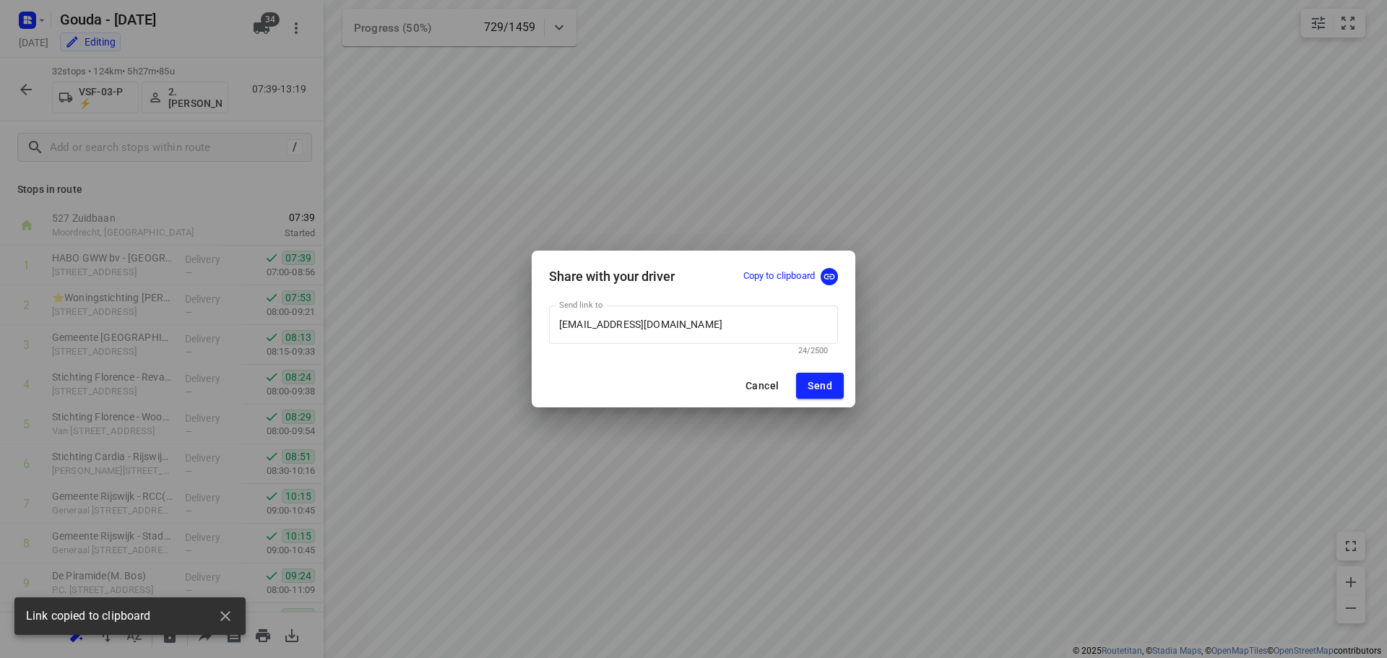
click at [756, 386] on span "Cancel" at bounding box center [761, 386] width 33 height 12
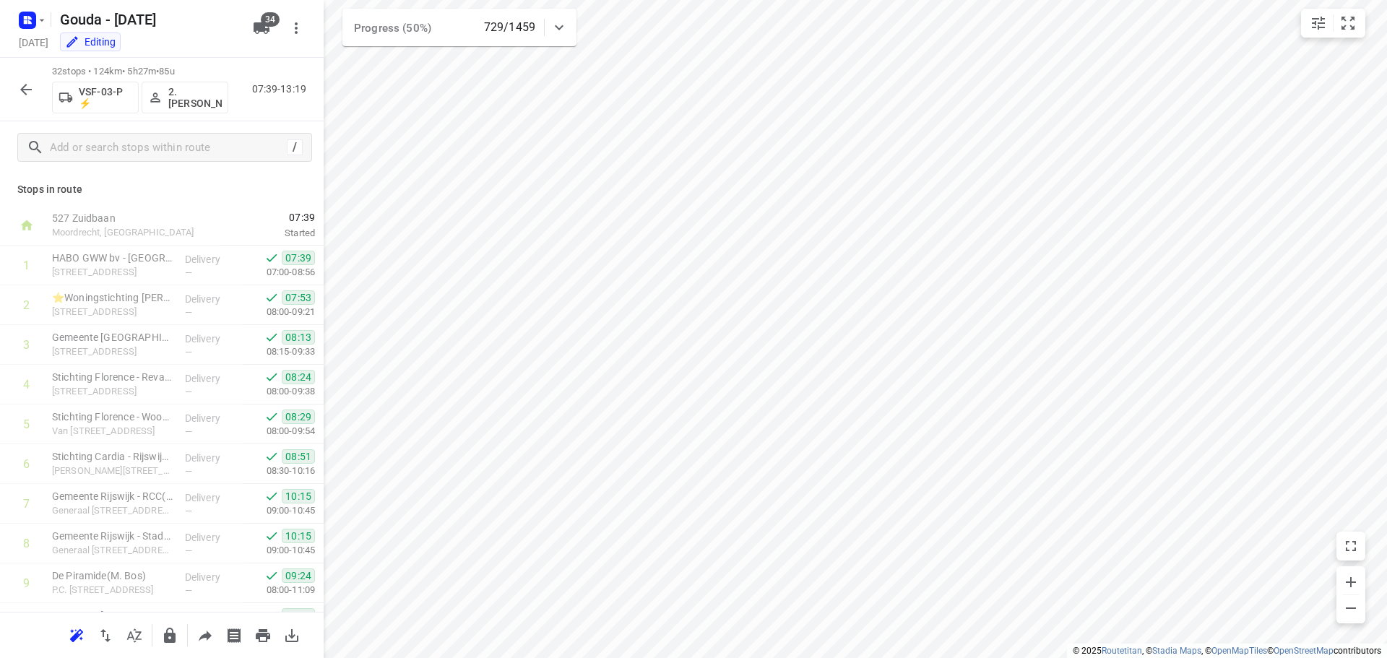
click at [30, 84] on icon "button" at bounding box center [25, 89] width 17 height 17
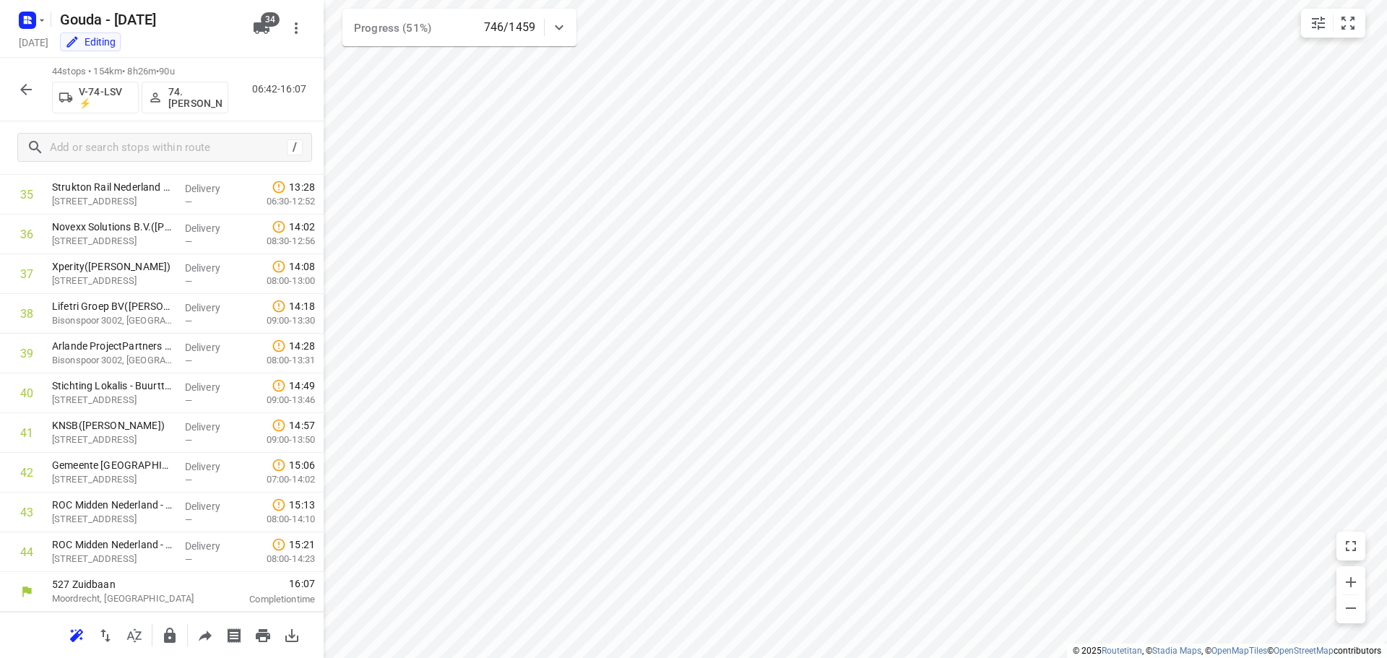
scroll to position [1422, 0]
click at [30, 95] on icon "button" at bounding box center [25, 89] width 17 height 17
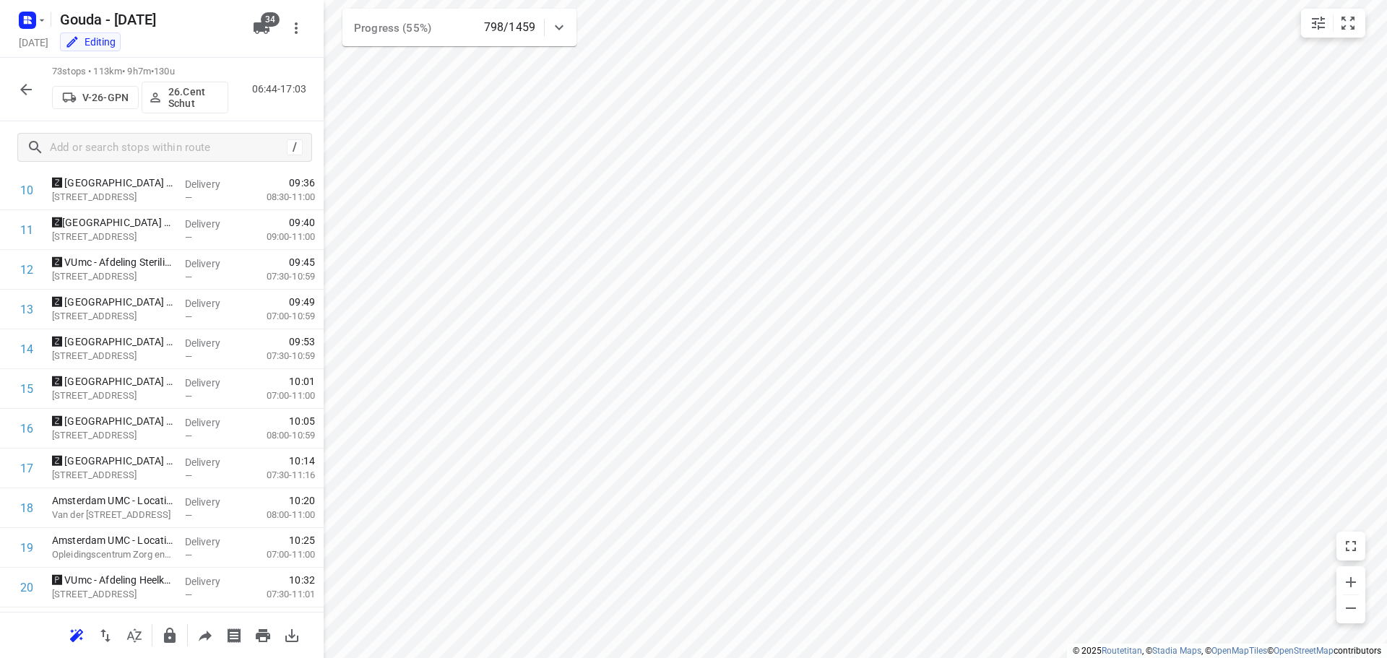
scroll to position [0, 0]
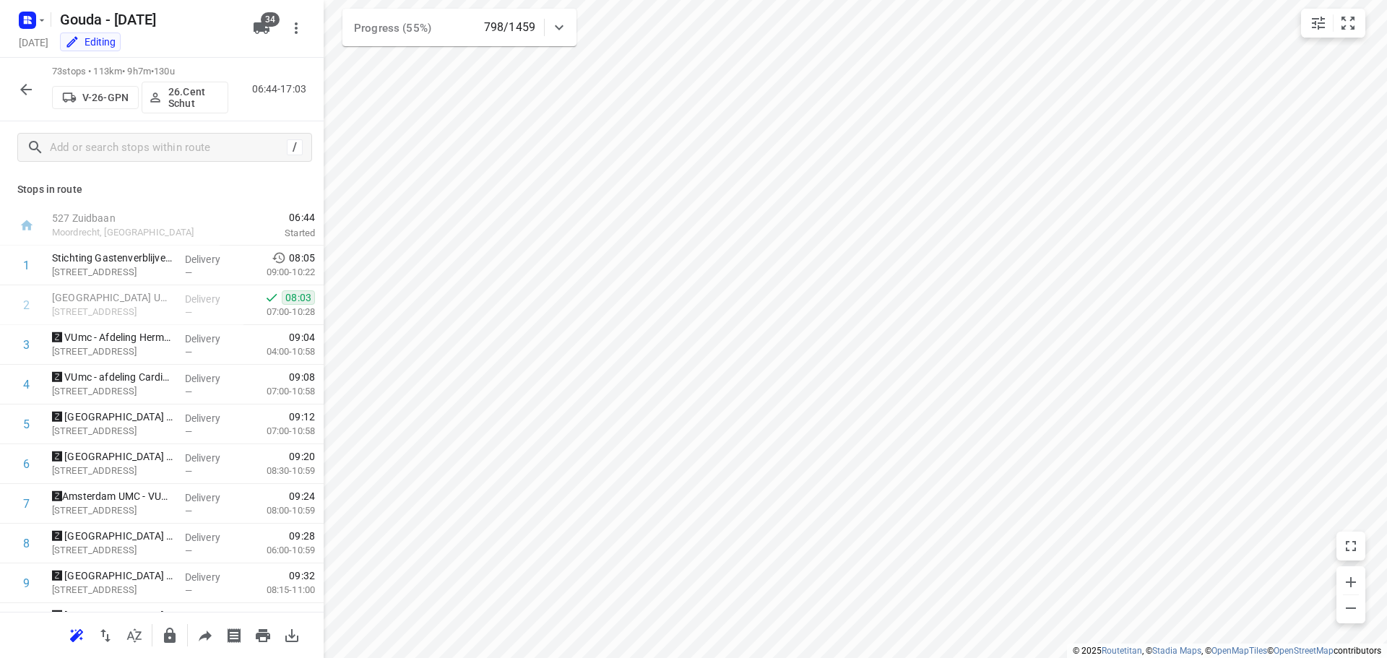
click at [21, 88] on icon "button" at bounding box center [25, 89] width 17 height 17
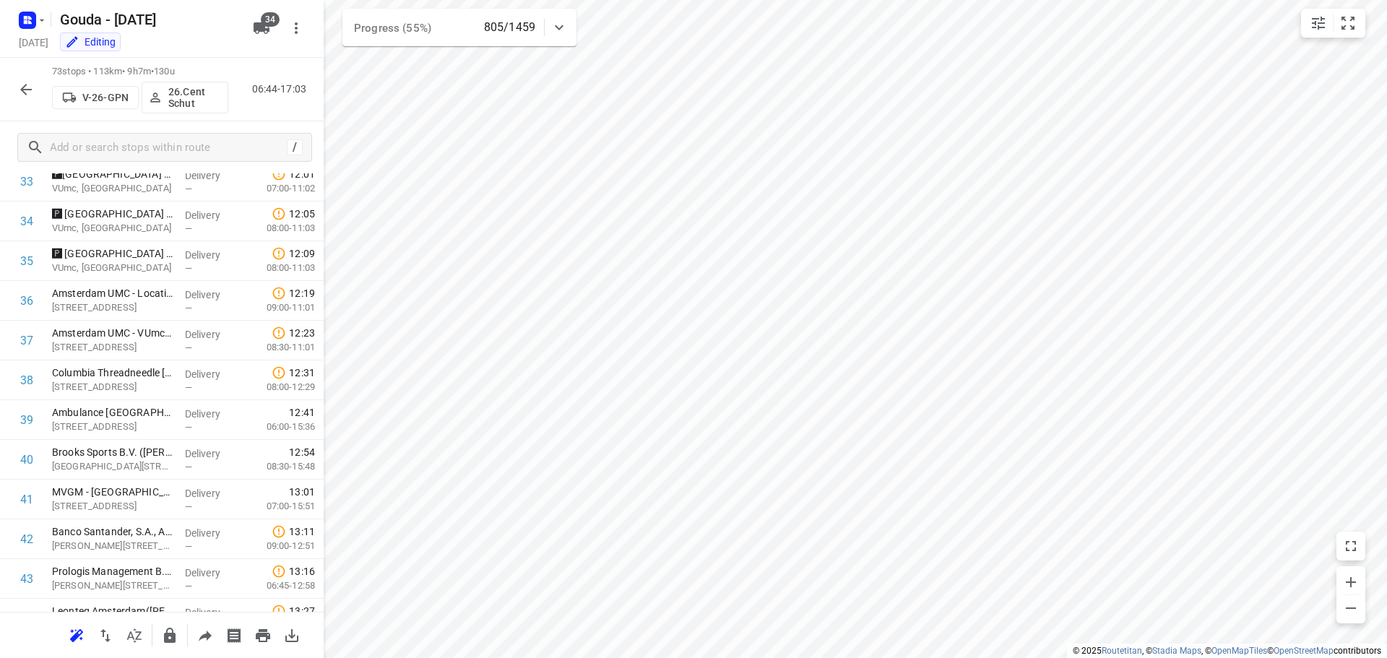
scroll to position [1345, 0]
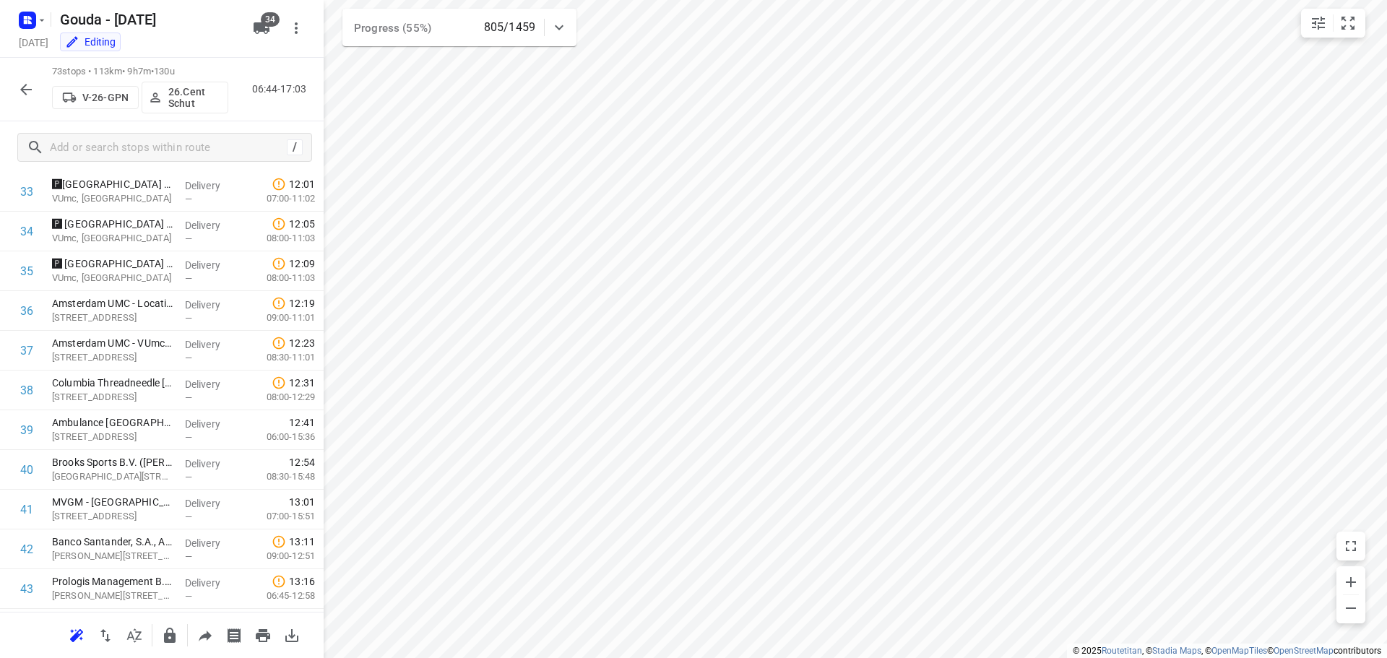
click at [31, 90] on icon "button" at bounding box center [26, 90] width 12 height 12
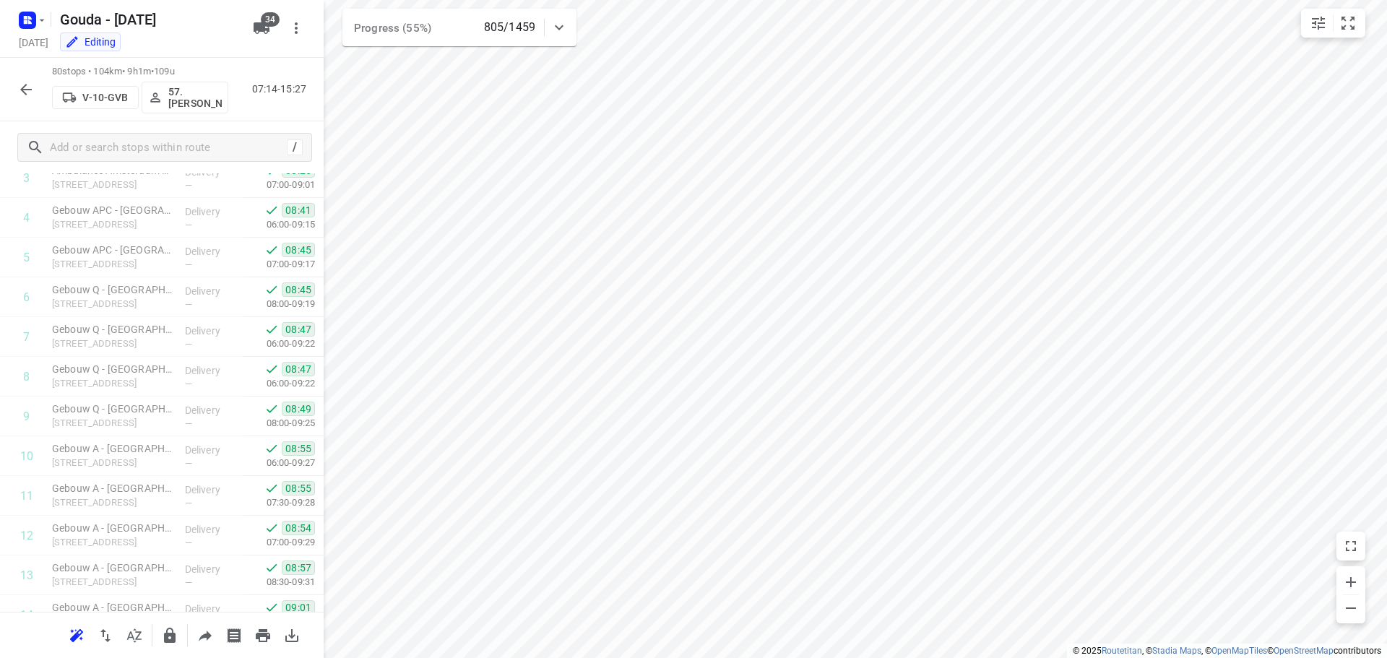
scroll to position [0, 0]
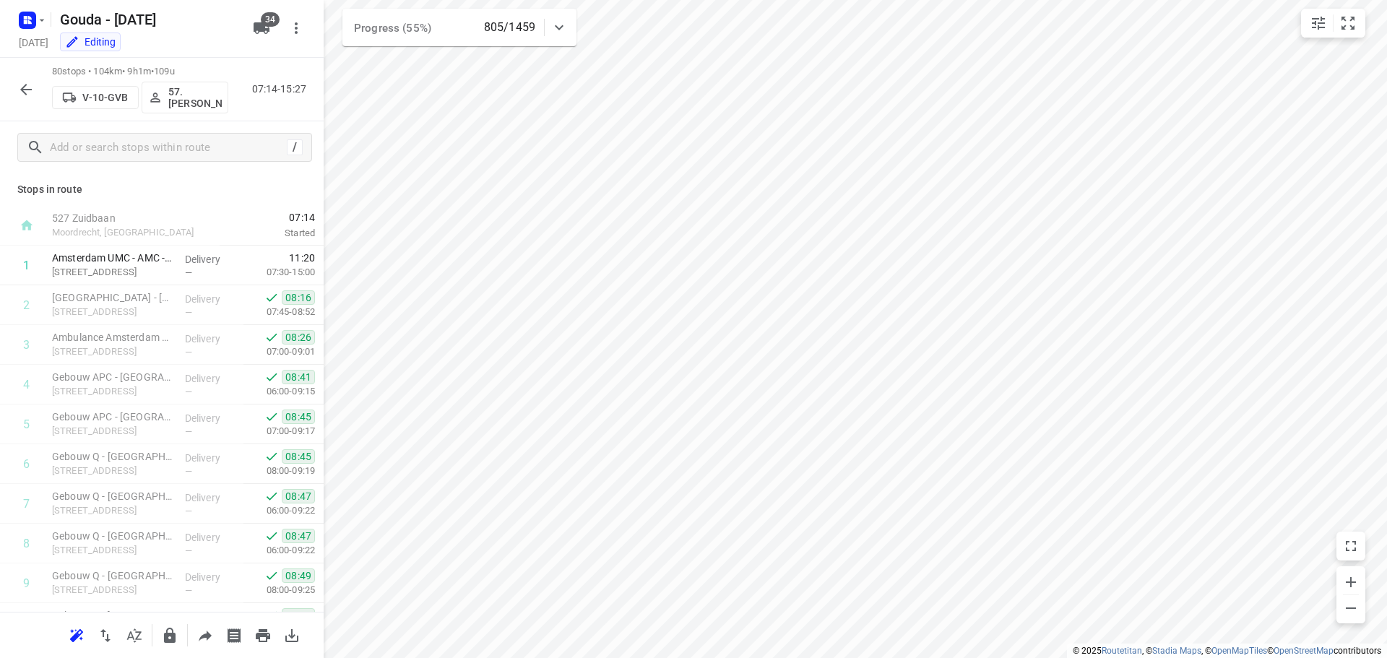
click at [27, 87] on icon "button" at bounding box center [25, 89] width 17 height 17
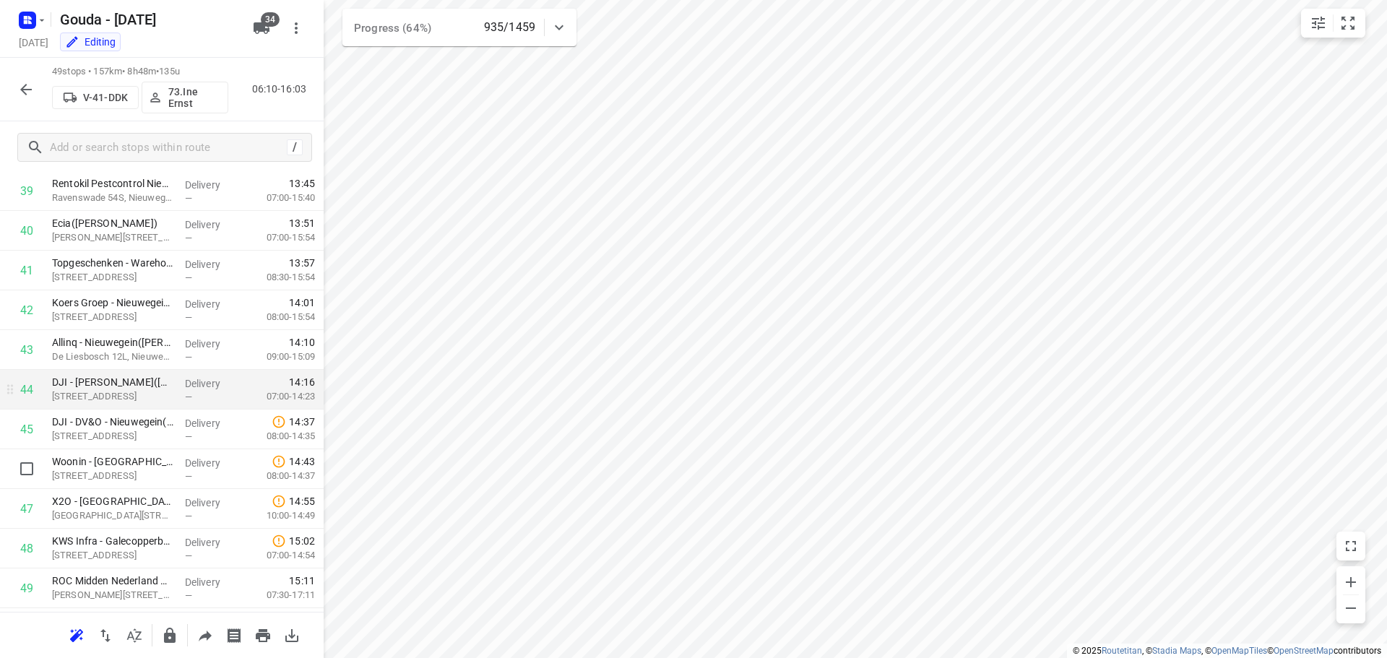
scroll to position [1620, 0]
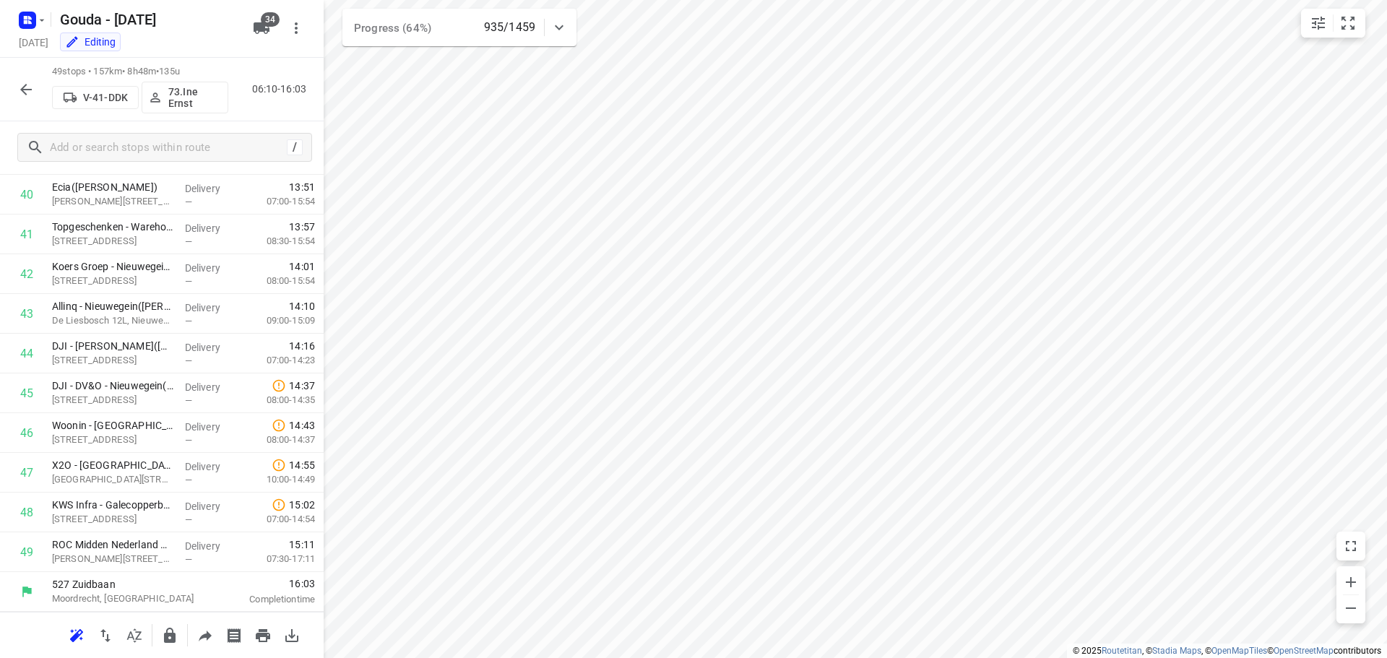
click at [23, 89] on icon "button" at bounding box center [26, 90] width 12 height 12
